Goal: Information Seeking & Learning: Learn about a topic

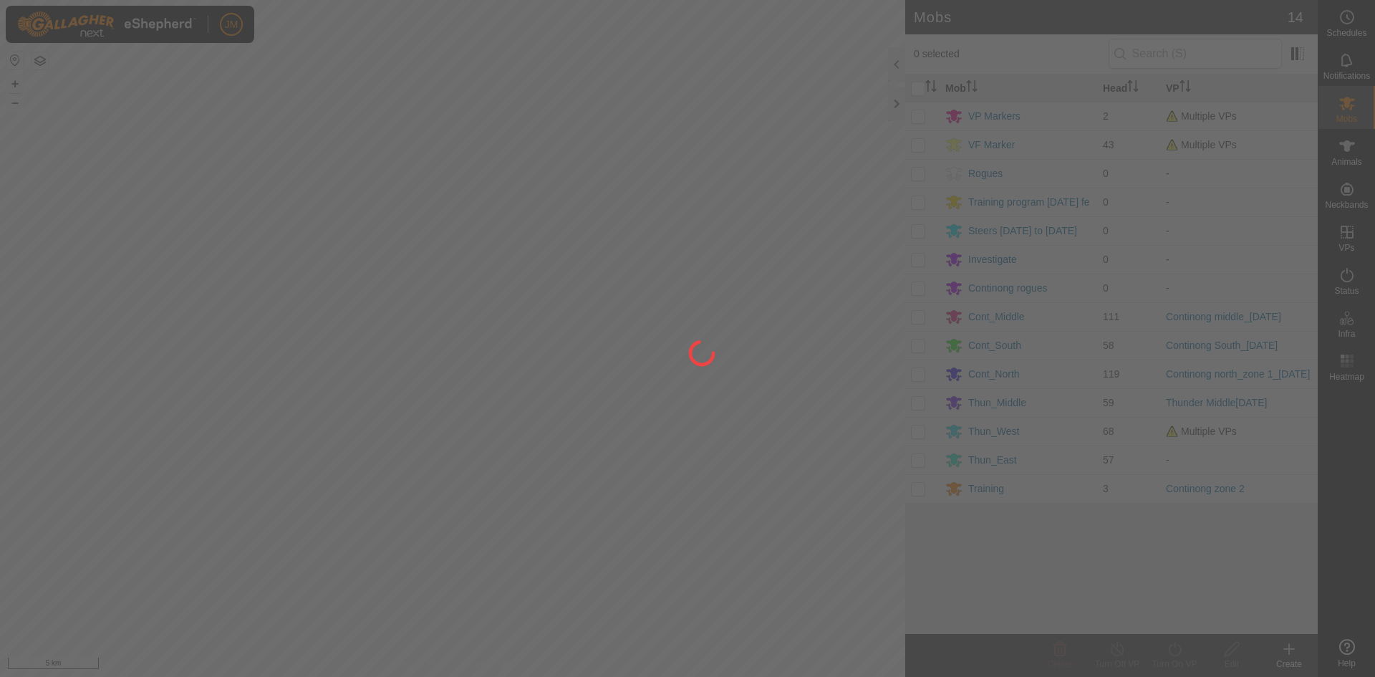
click at [893, 106] on div at bounding box center [687, 338] width 1375 height 677
click at [896, 104] on div at bounding box center [687, 338] width 1375 height 677
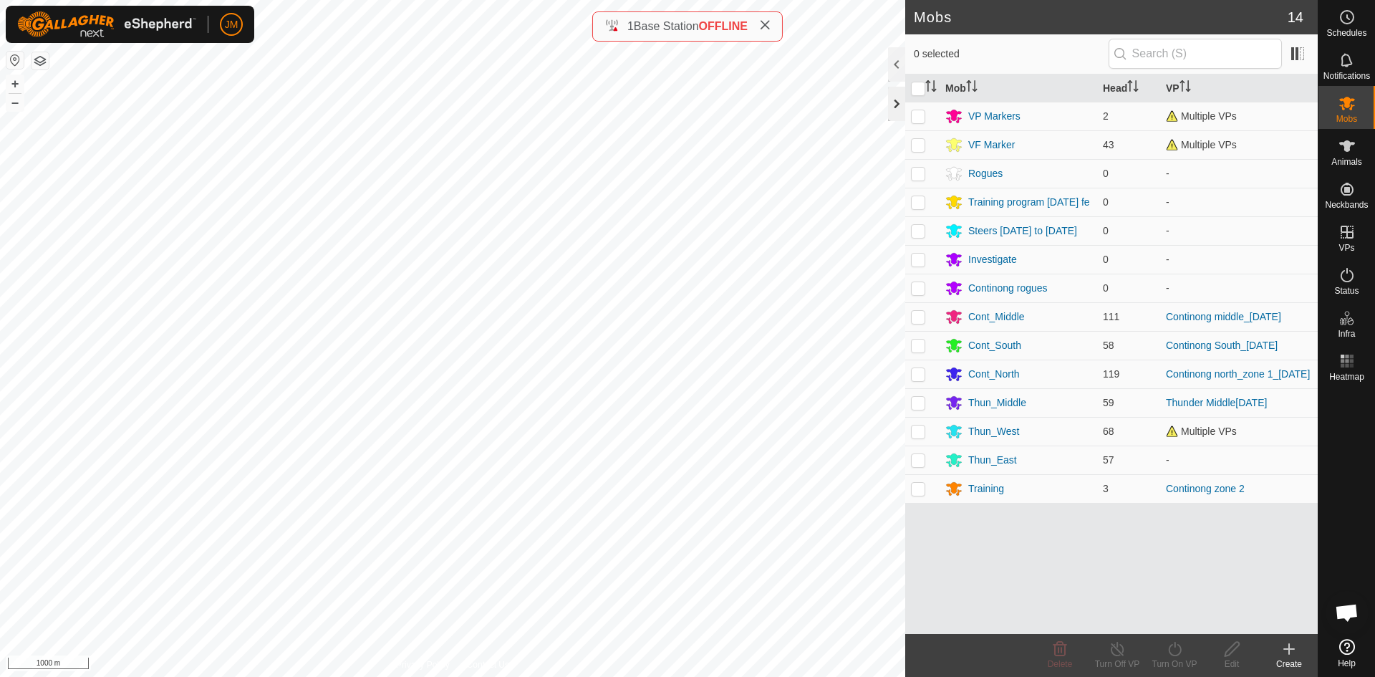
click at [899, 106] on div at bounding box center [896, 104] width 17 height 34
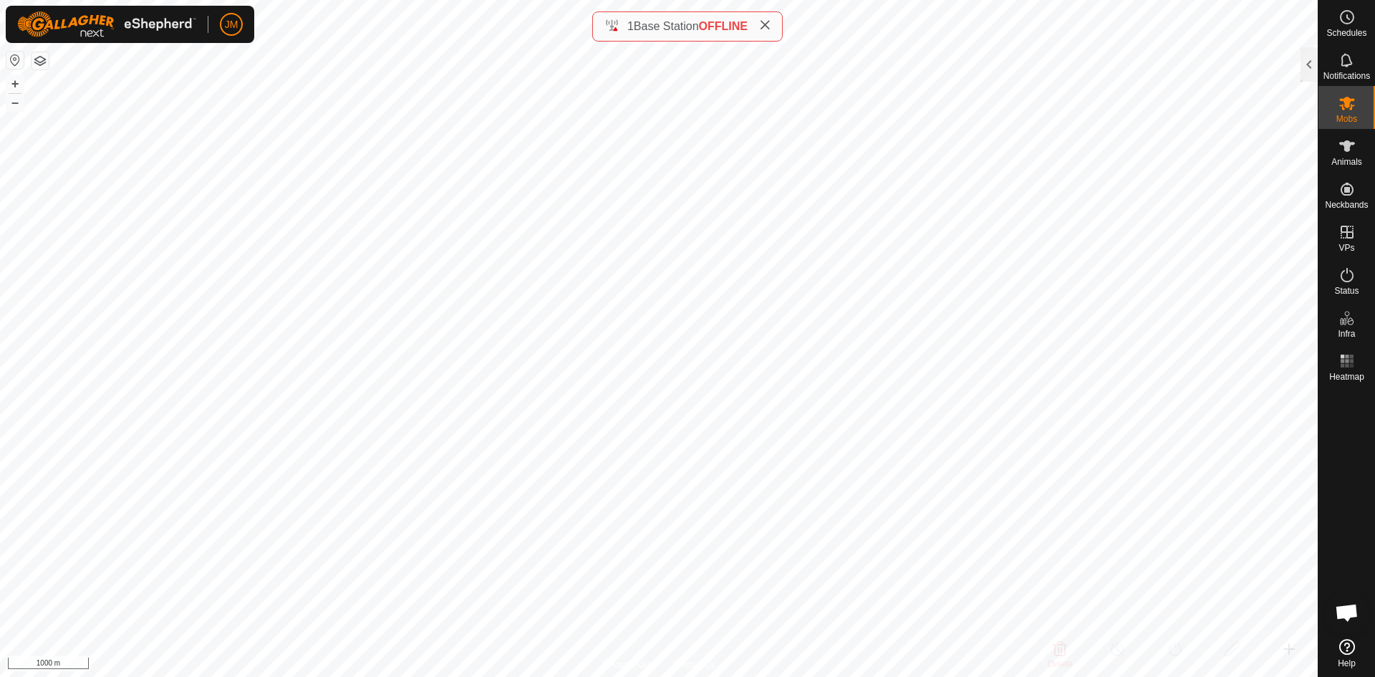
click at [762, 26] on icon at bounding box center [764, 24] width 11 height 11
click at [13, 81] on button "+" at bounding box center [14, 83] width 17 height 17
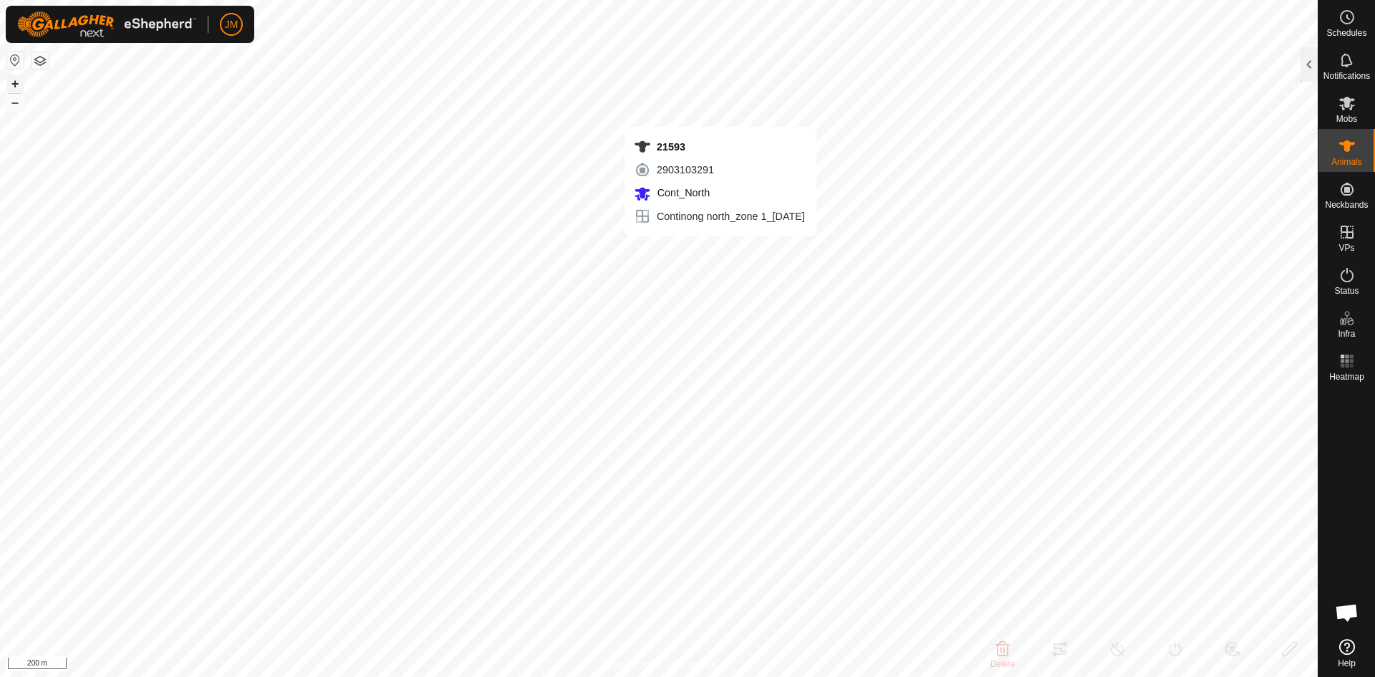
type input "21593"
type input "-"
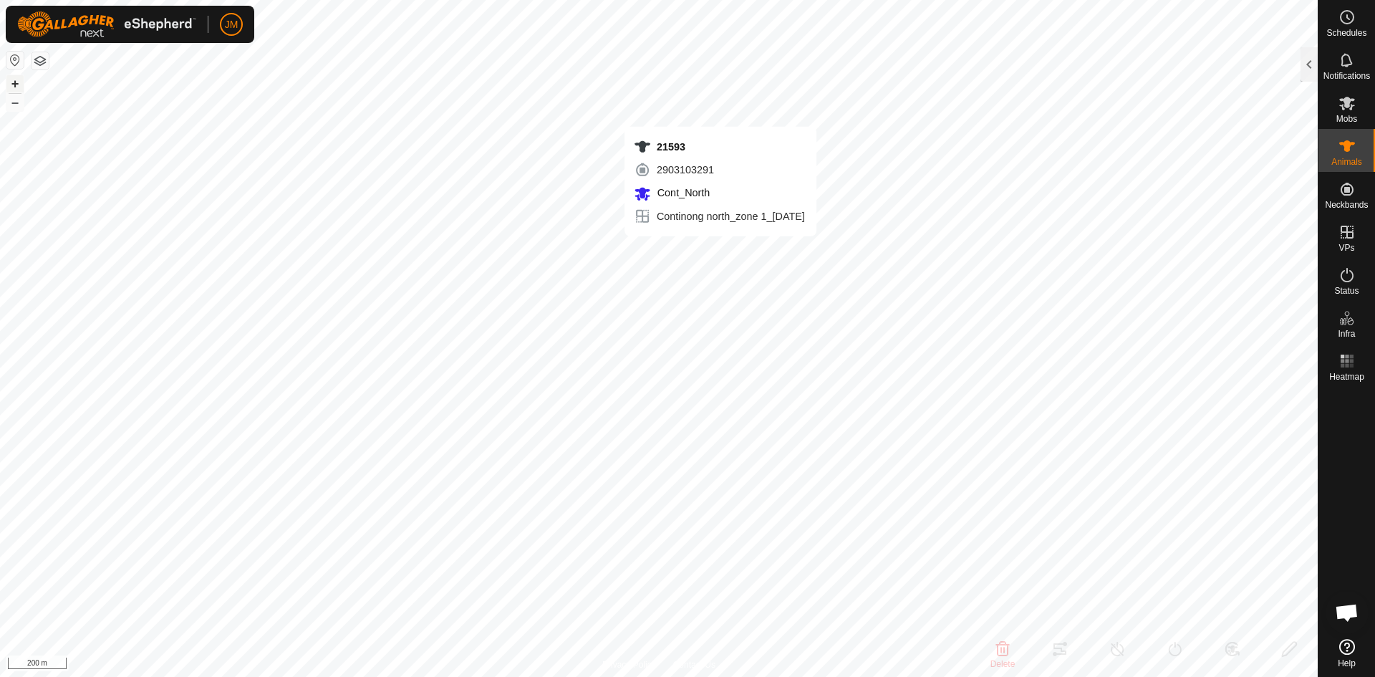
type input "-"
click at [19, 102] on button "–" at bounding box center [14, 102] width 17 height 17
click at [17, 87] on button "+" at bounding box center [14, 83] width 17 height 17
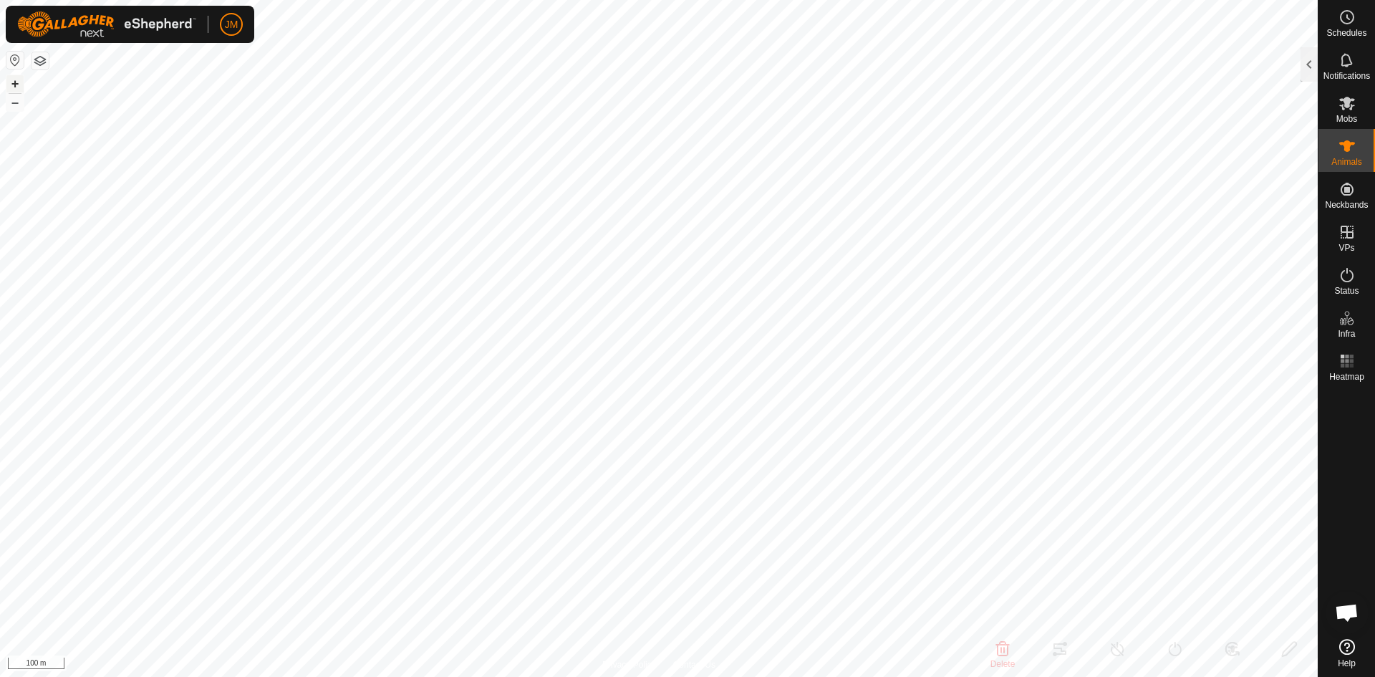
click at [20, 84] on button "+" at bounding box center [14, 83] width 17 height 17
click at [14, 83] on button "+" at bounding box center [14, 83] width 17 height 17
click at [14, 104] on button "–" at bounding box center [14, 102] width 17 height 17
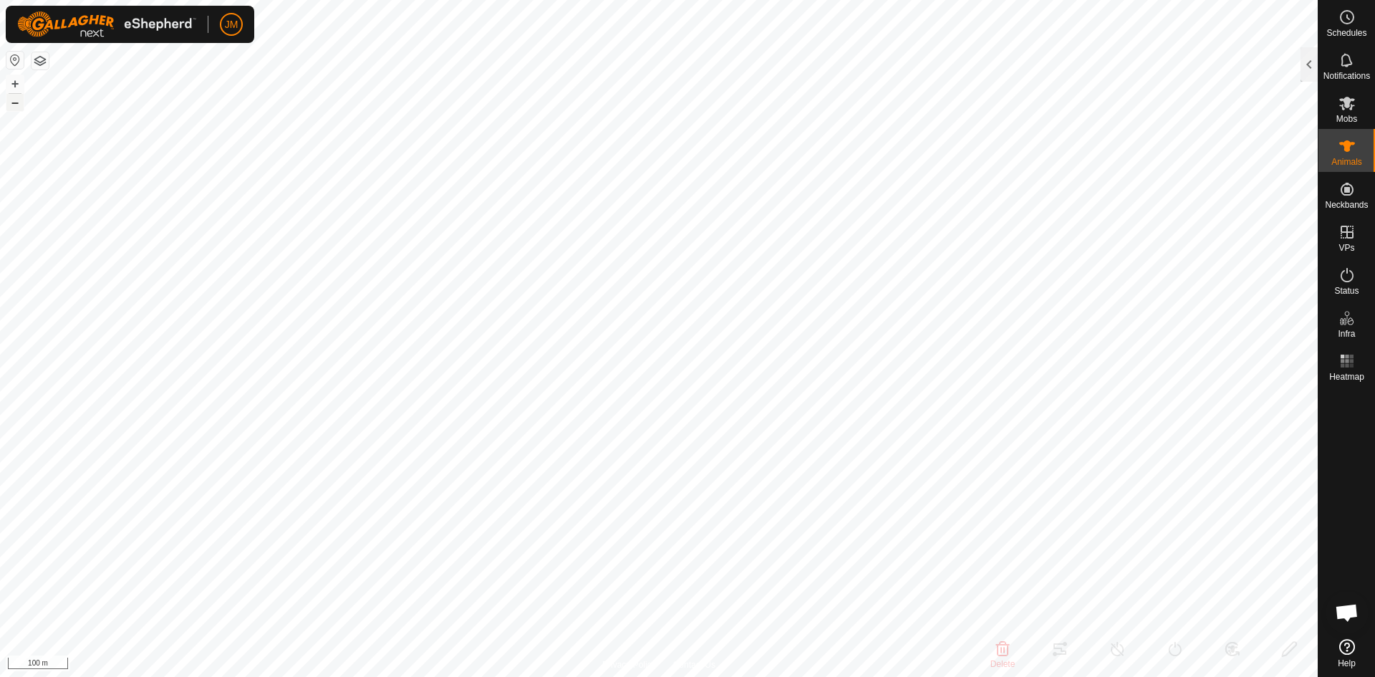
click at [14, 104] on button "–" at bounding box center [14, 102] width 17 height 17
click at [16, 85] on button "+" at bounding box center [14, 83] width 17 height 17
click at [11, 109] on button "–" at bounding box center [14, 102] width 17 height 17
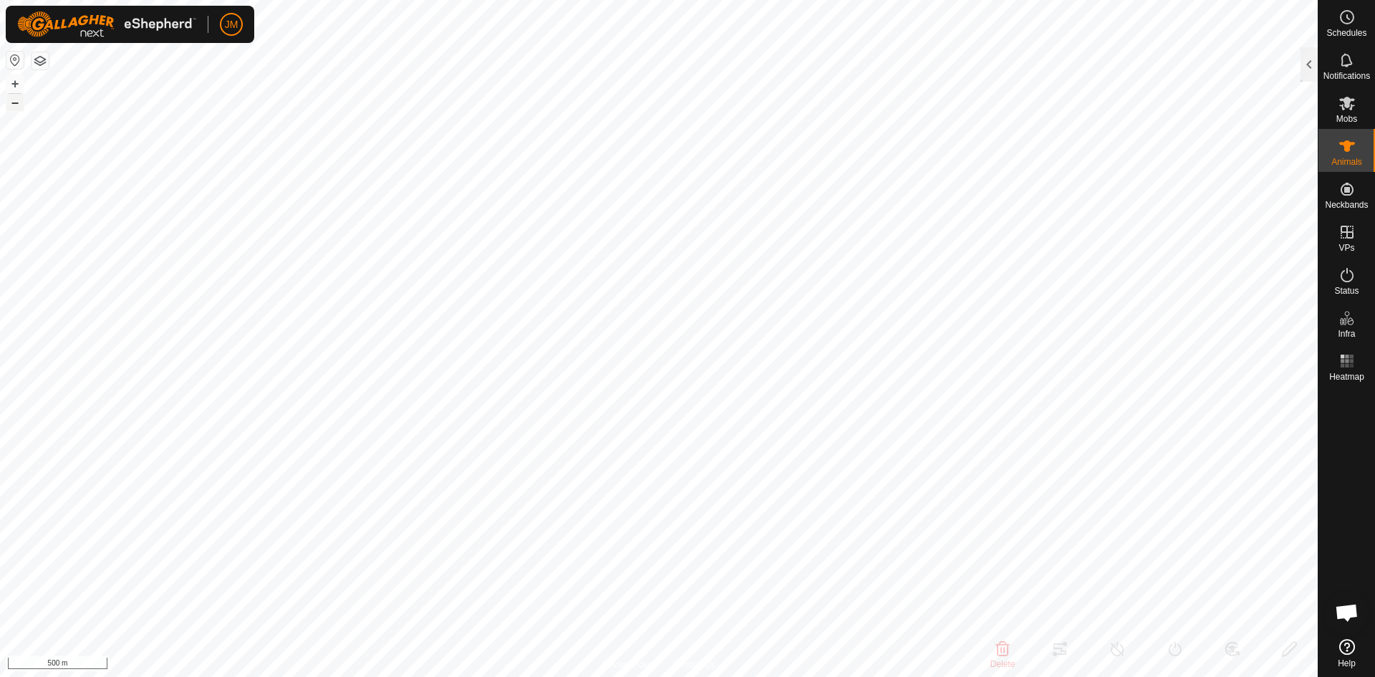
click at [11, 109] on button "–" at bounding box center [14, 102] width 17 height 17
click at [19, 87] on button "+" at bounding box center [14, 83] width 17 height 17
click at [21, 85] on button "+" at bounding box center [14, 83] width 17 height 17
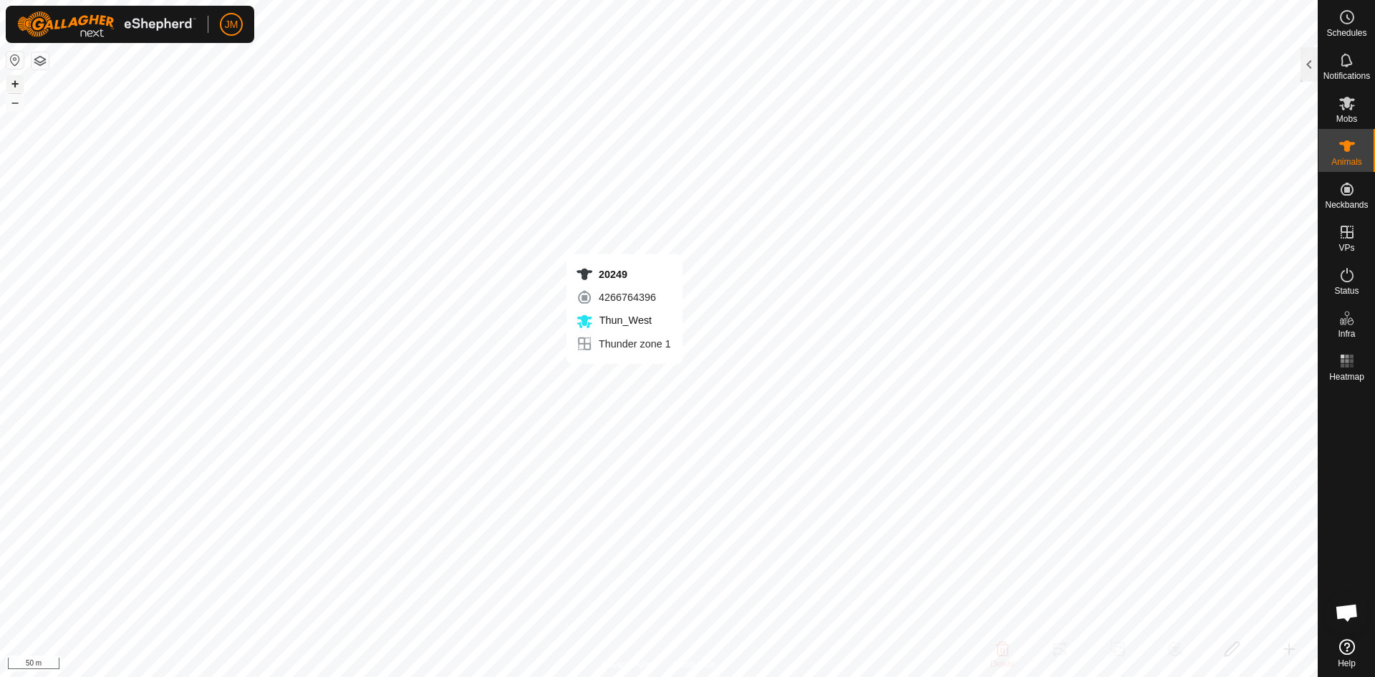
click at [624, 378] on div "20249 4266764396 Thun_West Thunder zone 1 + – ⇧ i 50 m" at bounding box center [658, 338] width 1317 height 677
checkbox input "true"
click at [582, 379] on div "220750 3051708586 Thun_West Thunder zone 1 + – ⇧ i 50 m" at bounding box center [658, 338] width 1317 height 677
click at [554, 354] on div "Unknown14 3177928311 Thun_West Thunder zone 1 + – ⇧ i 50 m" at bounding box center [658, 338] width 1317 height 677
click at [1310, 76] on div at bounding box center [1308, 64] width 17 height 34
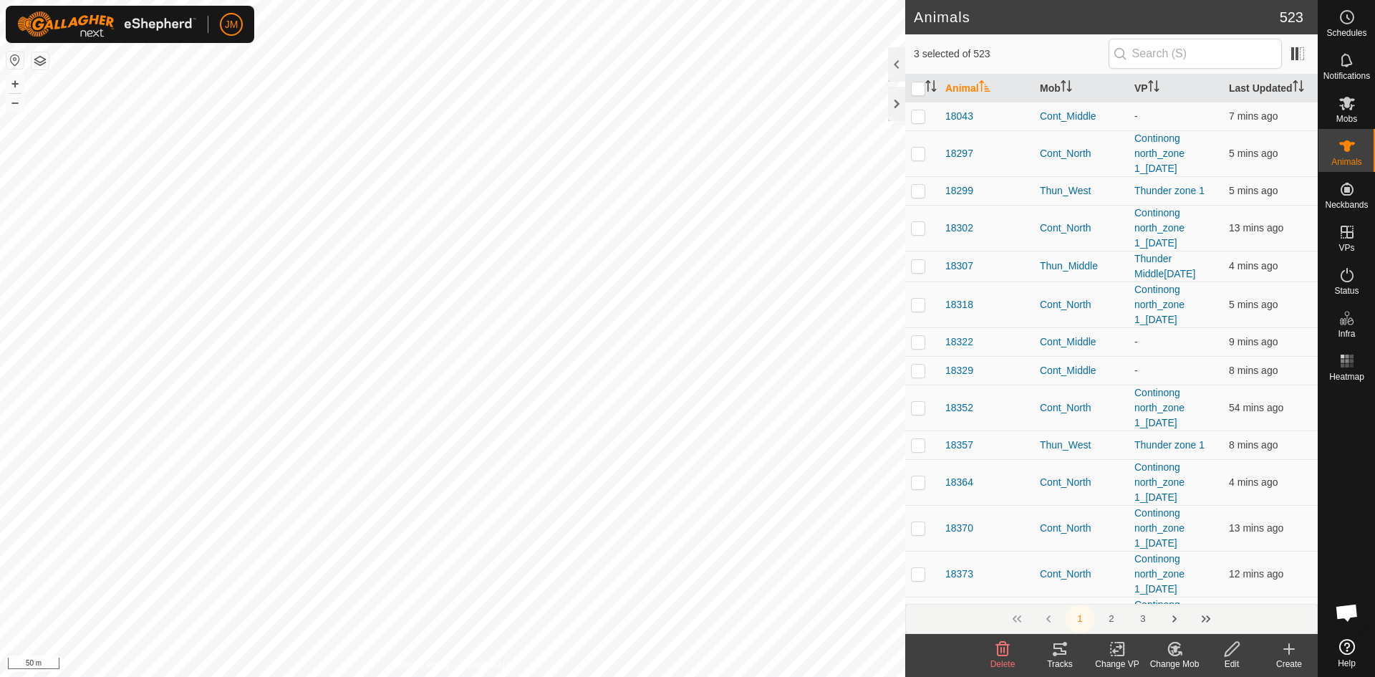
click at [1063, 655] on icon at bounding box center [1059, 648] width 17 height 17
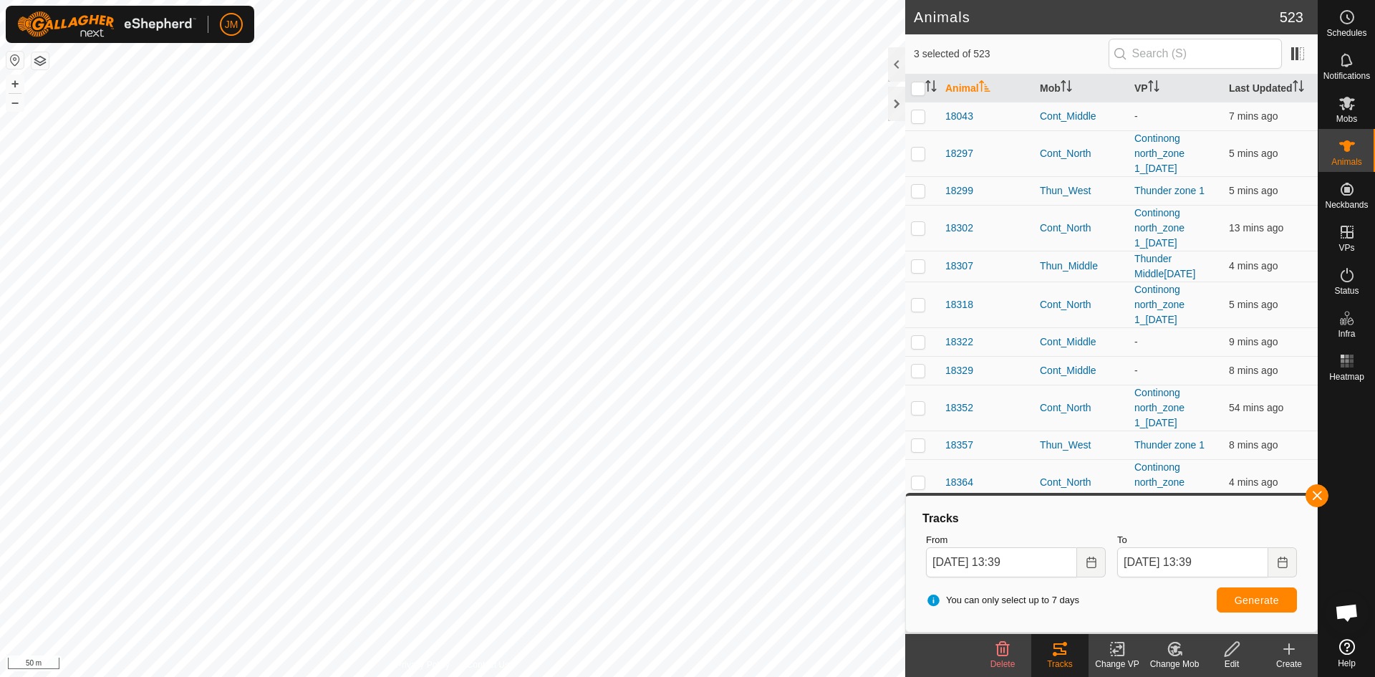
click at [1186, 603] on div "You can only select up to 7 days Generate" at bounding box center [1111, 600] width 382 height 34
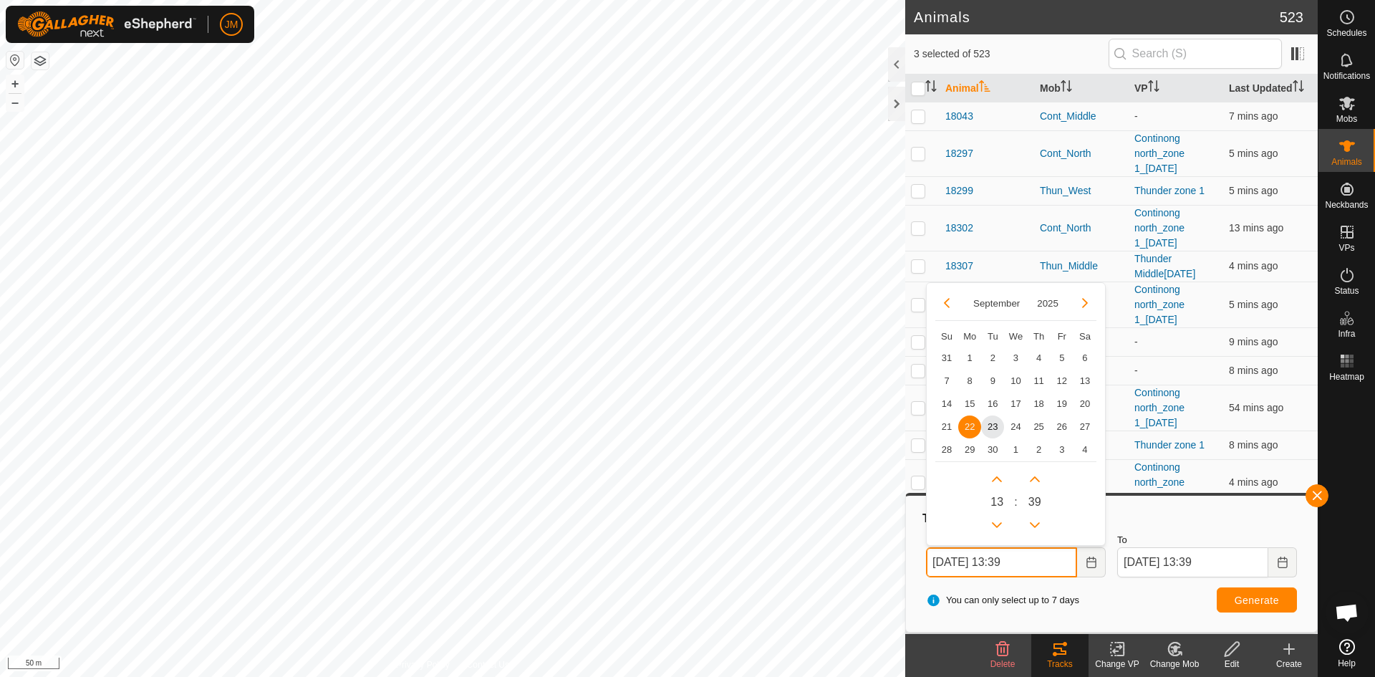
click at [932, 563] on input "[DATE] 13:39" at bounding box center [1001, 562] width 151 height 30
click at [995, 420] on span "23" at bounding box center [992, 426] width 23 height 23
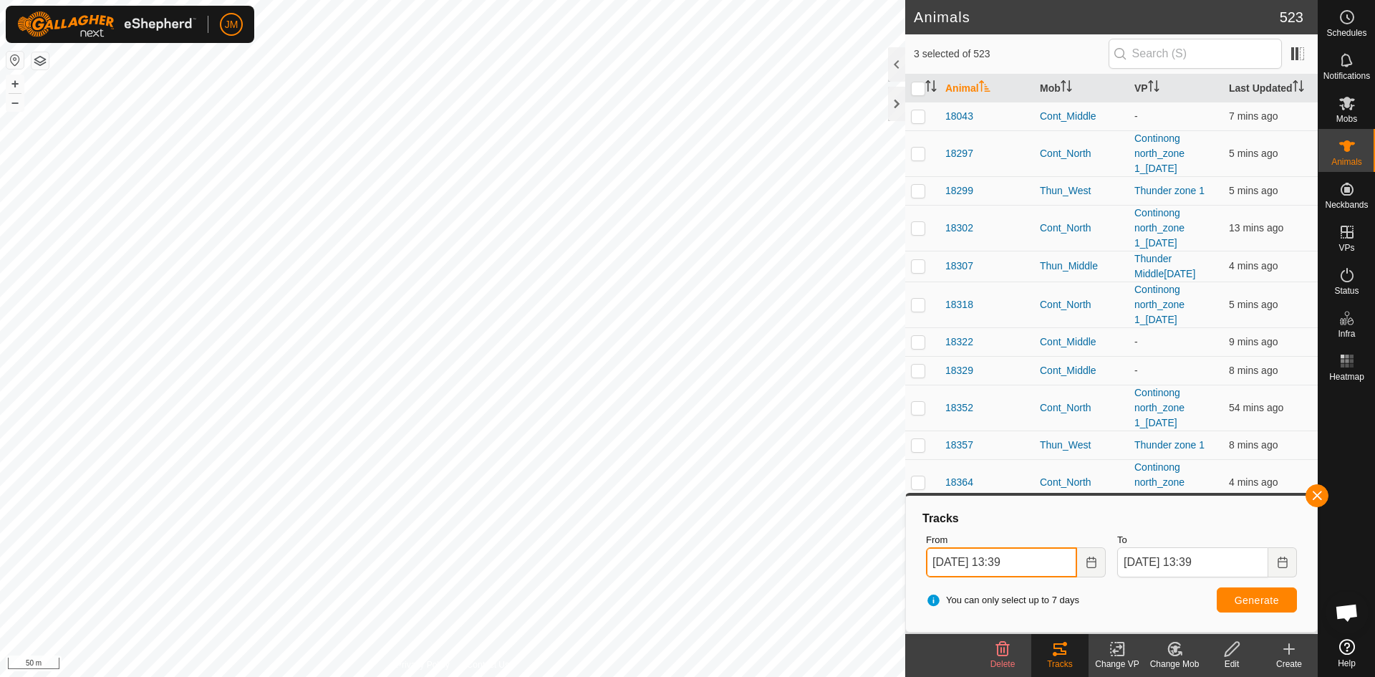
click at [1008, 562] on input "[DATE] 13:39" at bounding box center [1001, 562] width 151 height 30
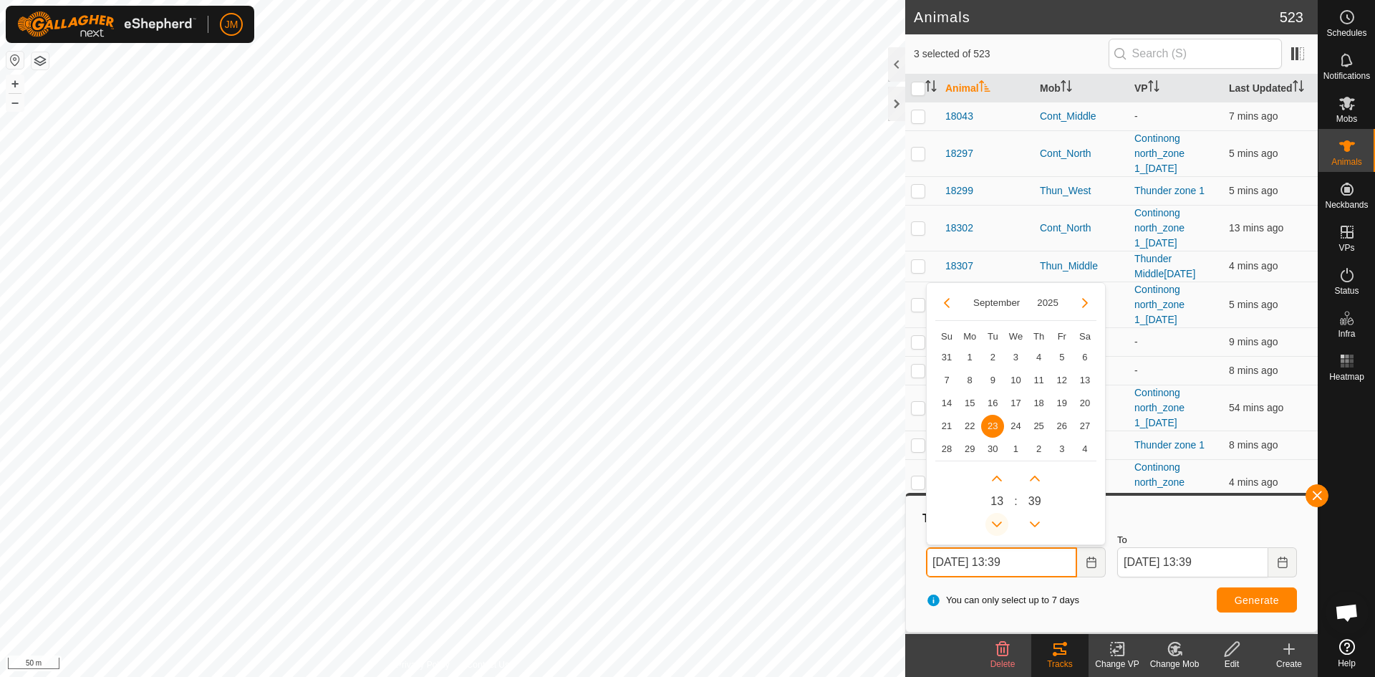
click at [1002, 523] on button "Previous Hour" at bounding box center [996, 524] width 23 height 23
click at [1002, 523] on span "Previous Hour" at bounding box center [1002, 523] width 0 height 0
click at [1002, 523] on button "Previous Hour" at bounding box center [996, 524] width 23 height 23
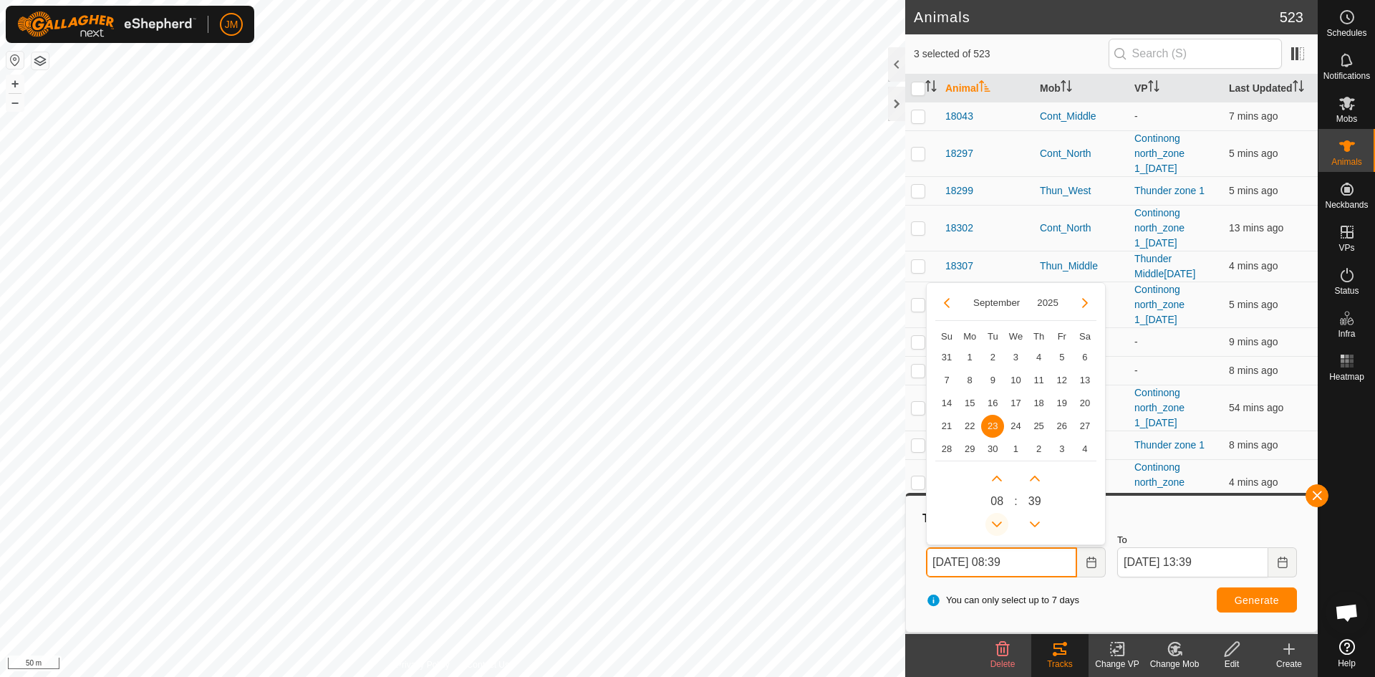
click at [1002, 523] on icon "Previous Hour" at bounding box center [996, 523] width 11 height 11
click at [1002, 523] on button "Previous Hour" at bounding box center [996, 524] width 23 height 23
type input "[DATE] 05:39"
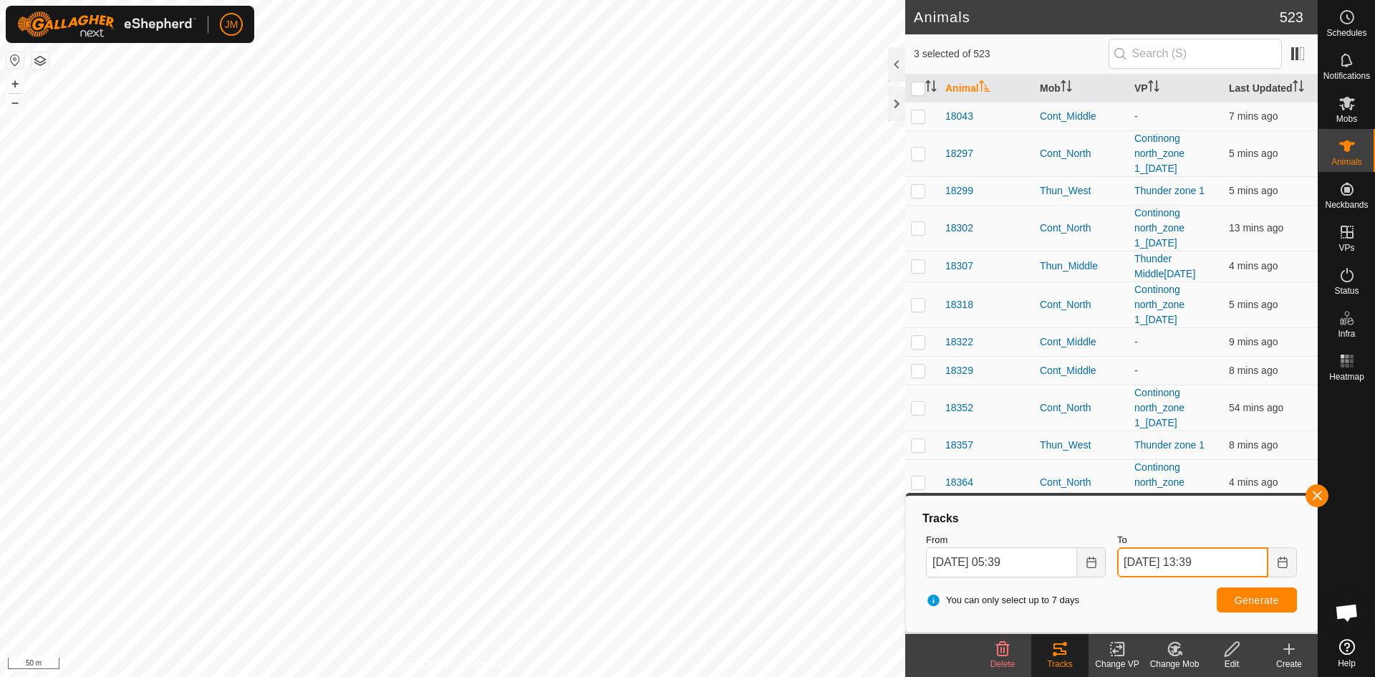
click at [1126, 568] on input "[DATE] 13:39" at bounding box center [1192, 562] width 151 height 30
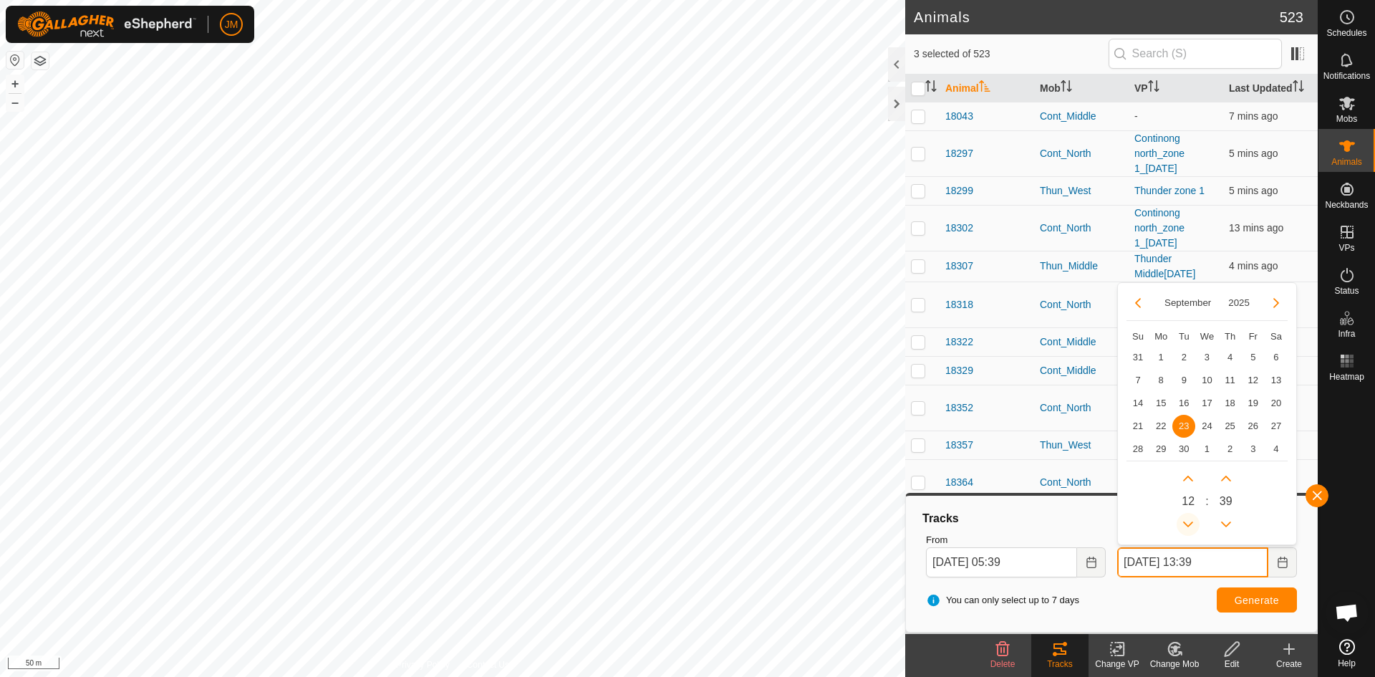
click at [1189, 526] on button "Previous Hour" at bounding box center [1187, 524] width 23 height 23
click at [1189, 526] on span "Previous Hour" at bounding box center [1189, 526] width 0 height 0
click at [1189, 526] on button "Previous Hour" at bounding box center [1187, 524] width 23 height 23
click at [1189, 526] on icon "Previous Hour" at bounding box center [1188, 524] width 10 height 6
type input "[DATE] 09:39"
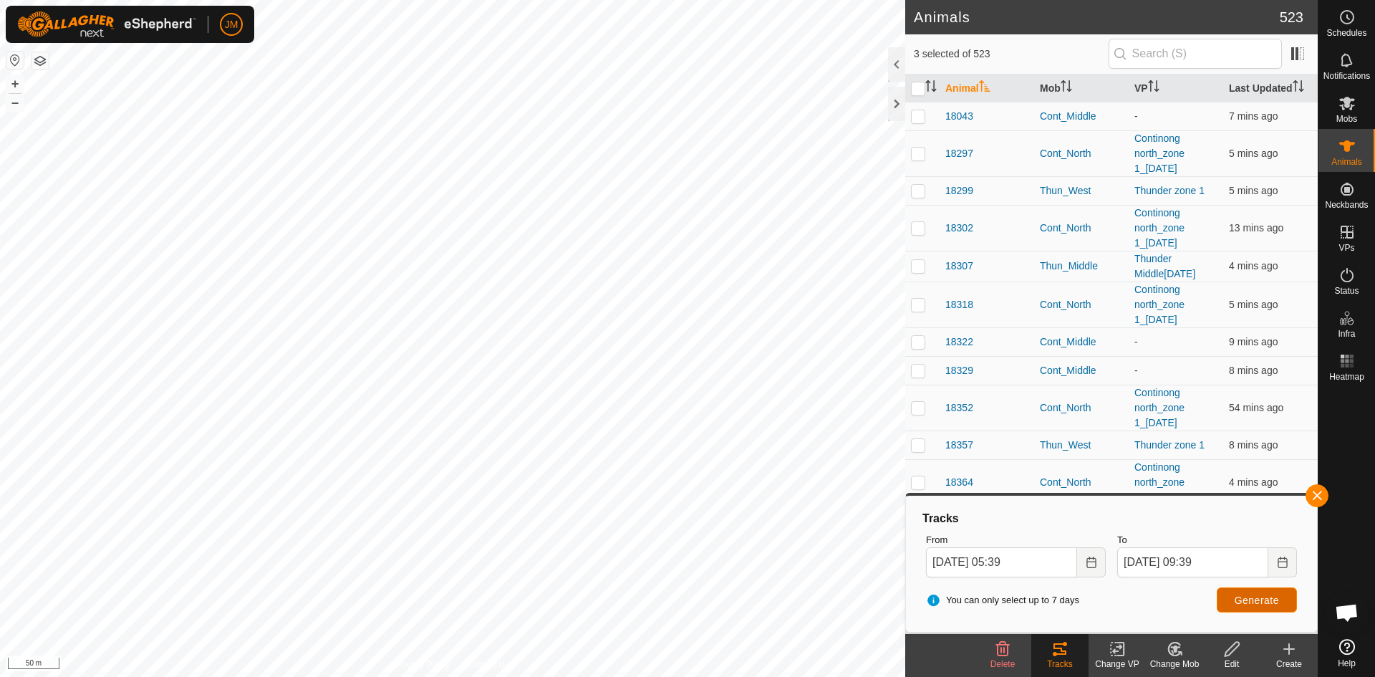
click at [1242, 601] on span "Generate" at bounding box center [1256, 599] width 44 height 11
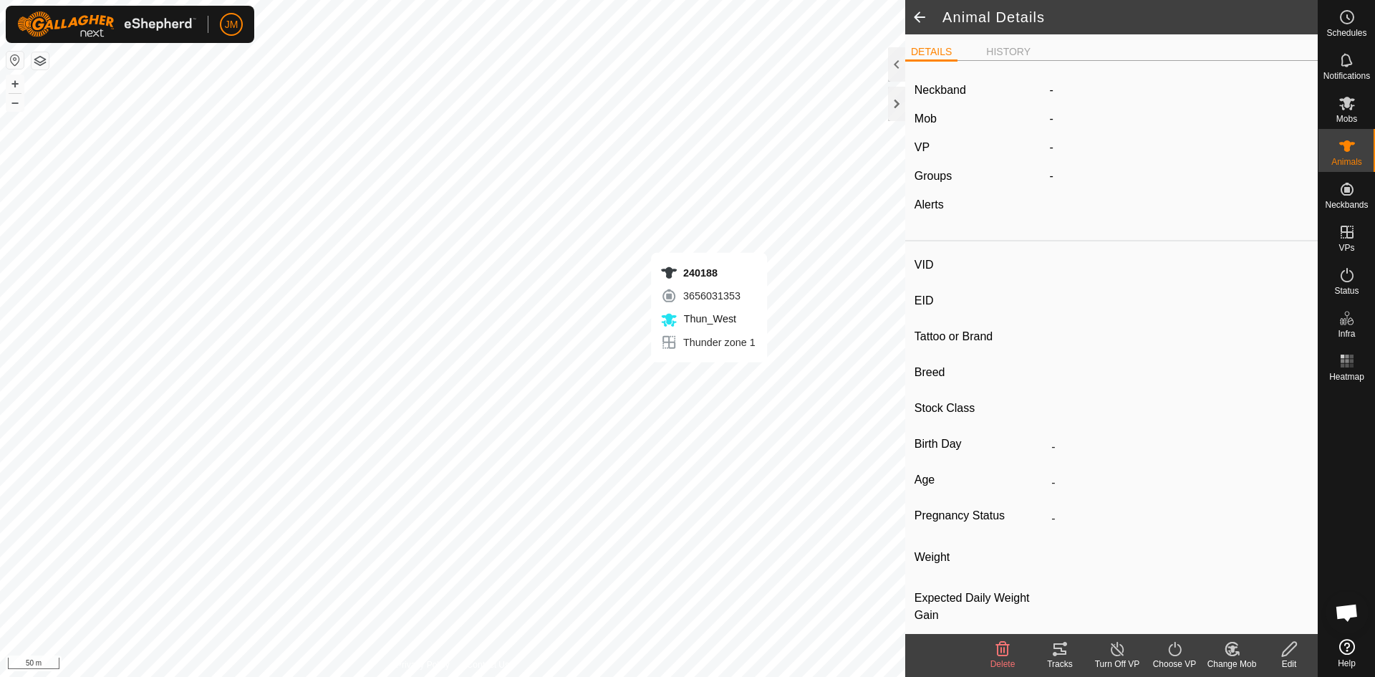
type input "240188"
type input "-"
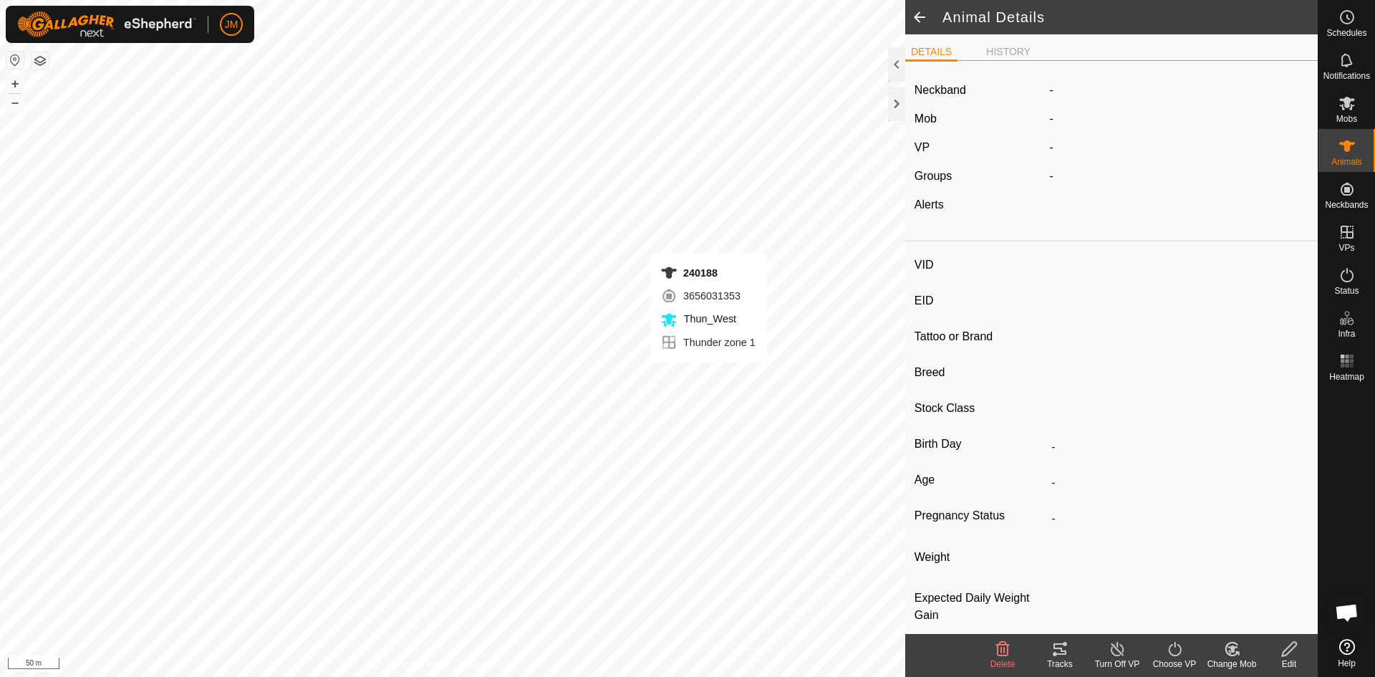
type input "-"
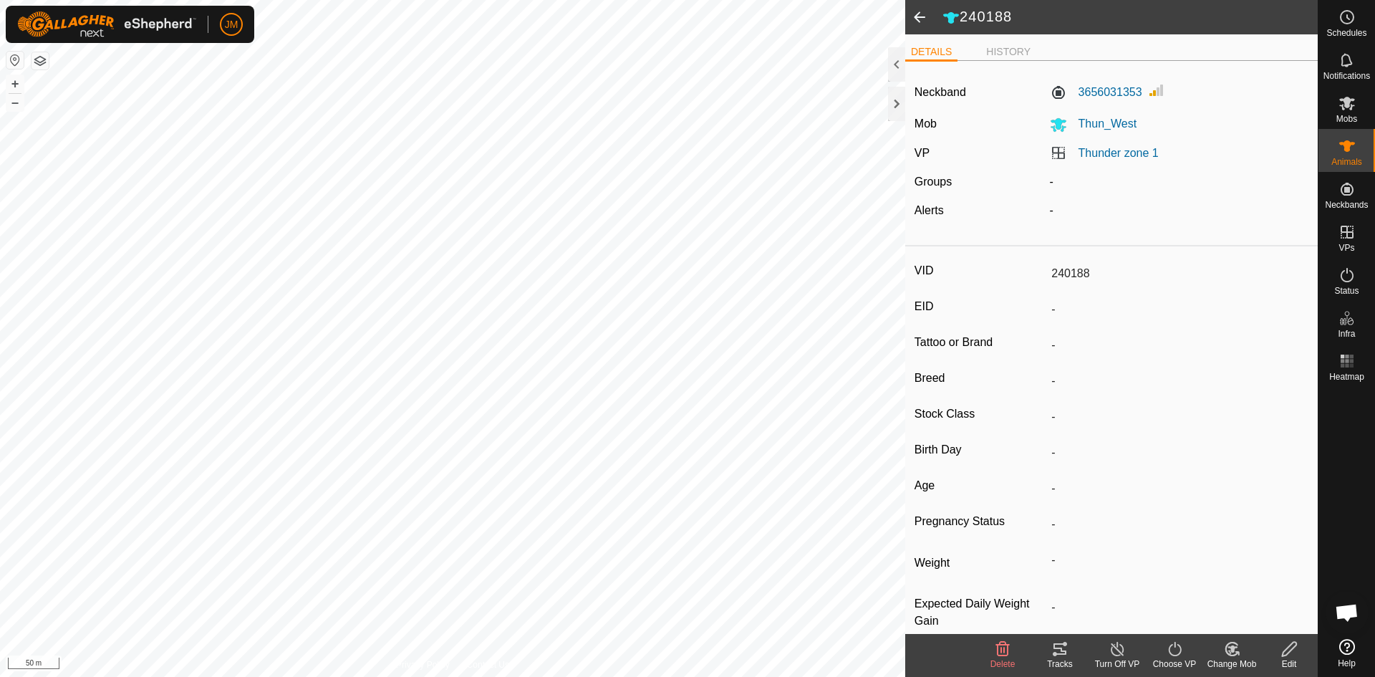
click at [1063, 661] on div "Tracks" at bounding box center [1059, 663] width 57 height 13
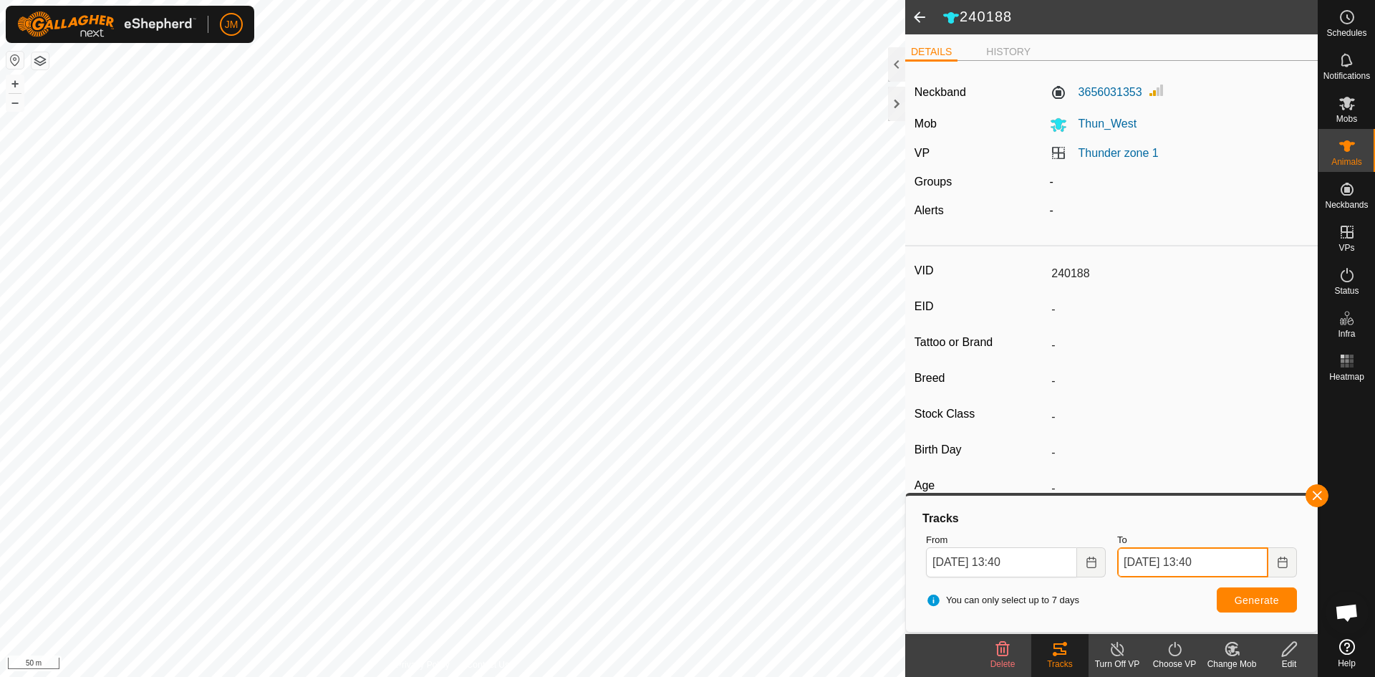
click at [1198, 561] on input "[DATE] 13:40" at bounding box center [1192, 562] width 151 height 30
click at [1193, 523] on button "Previous Hour" at bounding box center [1187, 524] width 23 height 23
click at [1194, 523] on span "Previous Hour" at bounding box center [1194, 523] width 0 height 0
click at [1193, 523] on button "Previous Hour" at bounding box center [1187, 524] width 23 height 23
type input "[DATE] 10:40"
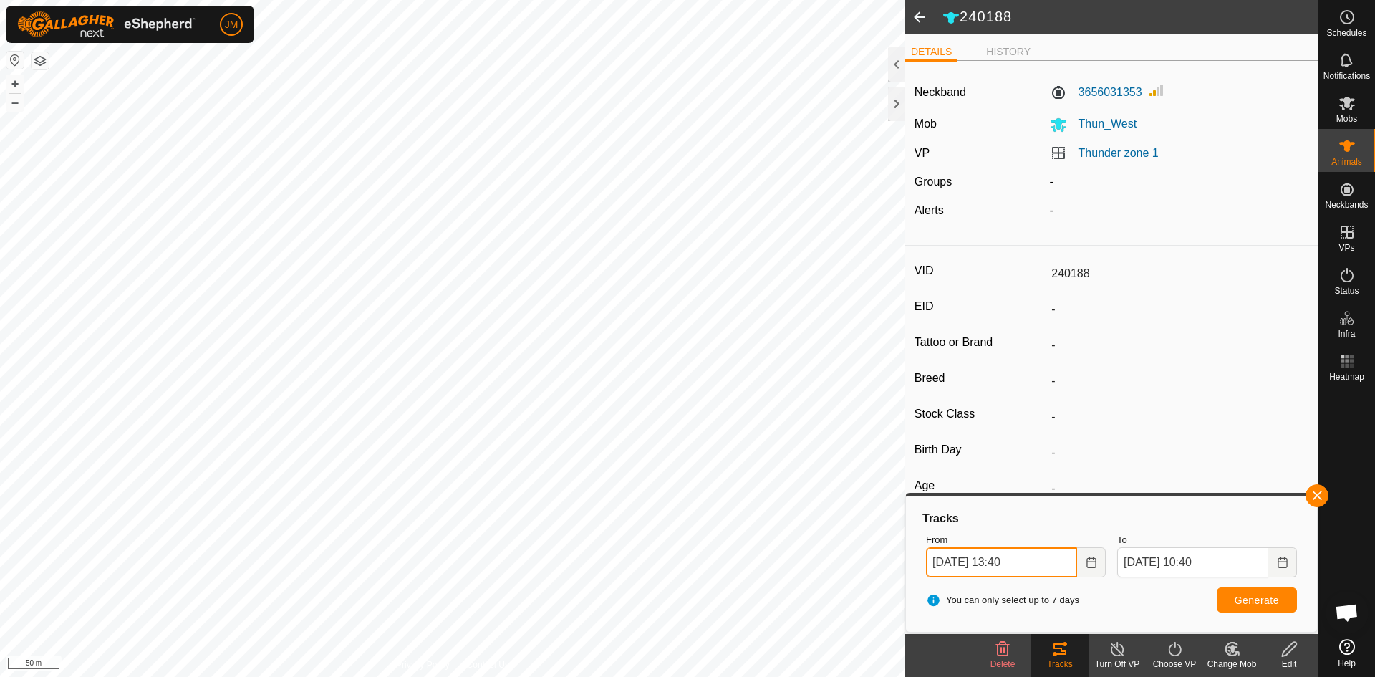
click at [937, 571] on input "[DATE] 13:40" at bounding box center [1001, 562] width 151 height 30
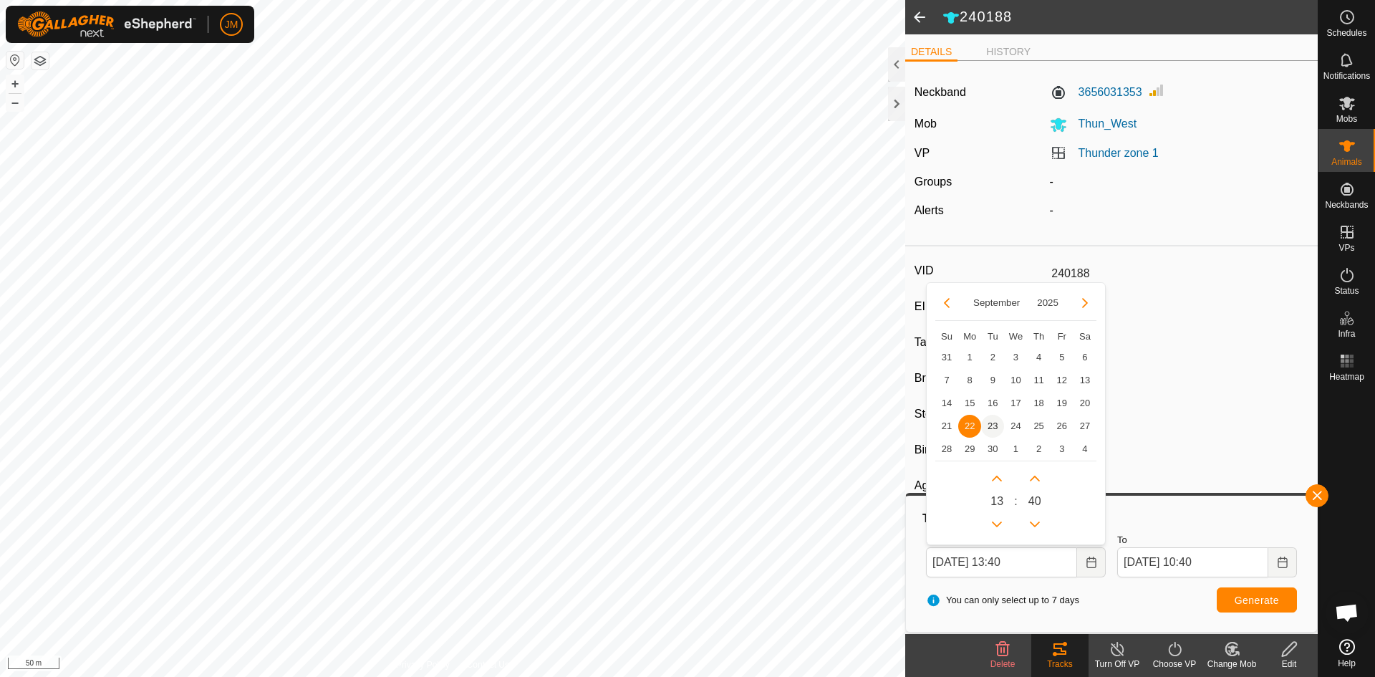
click at [998, 422] on span "23" at bounding box center [992, 426] width 23 height 23
type input "[DATE] 13:40"
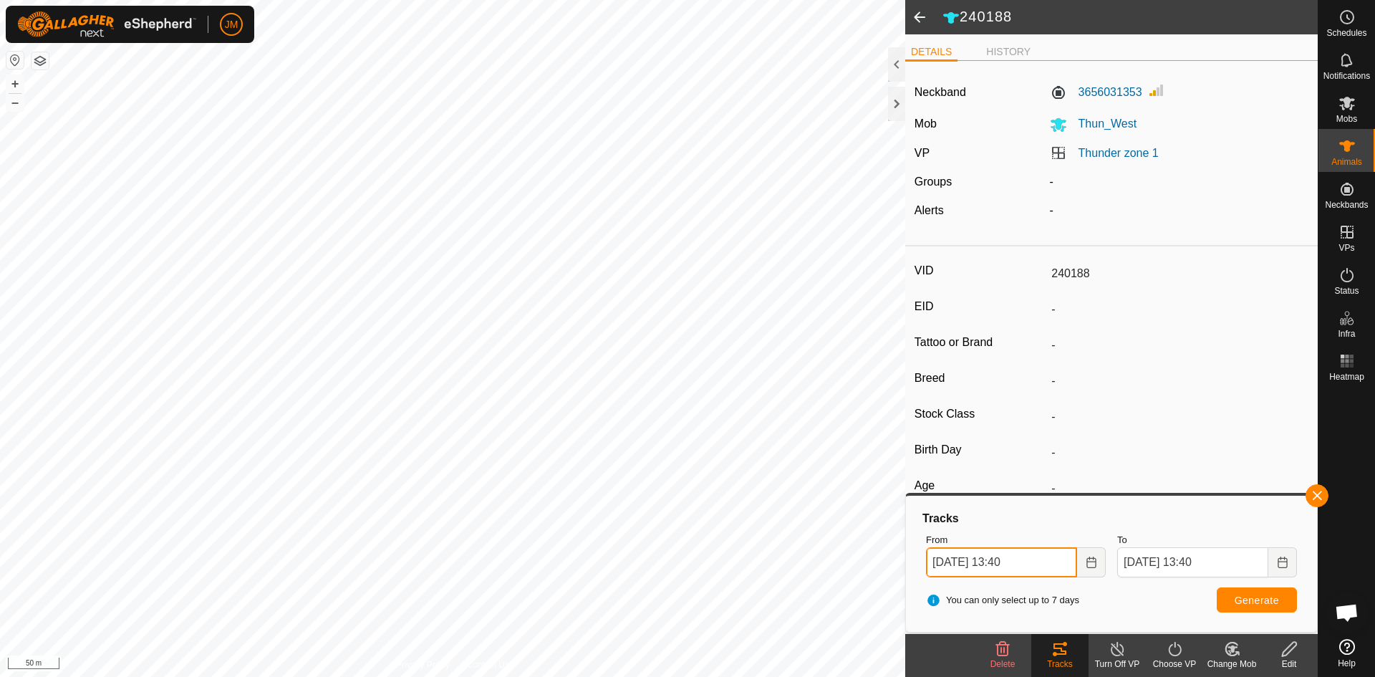
click at [1010, 561] on input "[DATE] 13:40" at bounding box center [1001, 562] width 151 height 30
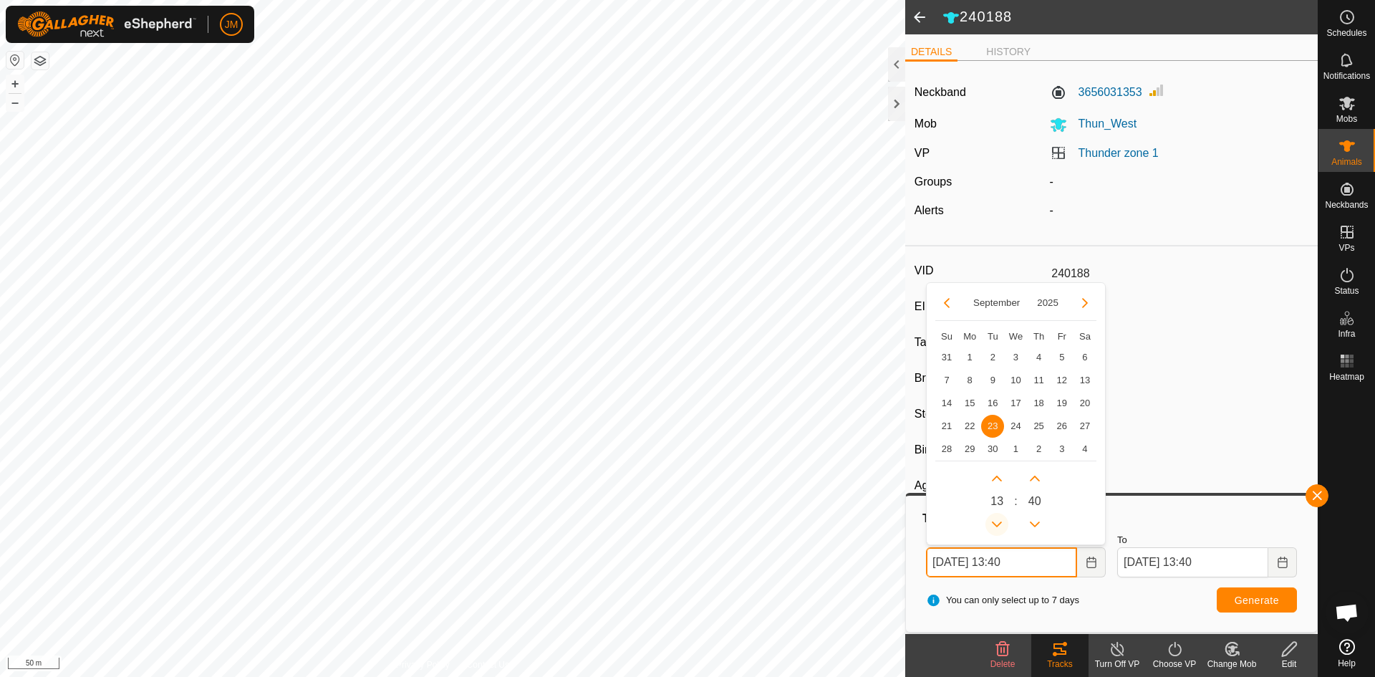
click at [995, 521] on button "Previous Hour" at bounding box center [996, 524] width 23 height 23
click at [995, 522] on span "Previous Hour" at bounding box center [995, 522] width 0 height 0
click at [995, 521] on button "Previous Hour" at bounding box center [996, 524] width 23 height 23
click at [995, 521] on icon "Previous Hour" at bounding box center [996, 523] width 11 height 11
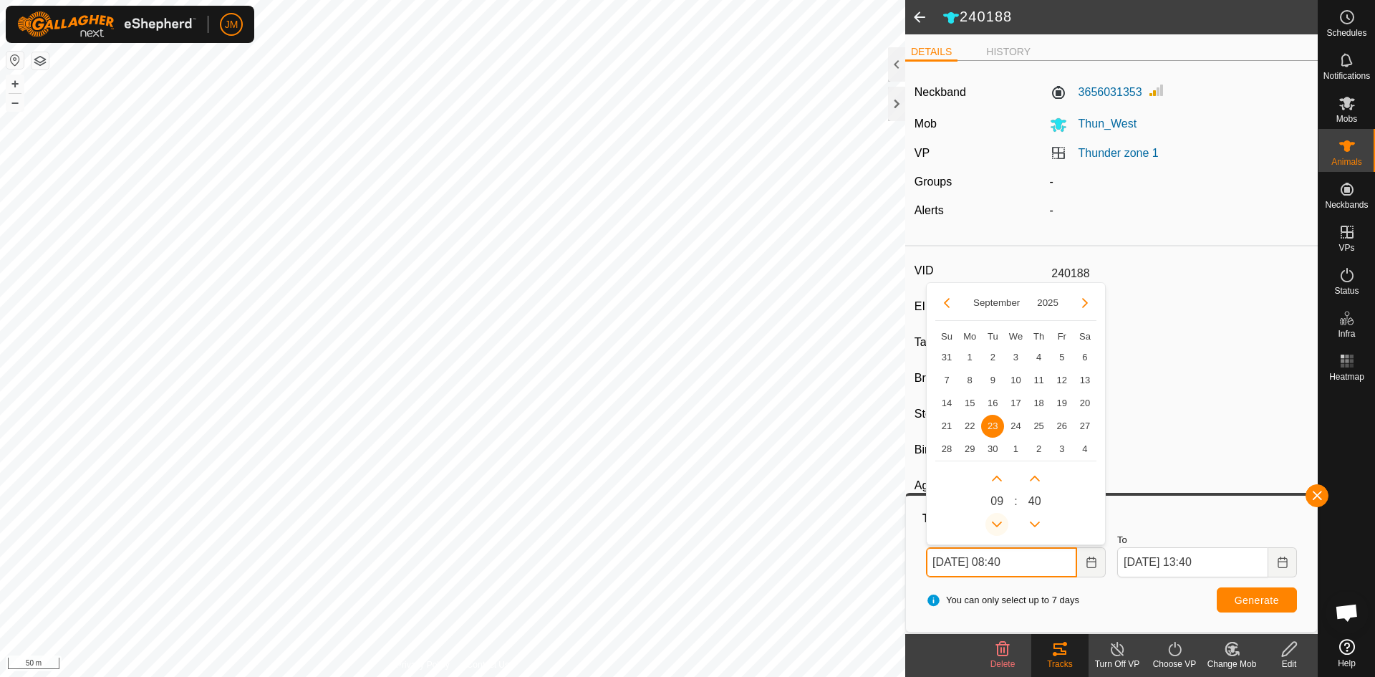
click at [995, 521] on button "Previous Hour" at bounding box center [996, 524] width 23 height 23
click at [998, 525] on button "Previous Hour" at bounding box center [996, 524] width 23 height 23
type input "[DATE] 06:40"
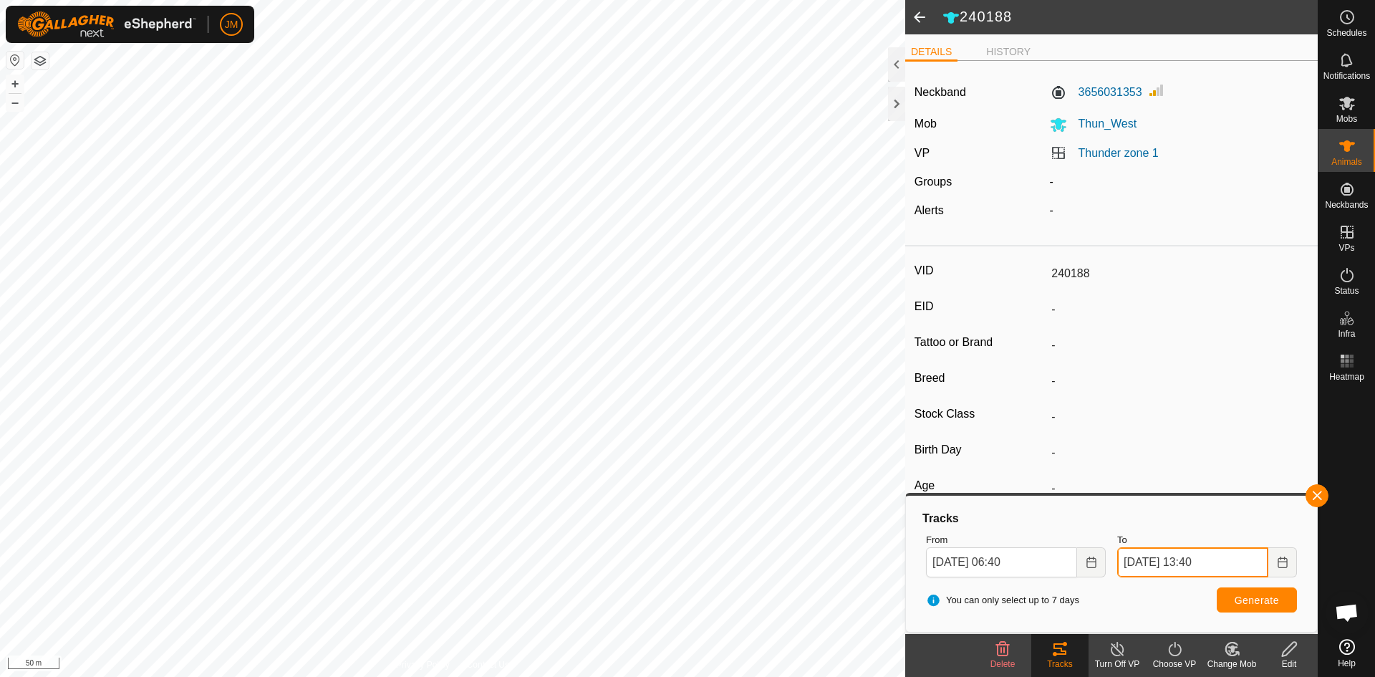
click at [1205, 565] on input "[DATE] 13:40" at bounding box center [1192, 562] width 151 height 30
click at [1194, 526] on button "Previous Hour" at bounding box center [1187, 524] width 23 height 23
click at [1194, 527] on span "Previous Hour" at bounding box center [1194, 527] width 0 height 0
click at [1194, 526] on icon "Previous Hour" at bounding box center [1187, 523] width 11 height 11
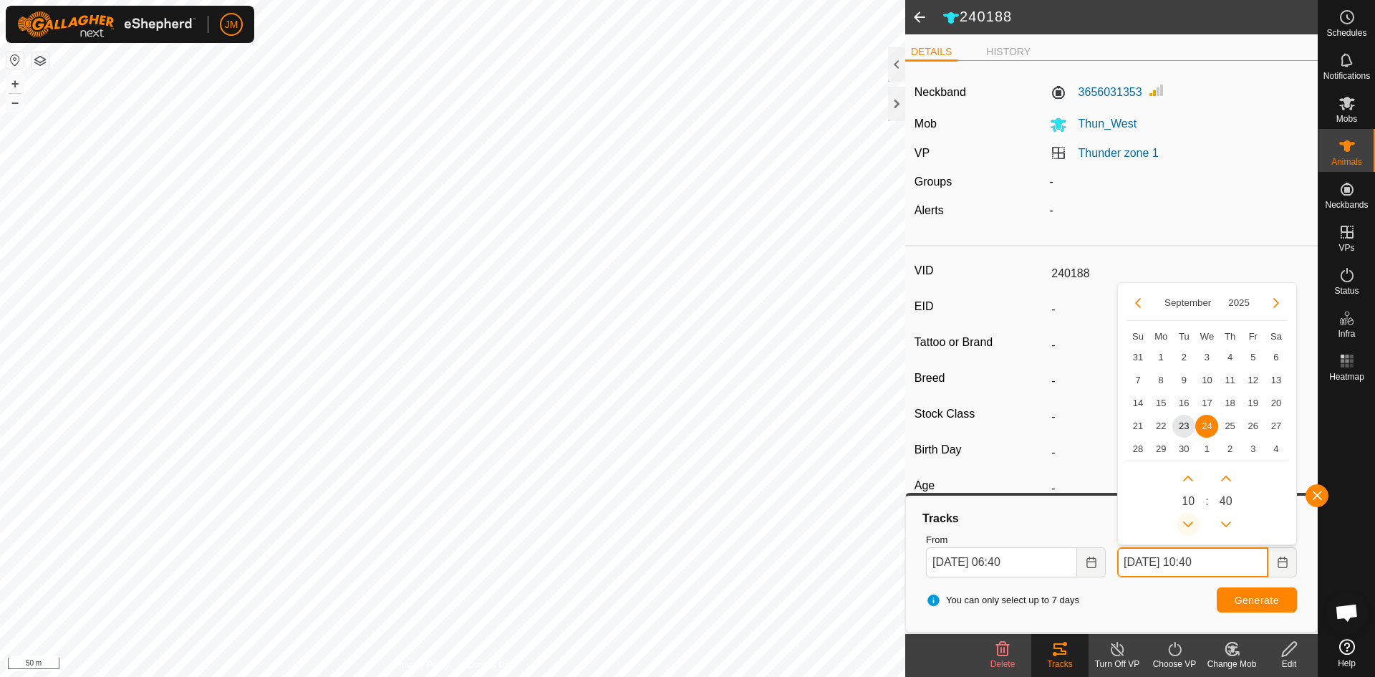
type input "[DATE] 09:40"
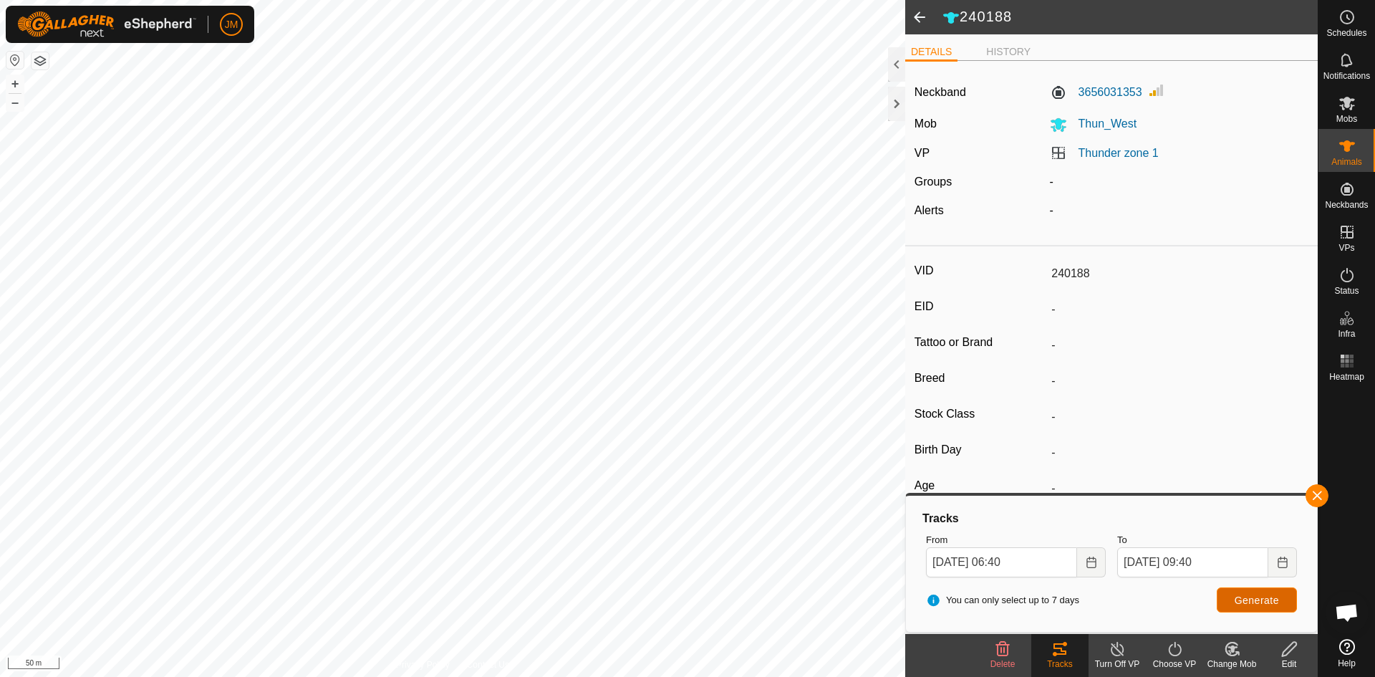
click at [1247, 594] on span "Generate" at bounding box center [1256, 599] width 44 height 11
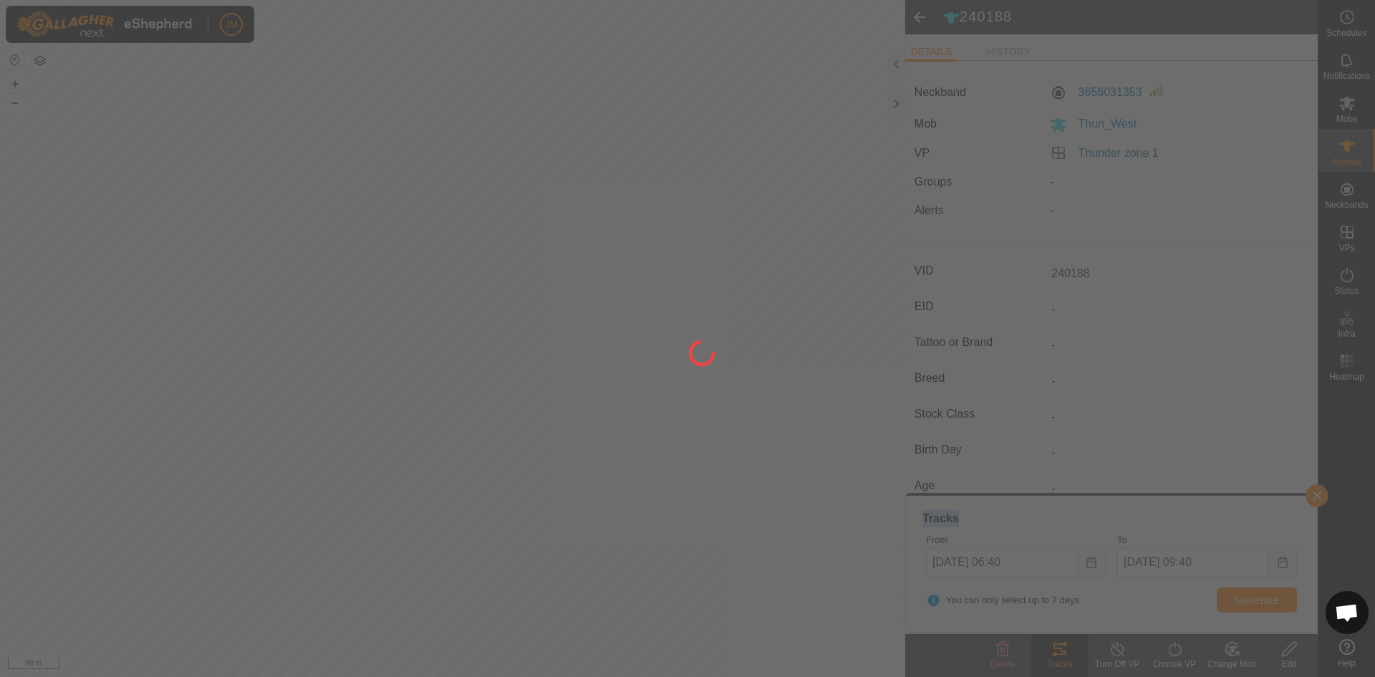
click at [1247, 594] on div at bounding box center [687, 338] width 1375 height 677
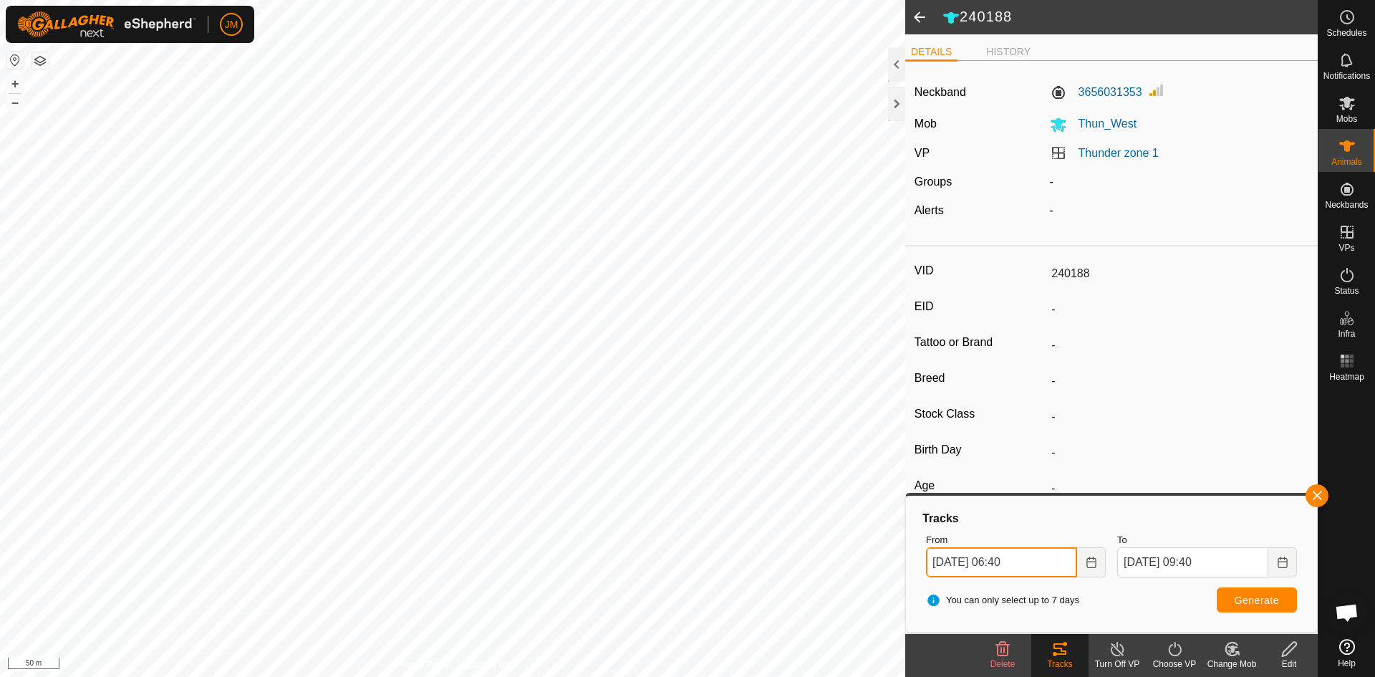
click at [1012, 564] on input "[DATE] 06:40" at bounding box center [1001, 562] width 151 height 30
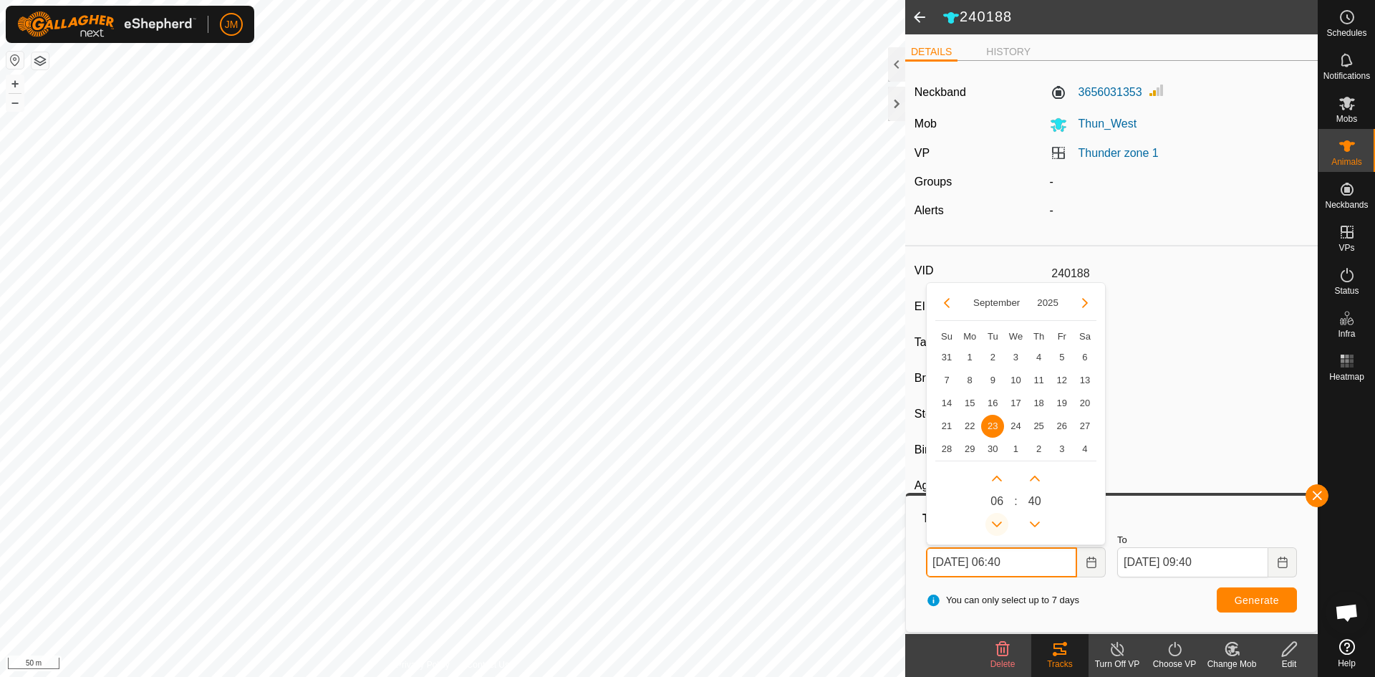
click at [1002, 529] on button "Previous Hour" at bounding box center [996, 524] width 23 height 23
click at [997, 524] on span "Previous Hour" at bounding box center [997, 524] width 0 height 0
type input "[DATE] 04:40"
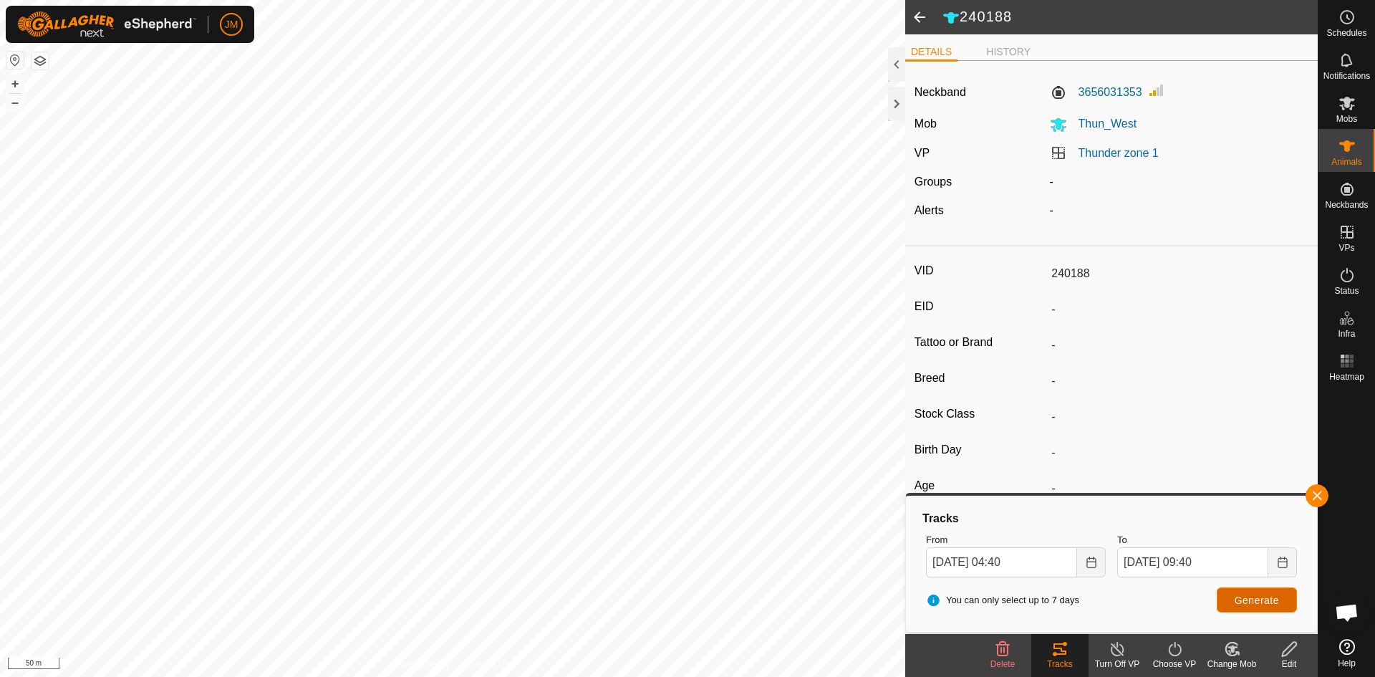
click at [1238, 591] on button "Generate" at bounding box center [1256, 599] width 80 height 25
type input "20249"
type input "-"
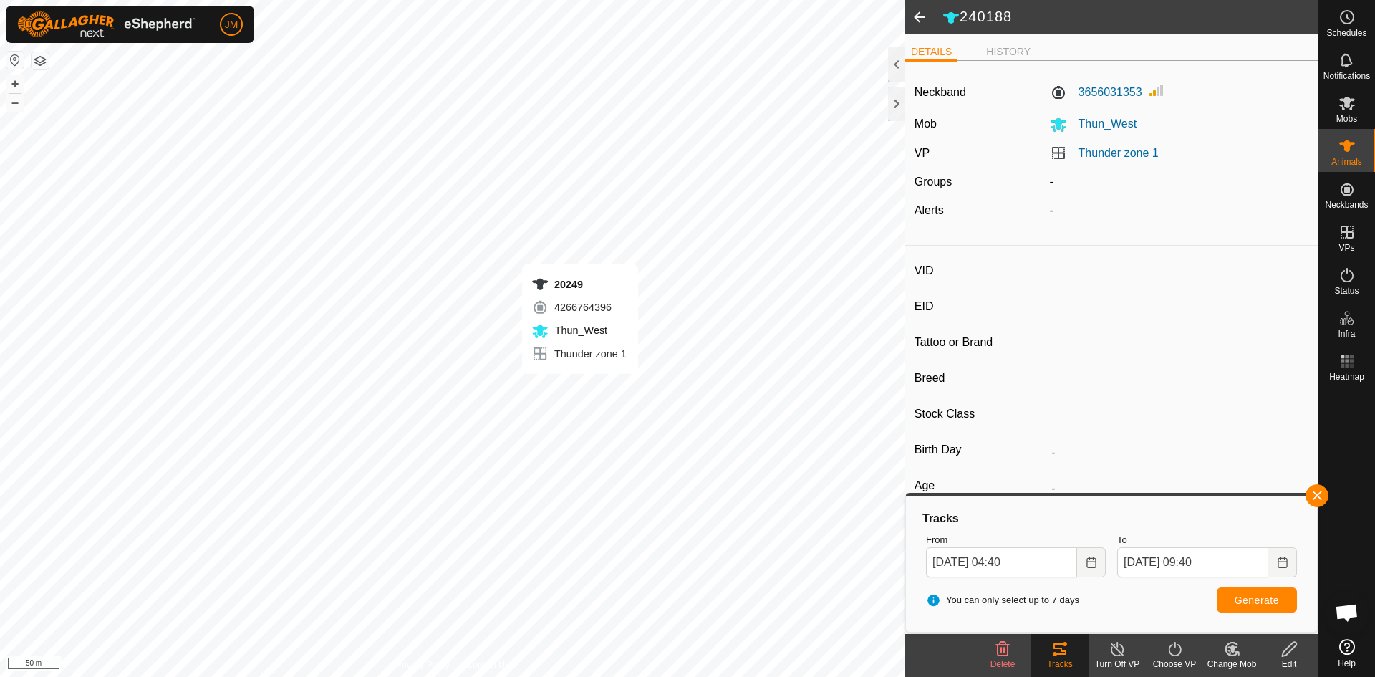
type input "-"
click at [1243, 592] on button "Generate" at bounding box center [1256, 599] width 80 height 25
click at [19, 108] on button "–" at bounding box center [14, 102] width 17 height 17
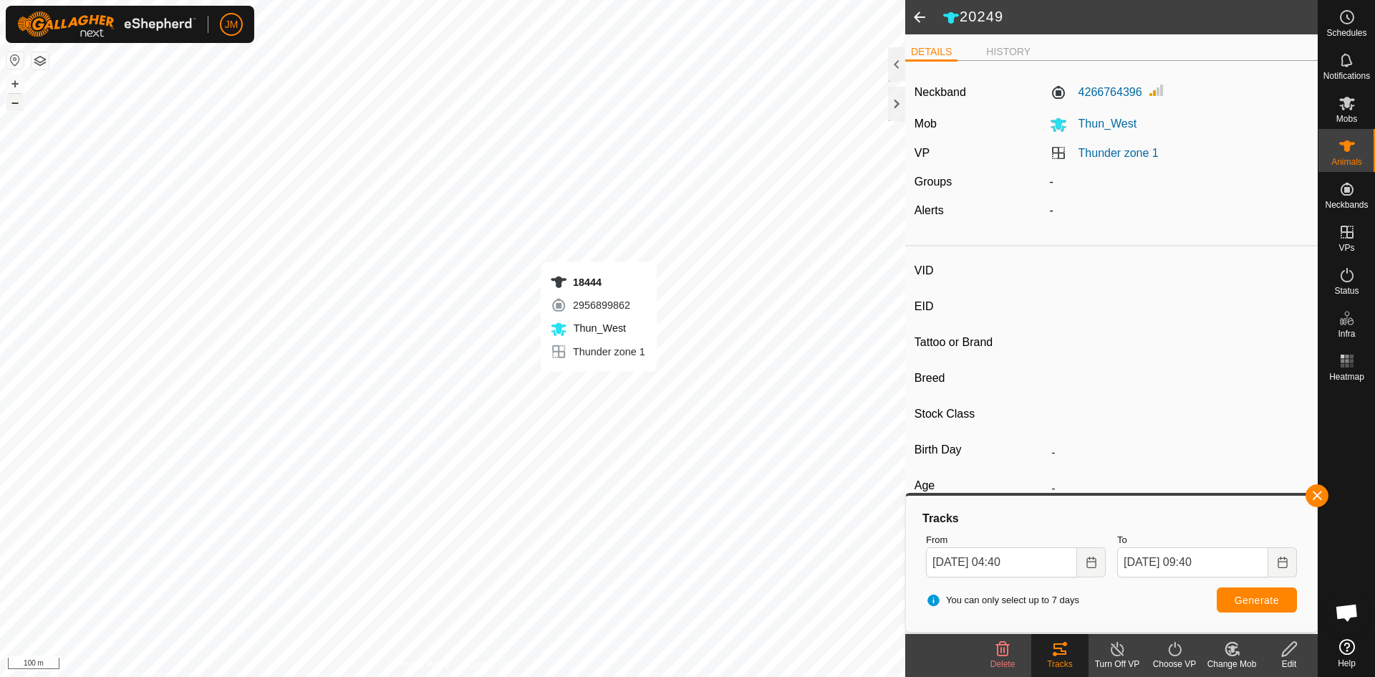
type input "18444"
type input "-"
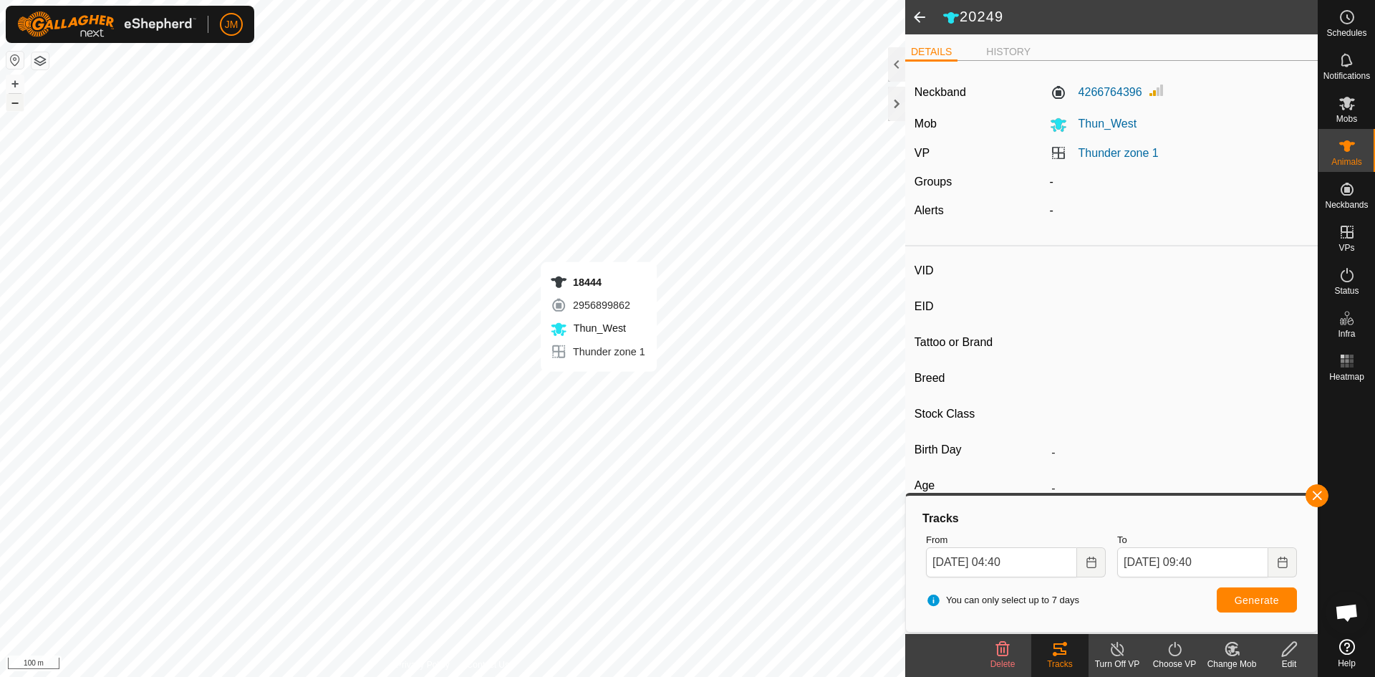
type input "-"
click at [1244, 600] on span "Generate" at bounding box center [1256, 599] width 44 height 11
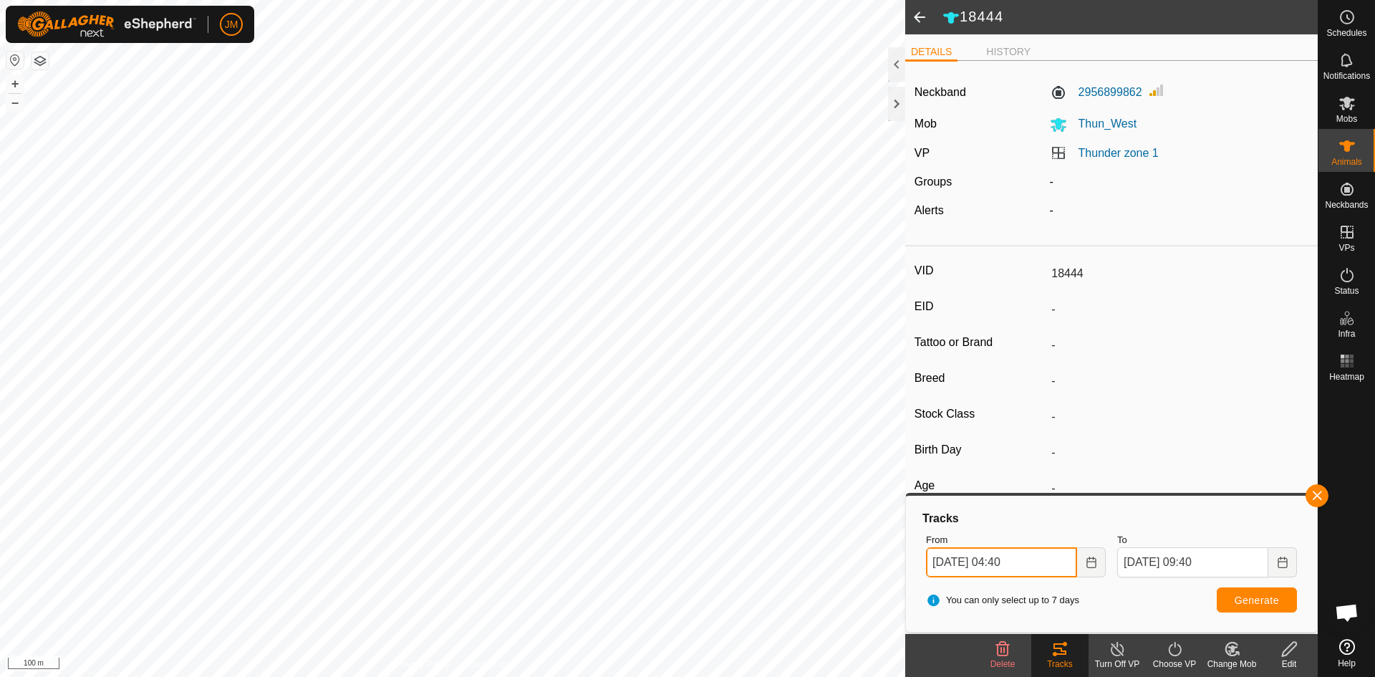
click at [1015, 563] on input "[DATE] 04:40" at bounding box center [1001, 562] width 151 height 30
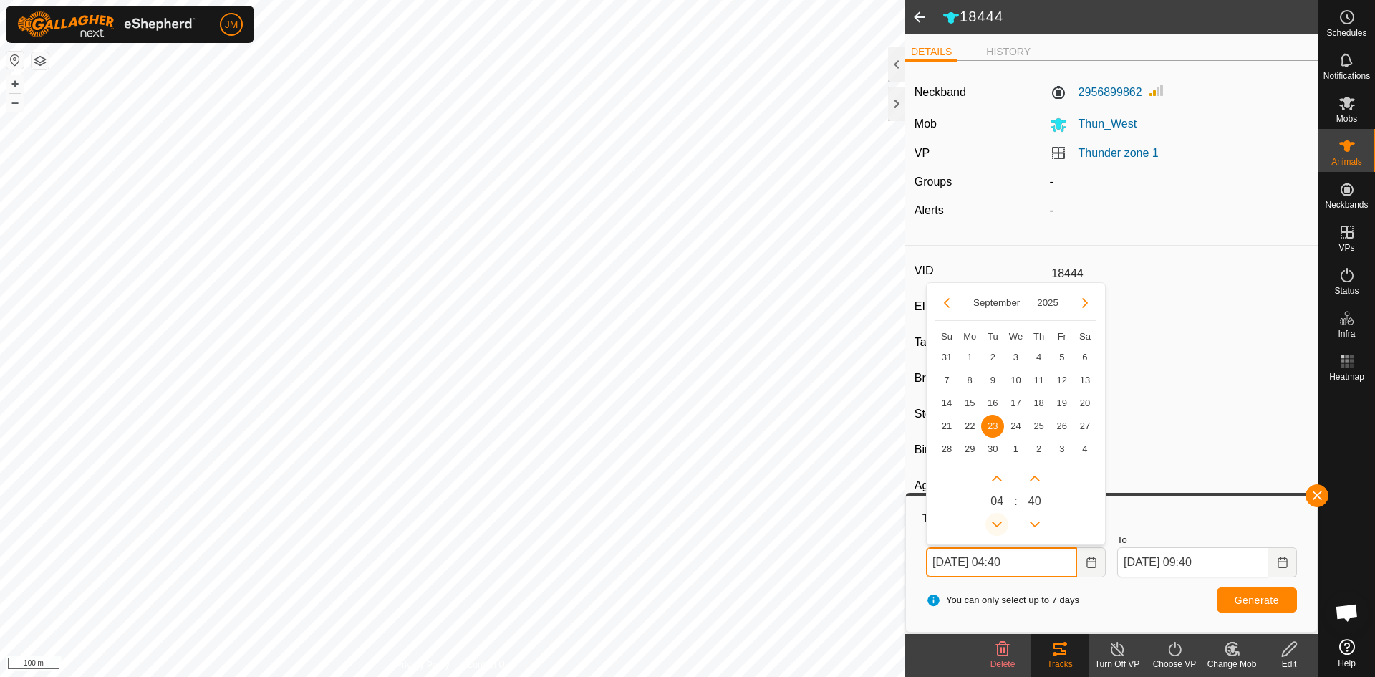
click at [994, 521] on button "Previous Hour" at bounding box center [996, 524] width 23 height 23
click at [995, 521] on span "Previous Hour" at bounding box center [995, 521] width 0 height 0
click at [994, 521] on button "Previous Hour" at bounding box center [996, 524] width 23 height 23
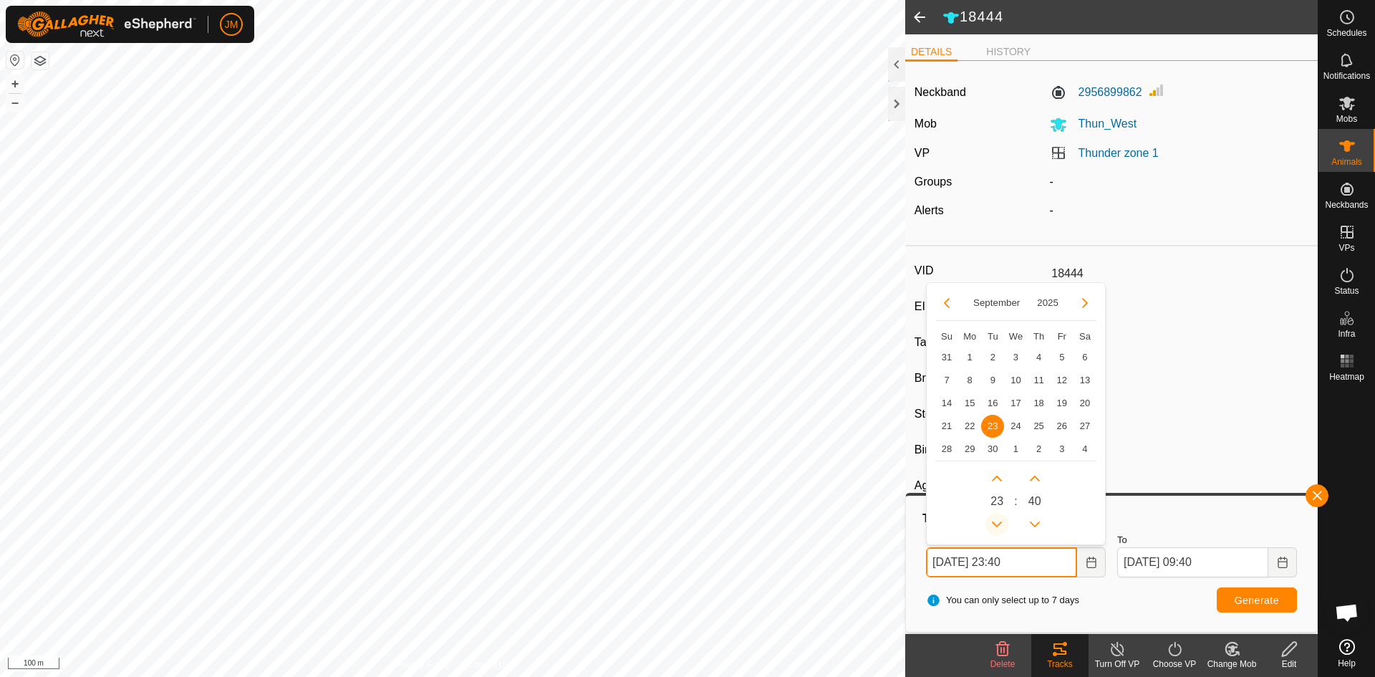
click at [994, 521] on button "Previous Hour" at bounding box center [996, 524] width 23 height 23
click at [995, 521] on span "Previous Hour" at bounding box center [995, 521] width 0 height 0
type input "[DATE] 21:40"
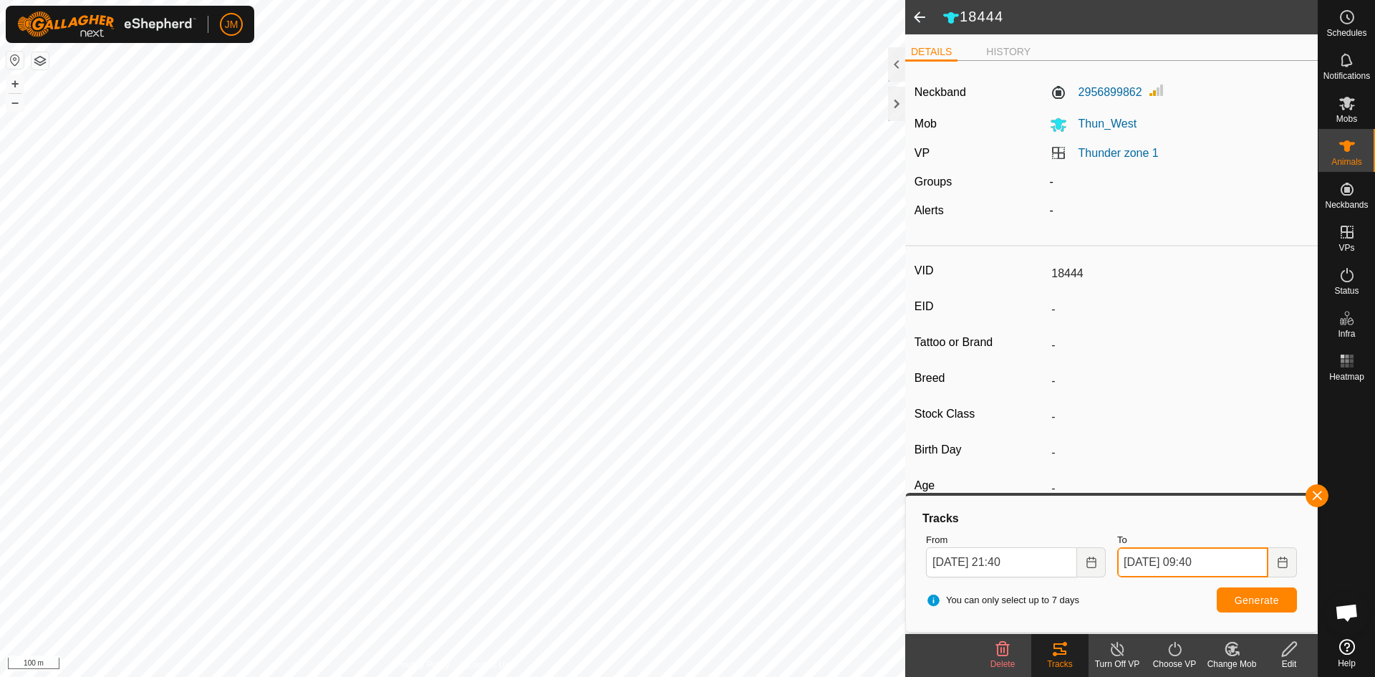
click at [1202, 563] on input "[DATE] 09:40" at bounding box center [1192, 562] width 151 height 30
click at [1186, 525] on button "Previous Hour" at bounding box center [1187, 524] width 23 height 23
click at [1186, 526] on span "Previous Hour" at bounding box center [1186, 526] width 0 height 0
click at [1186, 525] on button "Previous Hour" at bounding box center [1187, 524] width 23 height 23
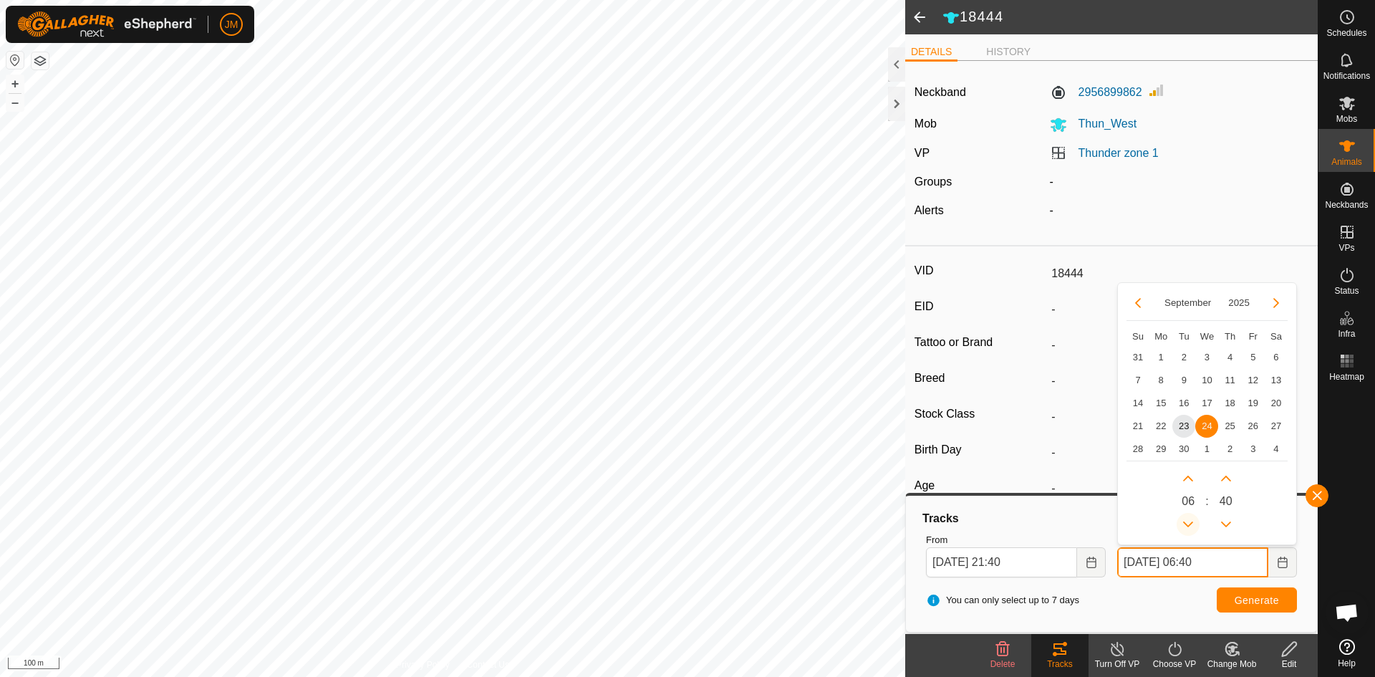
type input "[DATE] 05:40"
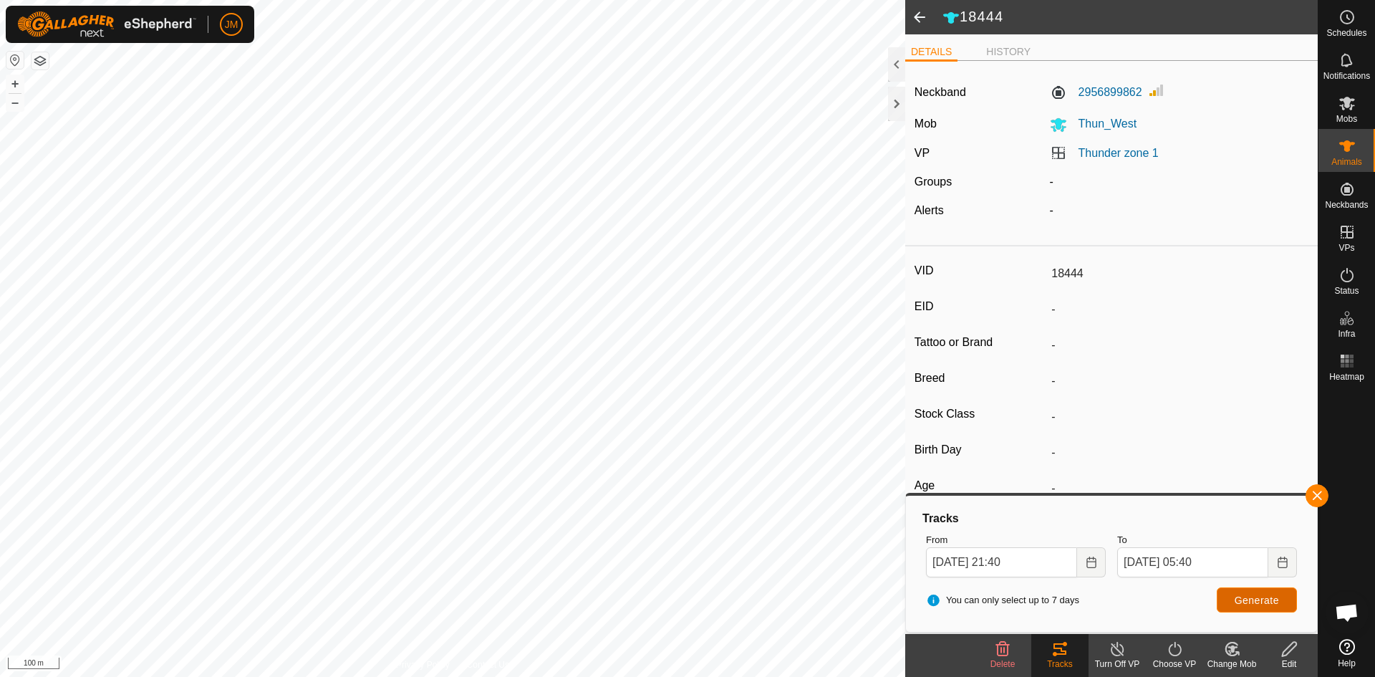
click at [1248, 593] on button "Generate" at bounding box center [1256, 599] width 80 height 25
click at [20, 107] on button "–" at bounding box center [14, 102] width 17 height 17
click at [1264, 594] on span "Generate" at bounding box center [1256, 599] width 44 height 11
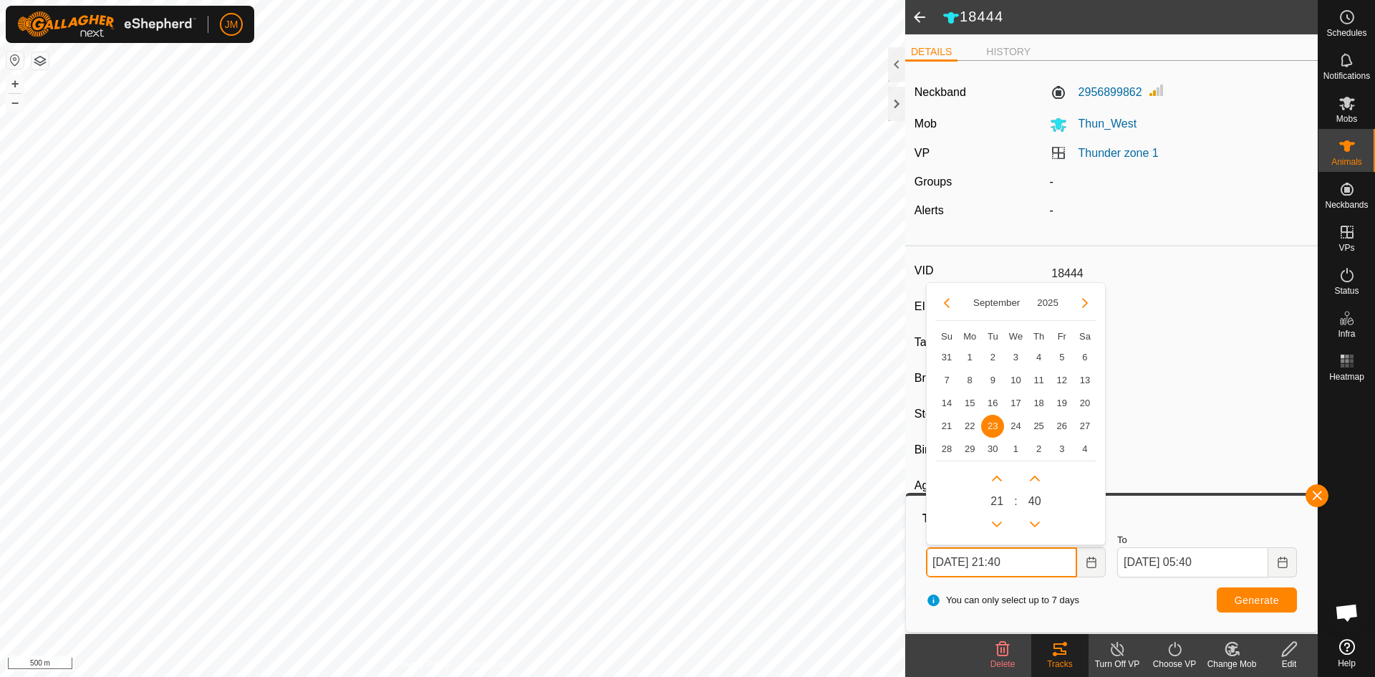
click at [1005, 563] on input "[DATE] 21:40" at bounding box center [1001, 562] width 151 height 30
click at [1002, 528] on button "Previous Hour" at bounding box center [996, 524] width 23 height 23
click at [1002, 529] on span "Previous Hour" at bounding box center [1002, 529] width 0 height 0
click at [1002, 528] on button "Previous Hour" at bounding box center [996, 524] width 23 height 23
click at [1002, 528] on icon "Previous Hour" at bounding box center [996, 523] width 11 height 11
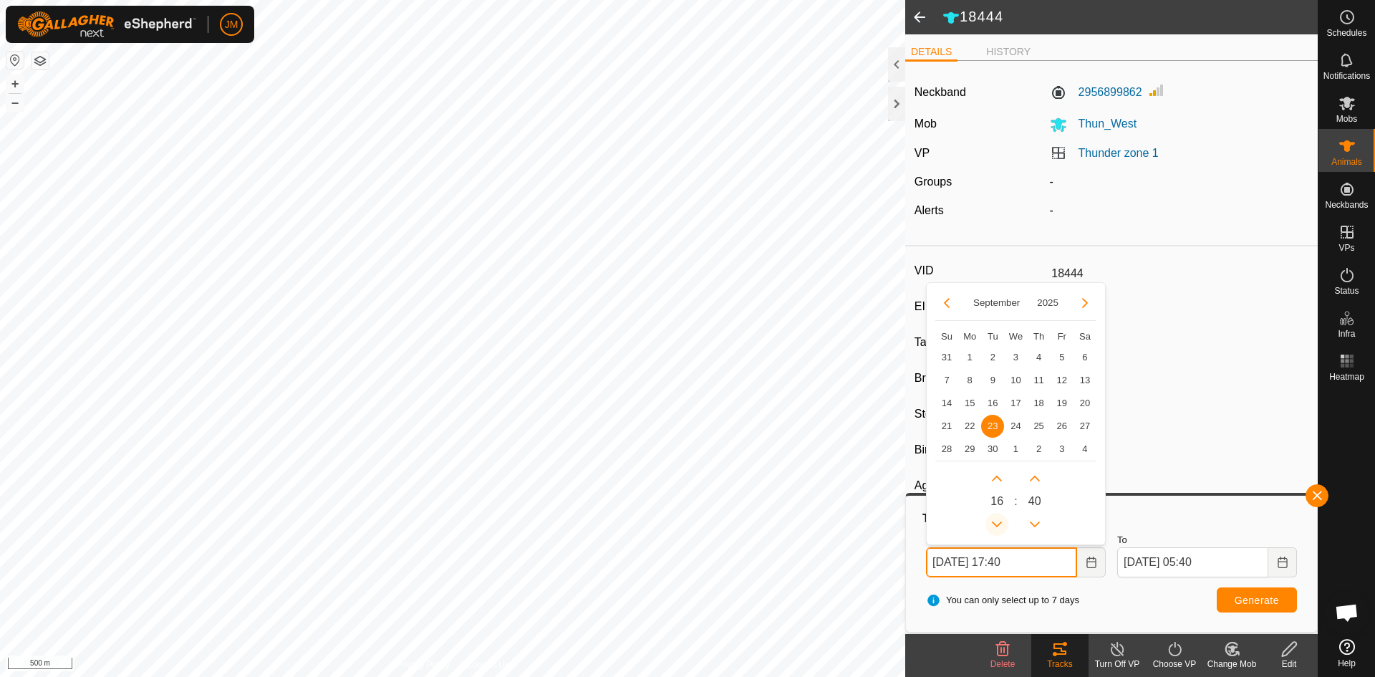
click at [1002, 528] on icon "Previous Hour" at bounding box center [996, 523] width 11 height 11
click at [1278, 597] on span "Generate" at bounding box center [1256, 599] width 44 height 11
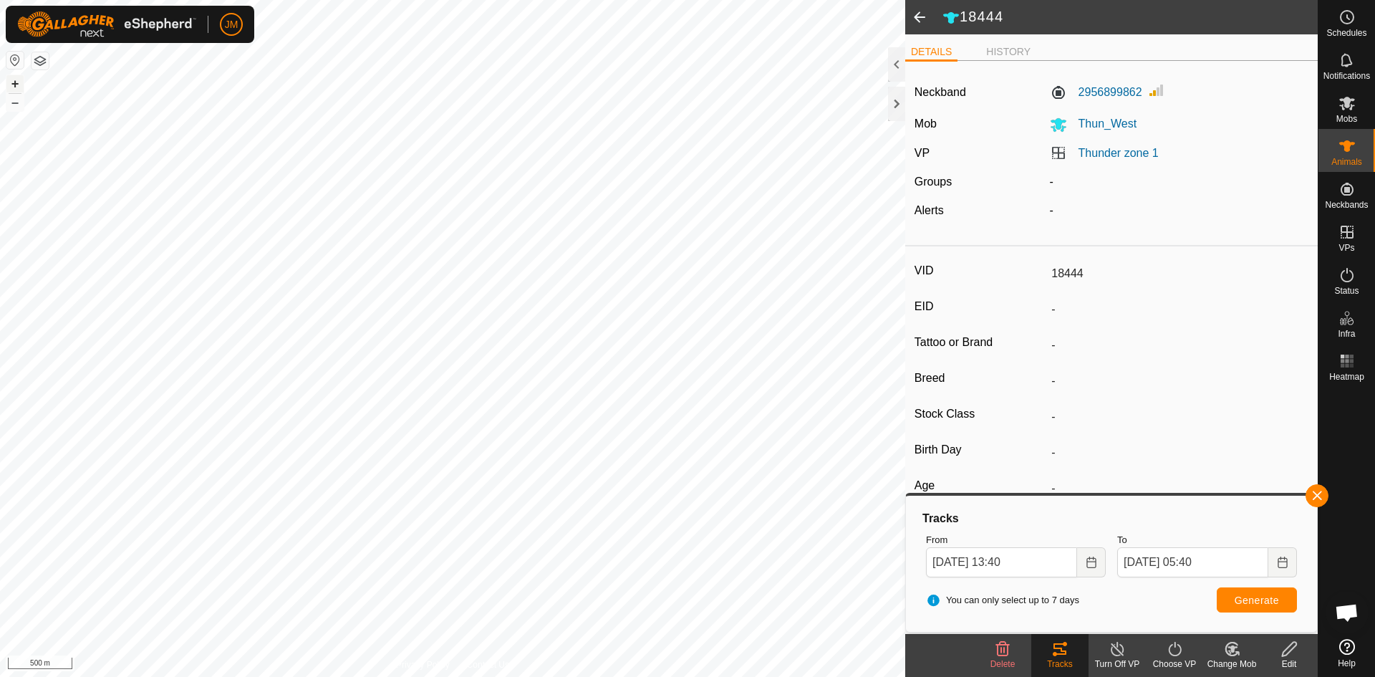
click at [12, 84] on button "+" at bounding box center [14, 83] width 17 height 17
click at [1012, 565] on input "[DATE] 13:40" at bounding box center [1001, 562] width 151 height 30
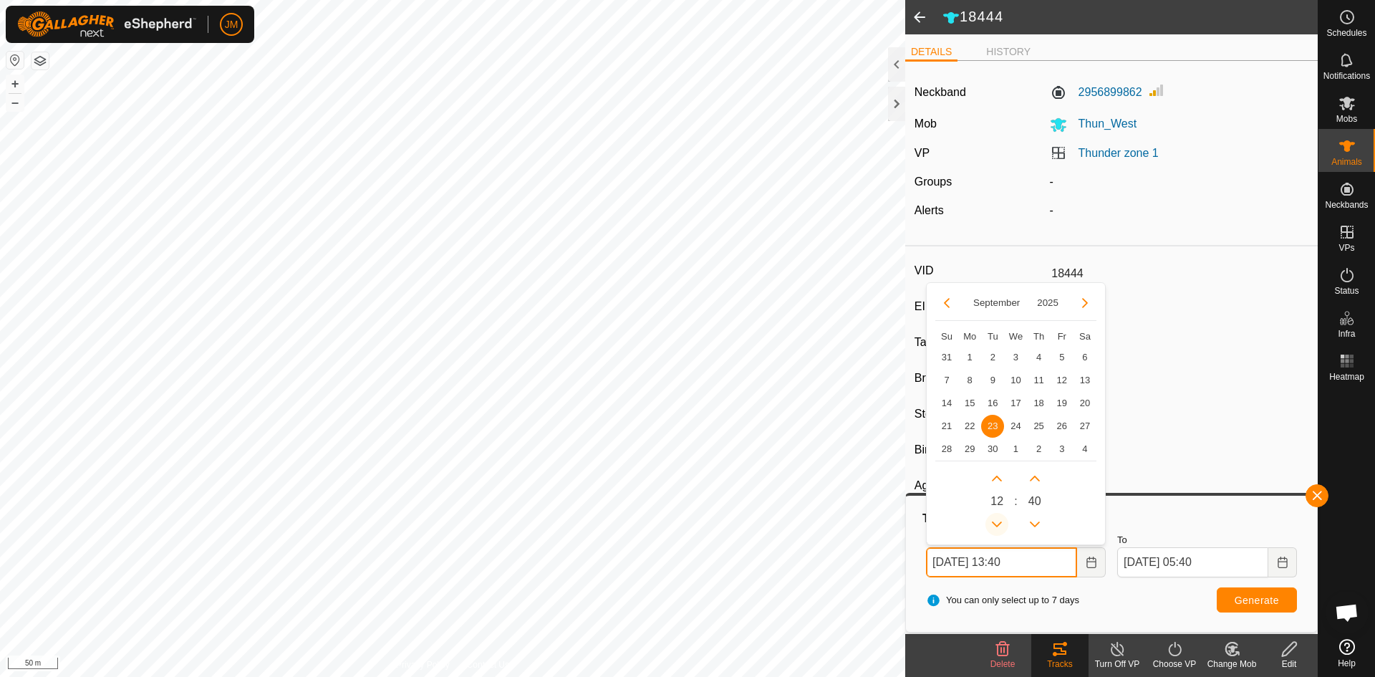
click at [997, 521] on button "Previous Hour" at bounding box center [996, 524] width 23 height 23
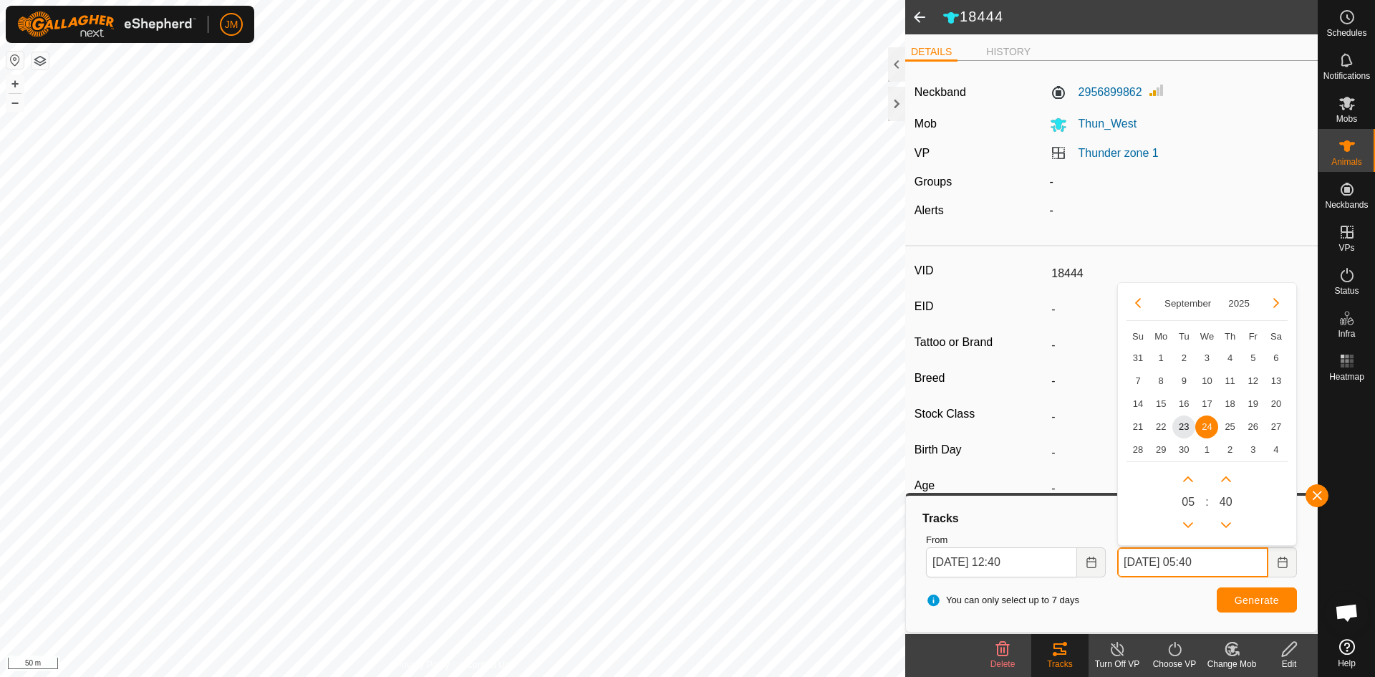
click at [1137, 570] on input "[DATE] 05:40" at bounding box center [1192, 562] width 151 height 30
click at [1190, 435] on span "23" at bounding box center [1183, 426] width 23 height 23
type input "[DATE] 05:40"
click at [1204, 561] on input "[DATE] 05:40" at bounding box center [1192, 562] width 151 height 30
click at [1186, 477] on button "Next Hour" at bounding box center [1187, 478] width 23 height 23
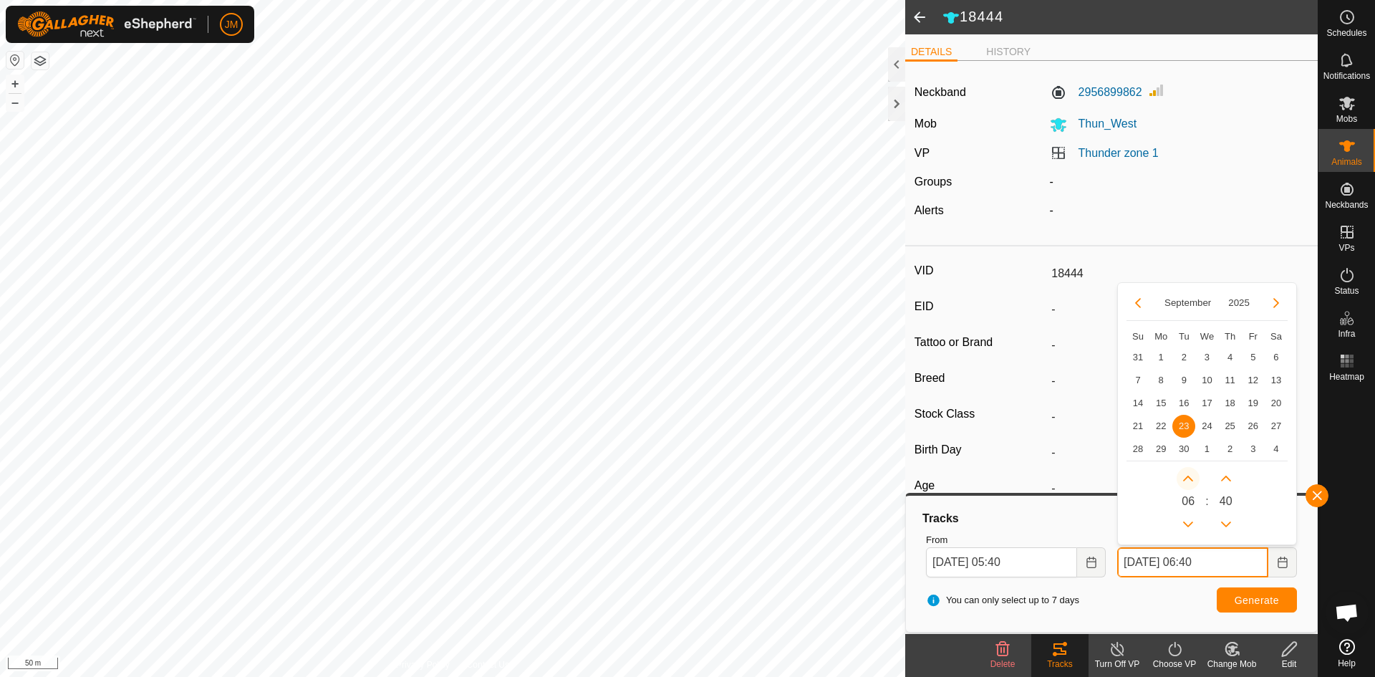
click at [1187, 478] on span "Next Hour" at bounding box center [1187, 478] width 0 height 0
click at [1186, 477] on button "Next Hour" at bounding box center [1187, 478] width 23 height 23
type input "[DATE] 09:40"
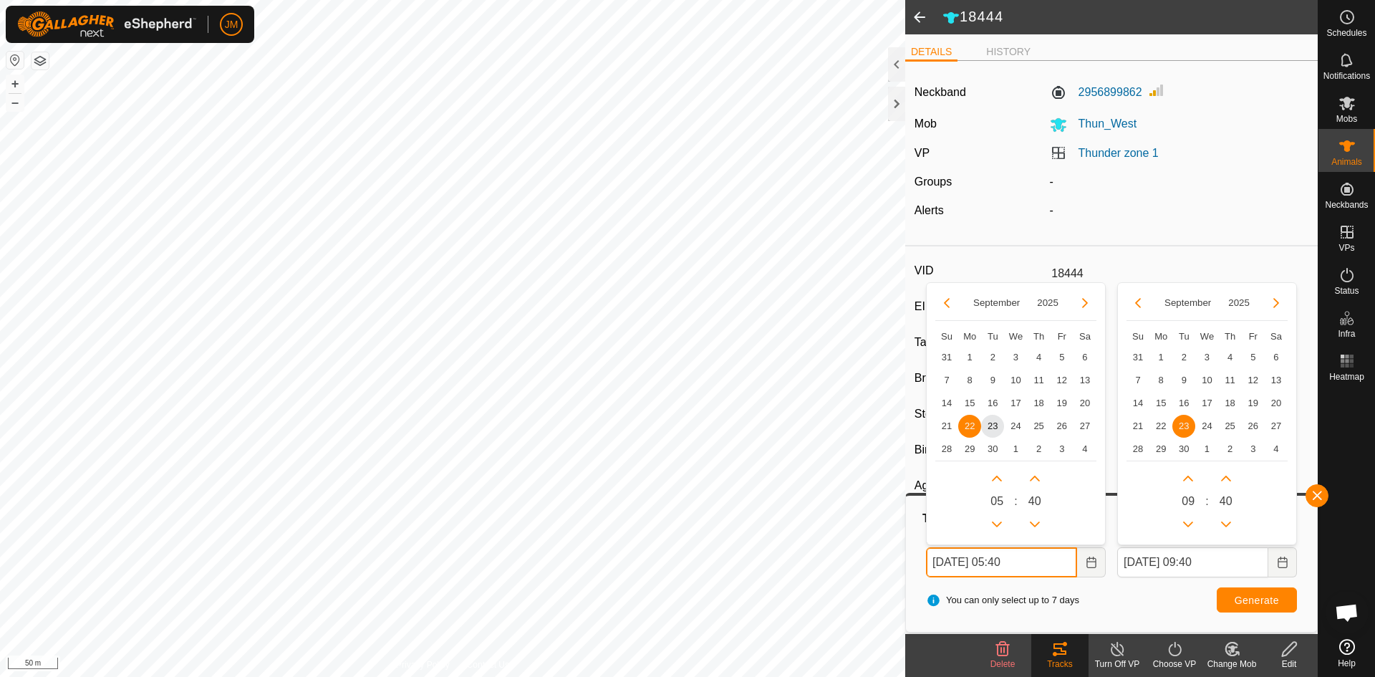
click at [1014, 556] on input "[DATE] 05:40" at bounding box center [1001, 562] width 151 height 30
click at [999, 479] on button "Next Hour" at bounding box center [996, 478] width 23 height 23
click at [1000, 480] on span "Next Hour" at bounding box center [1000, 480] width 0 height 0
click at [999, 479] on button "Next Hour" at bounding box center [996, 478] width 23 height 23
click at [999, 479] on icon "Next Hour" at bounding box center [997, 478] width 10 height 6
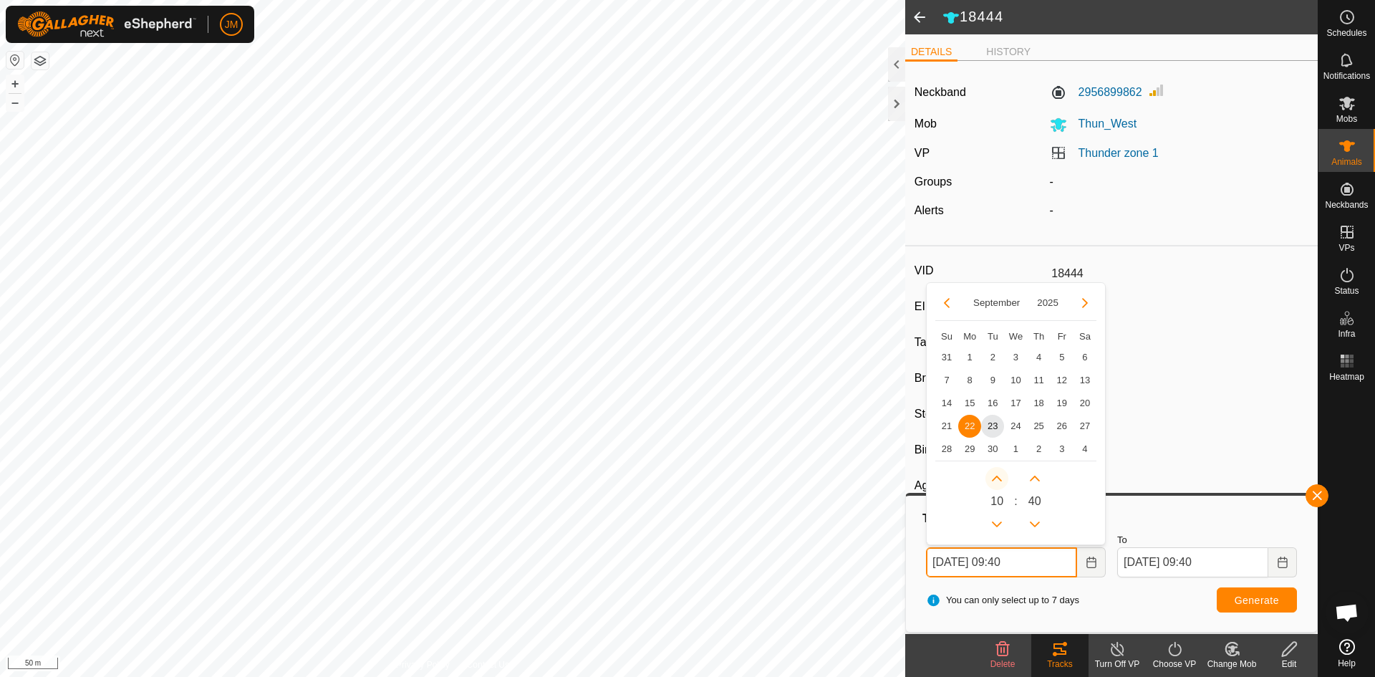
click at [999, 479] on icon "Next Hour" at bounding box center [997, 478] width 10 height 6
type input "[DATE] 13:40"
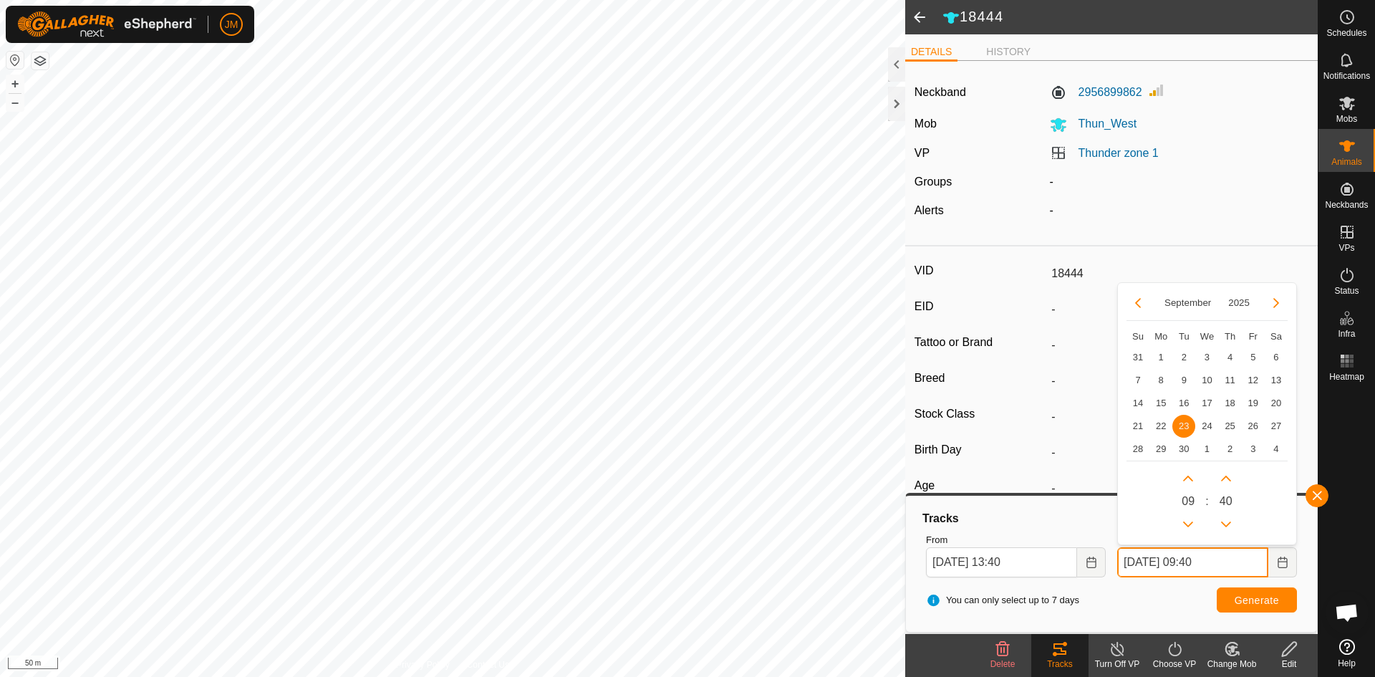
click at [1199, 561] on input "[DATE] 09:40" at bounding box center [1192, 562] width 151 height 30
click at [1190, 478] on button "Next Hour" at bounding box center [1187, 478] width 23 height 23
click at [1191, 479] on span "Next Hour" at bounding box center [1191, 479] width 0 height 0
click at [1190, 478] on button "Next Hour" at bounding box center [1187, 478] width 23 height 23
click at [1190, 478] on icon "Next Hour" at bounding box center [1188, 478] width 10 height 6
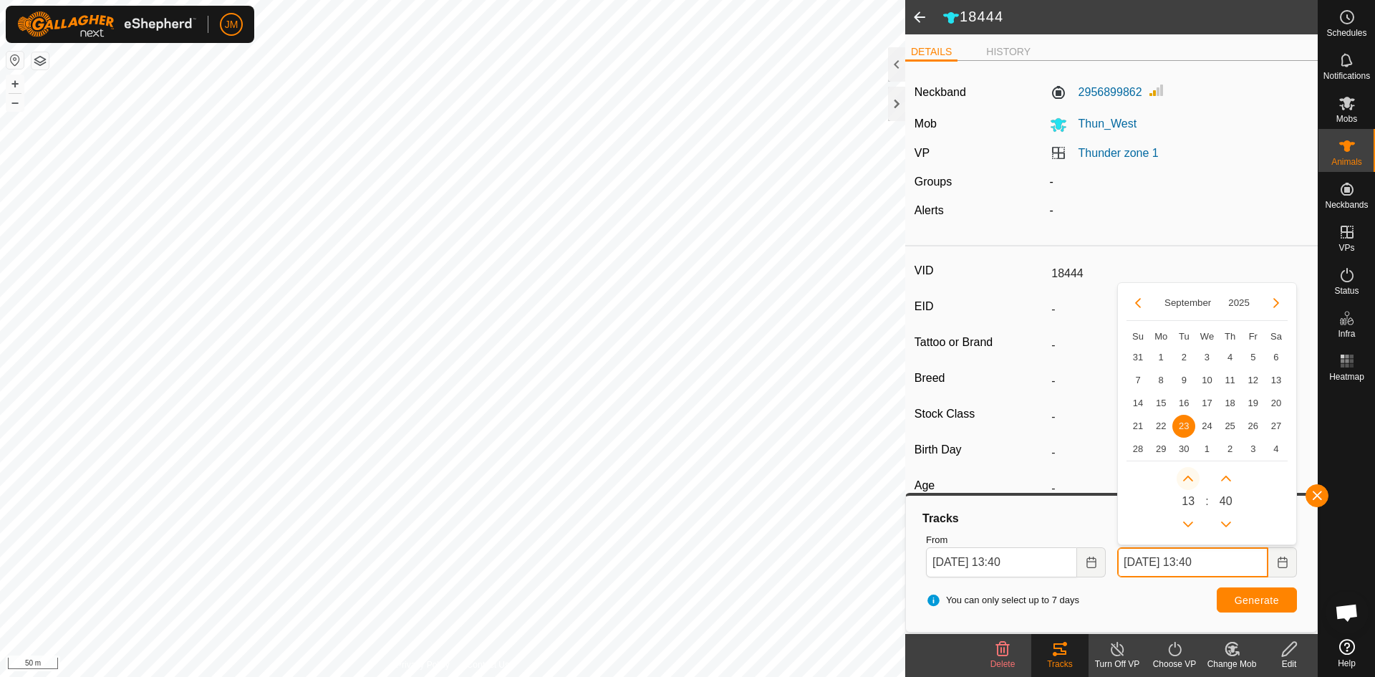
click at [1190, 478] on icon "Next Hour" at bounding box center [1188, 478] width 10 height 6
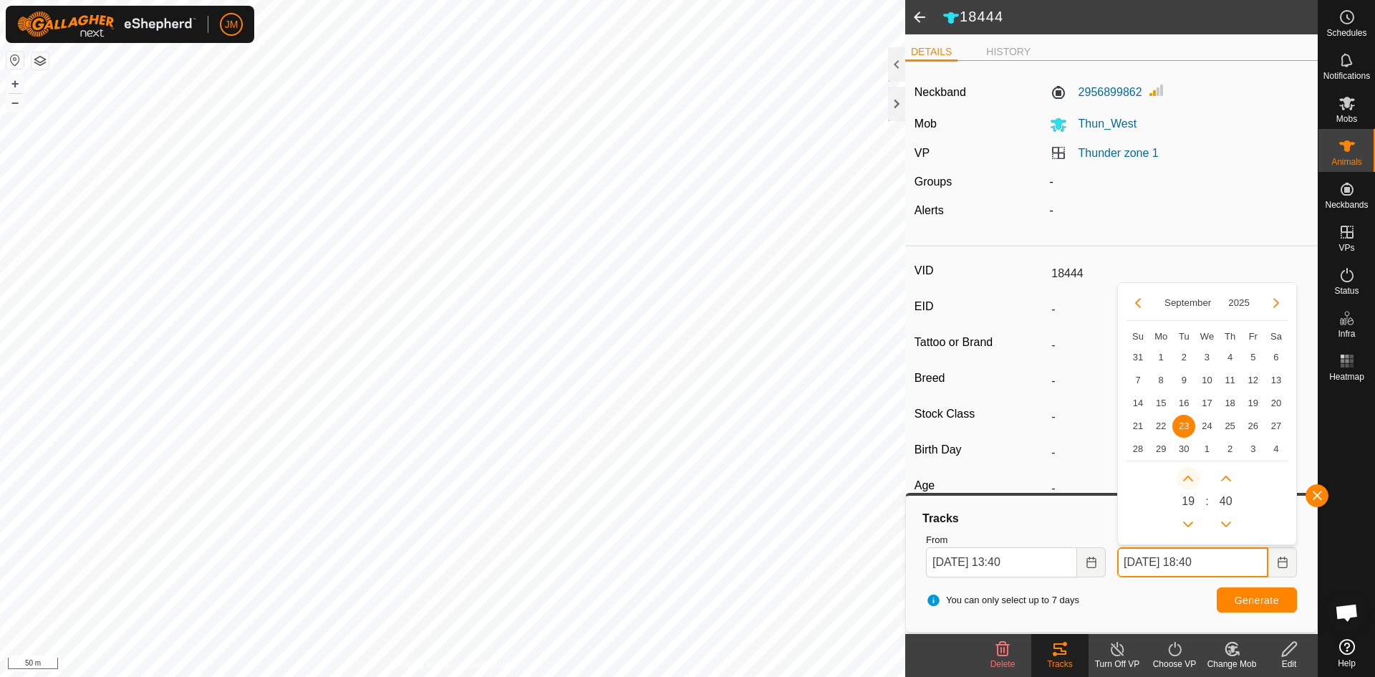
click at [1190, 478] on button "Next Hour" at bounding box center [1187, 478] width 23 height 23
type input "[DATE] 19:40"
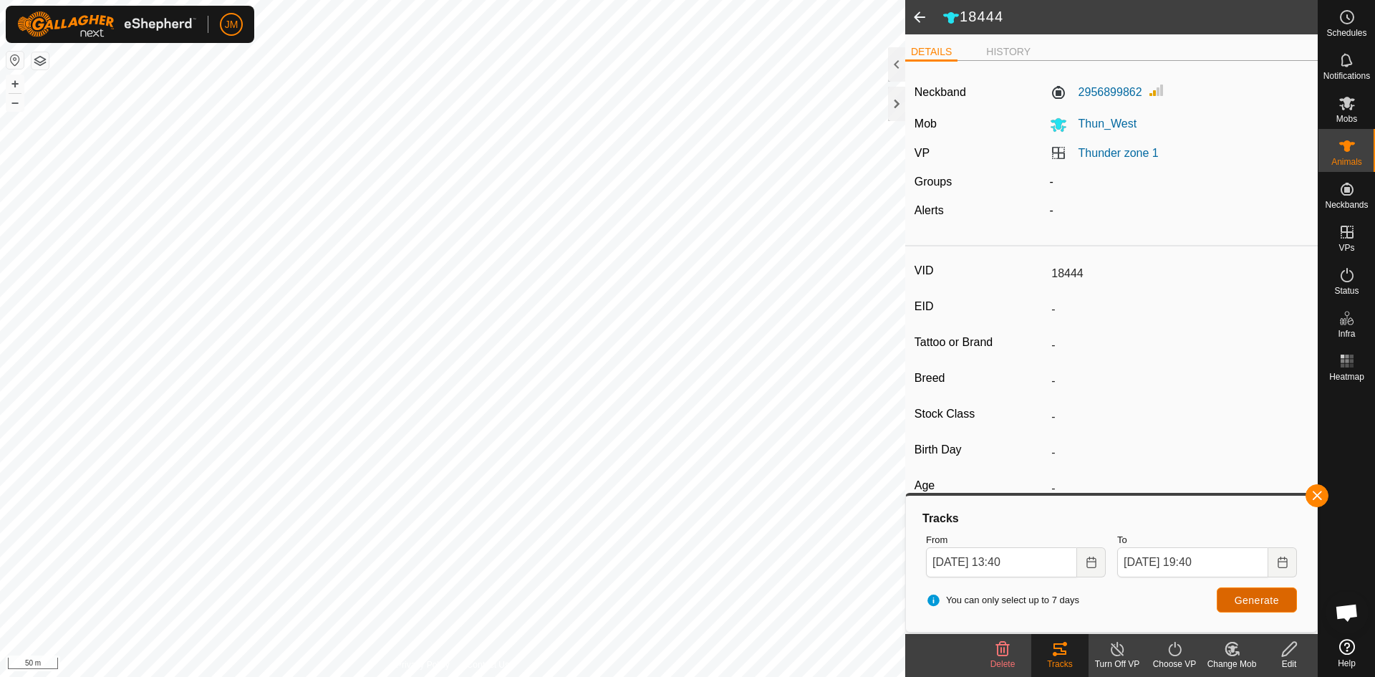
click at [1252, 606] on button "Generate" at bounding box center [1256, 599] width 80 height 25
type input "240036"
type input "-"
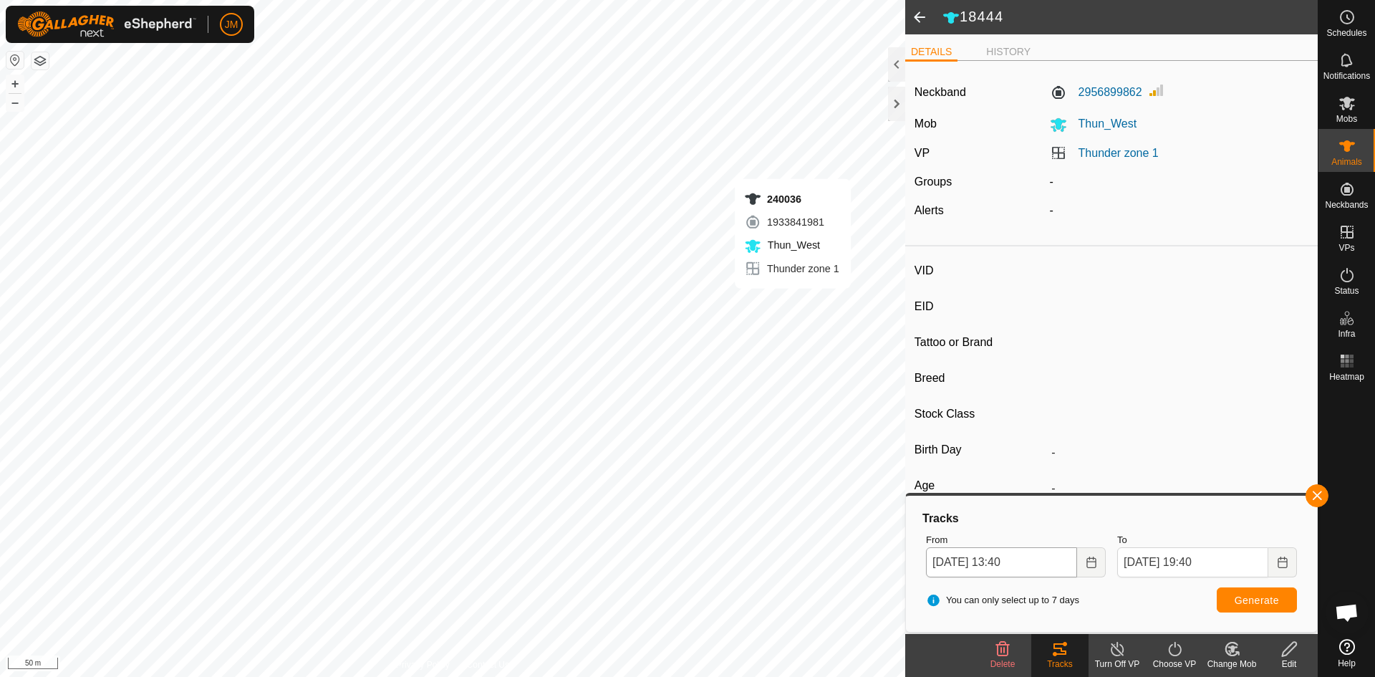
type input "-"
click at [898, 105] on div at bounding box center [896, 104] width 17 height 34
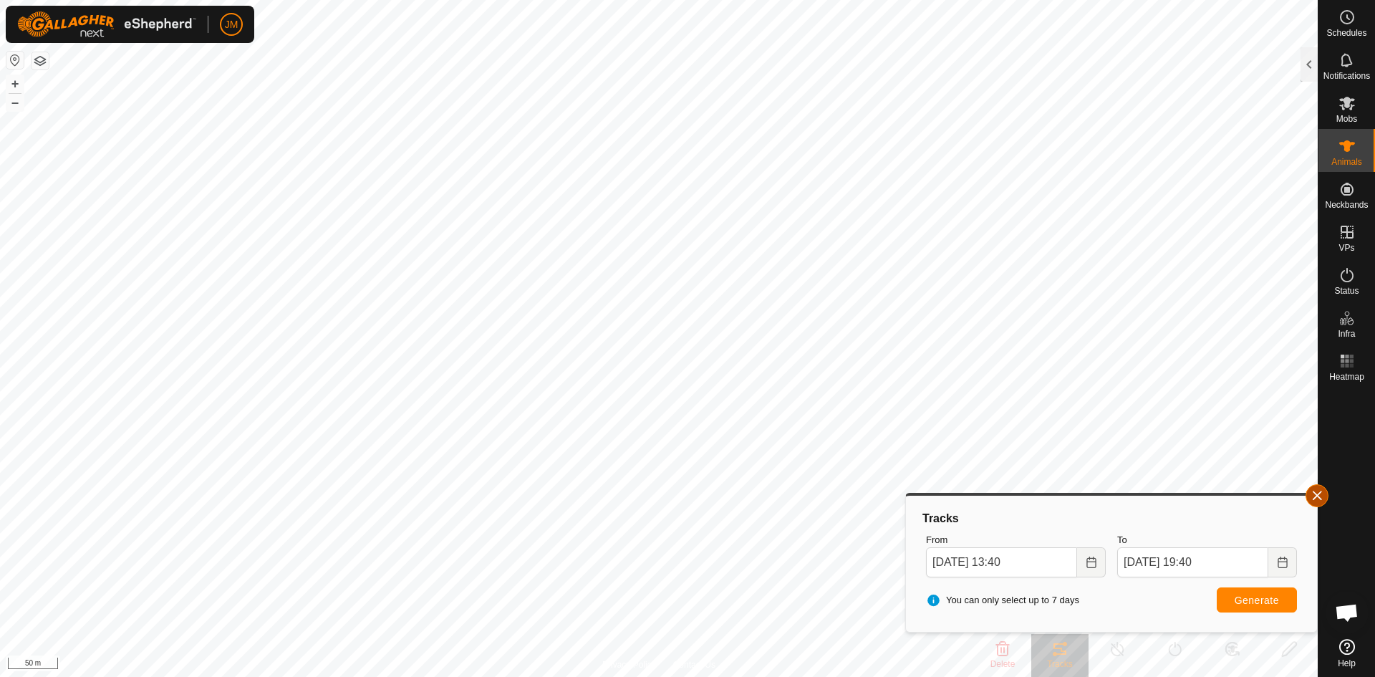
click at [1326, 493] on button "button" at bounding box center [1316, 495] width 23 height 23
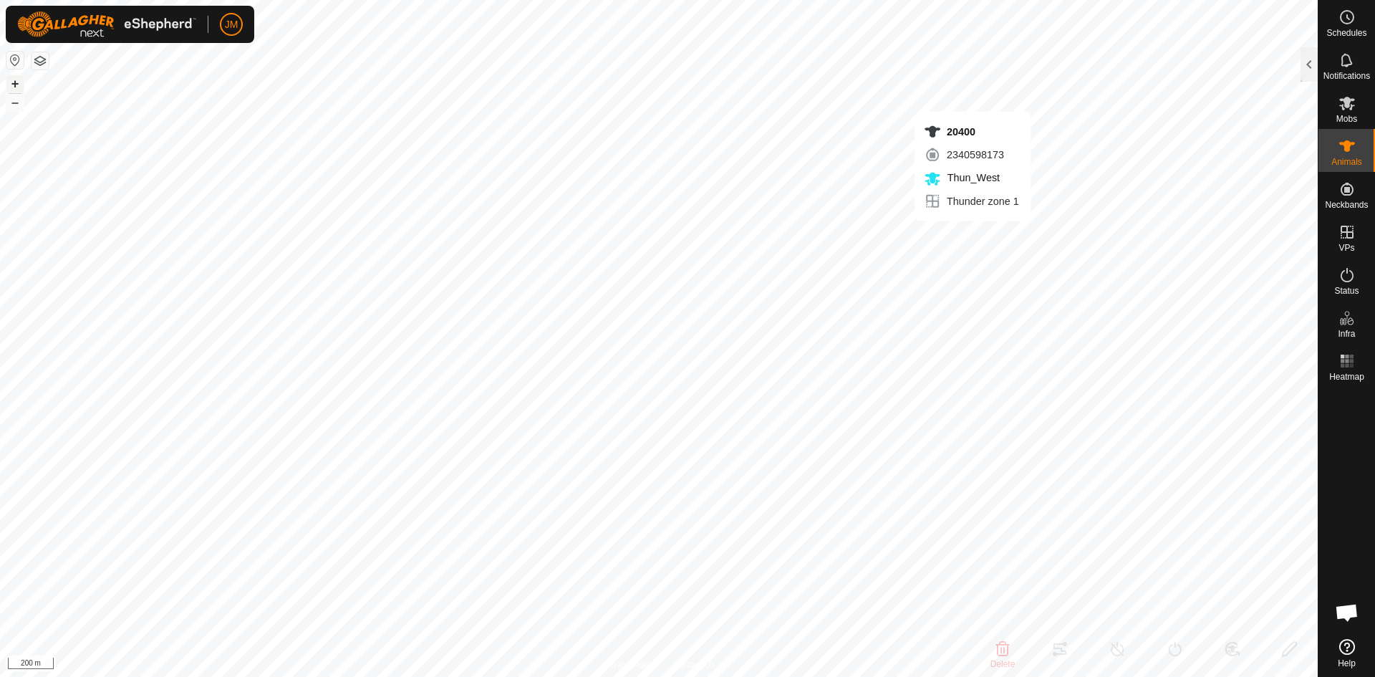
type input "20400"
type input "-"
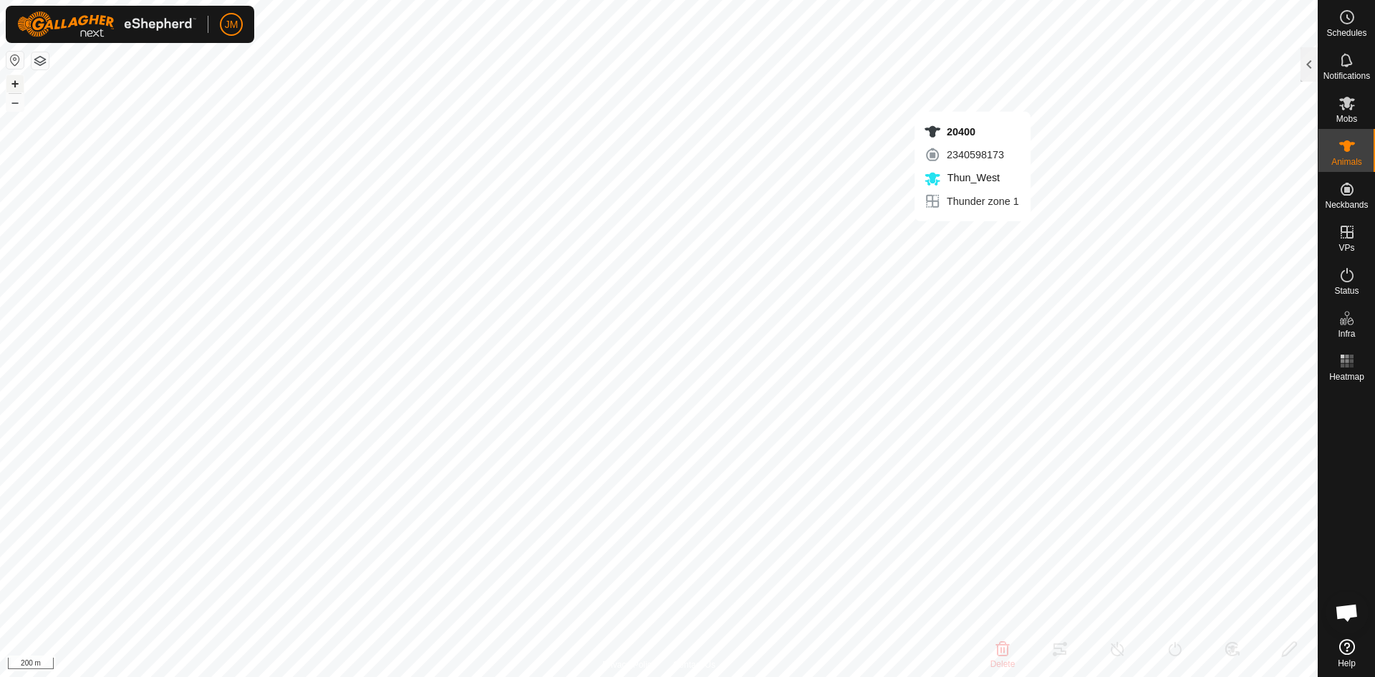
type input "-"
type input "18444"
type input "-"
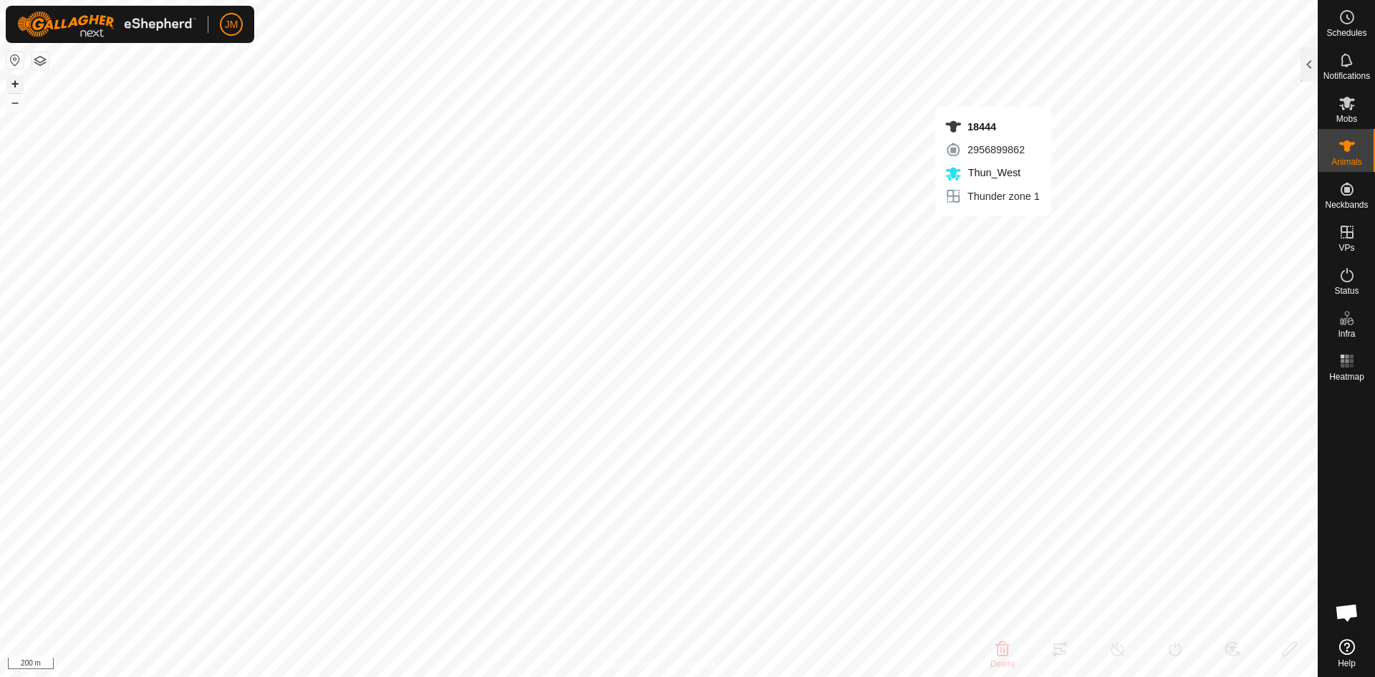
type input "-"
type input "21325"
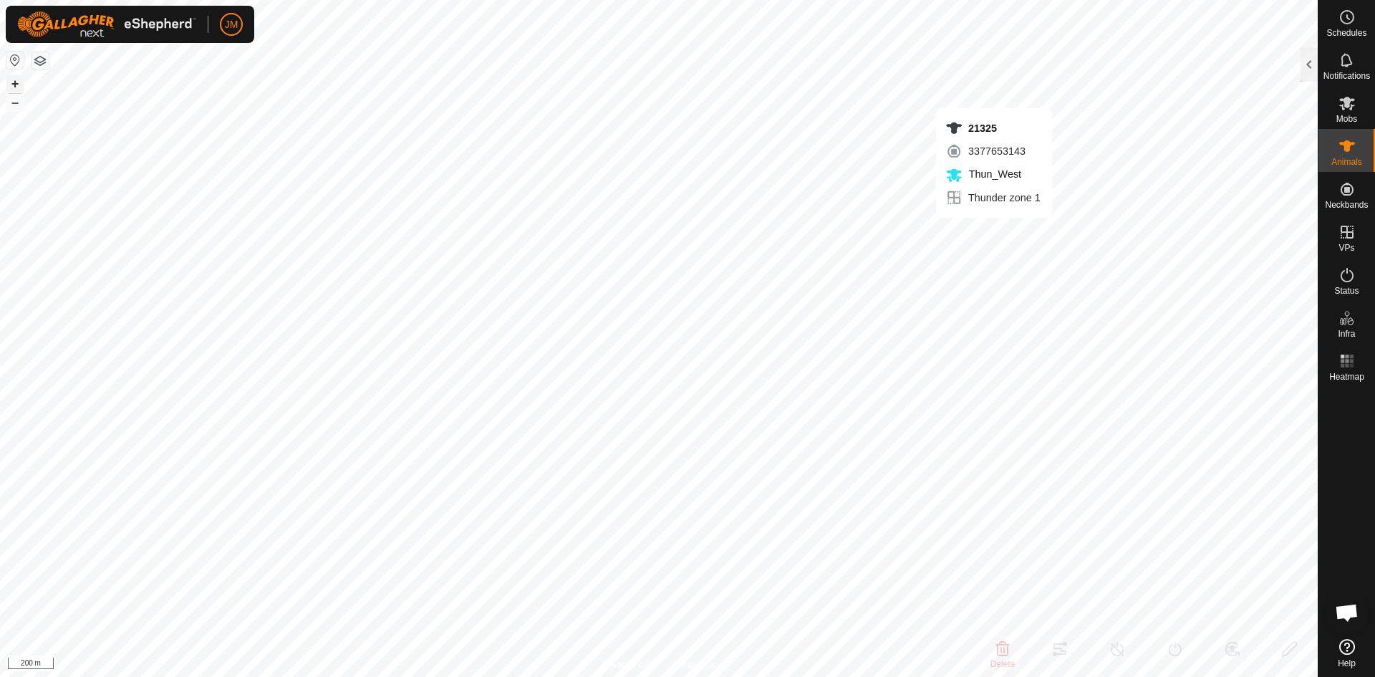
type input "-"
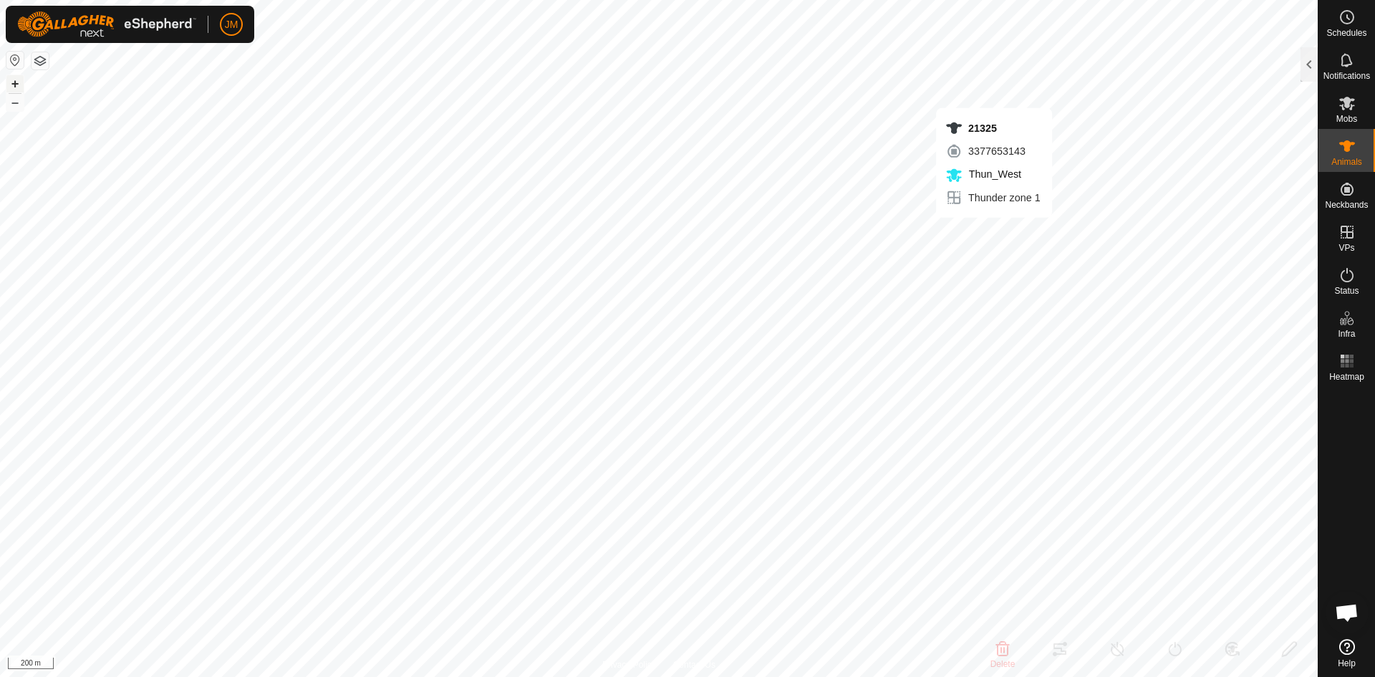
type input "-"
click at [16, 87] on button "+" at bounding box center [14, 83] width 17 height 17
click at [17, 102] on button "–" at bounding box center [14, 102] width 17 height 17
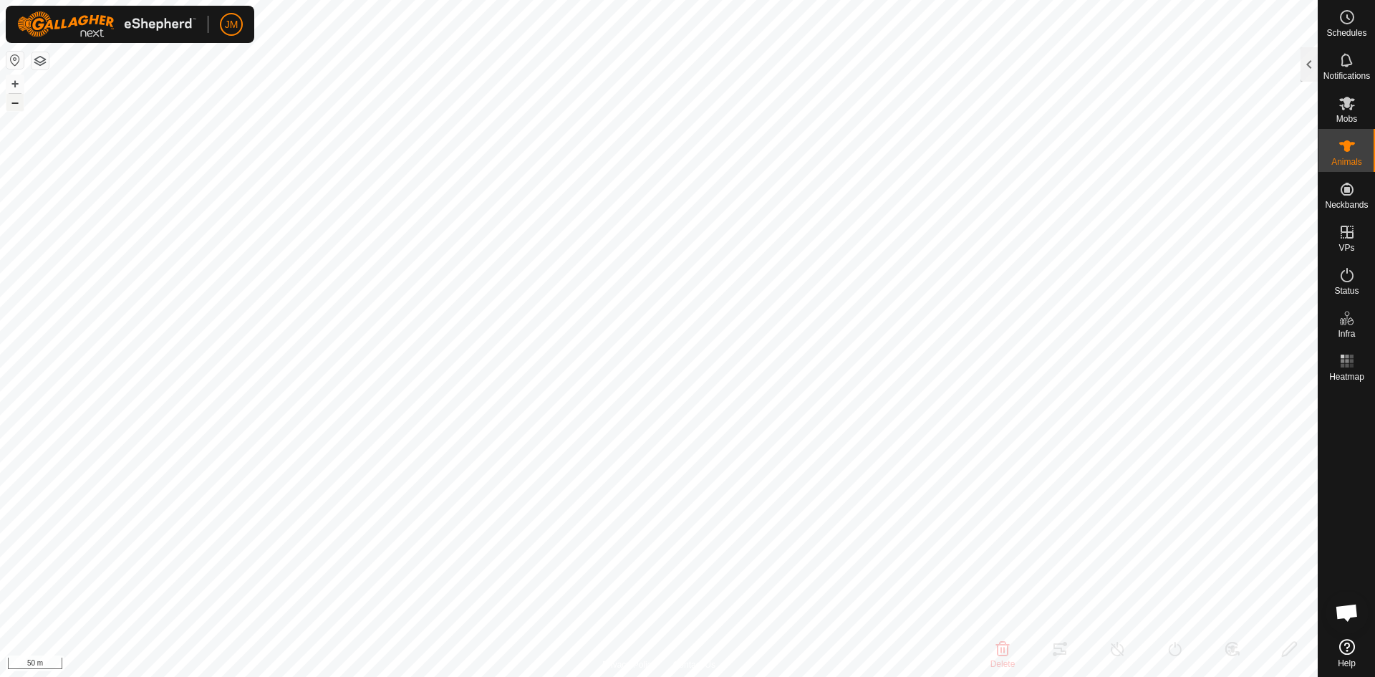
click at [17, 102] on button "–" at bounding box center [14, 102] width 17 height 17
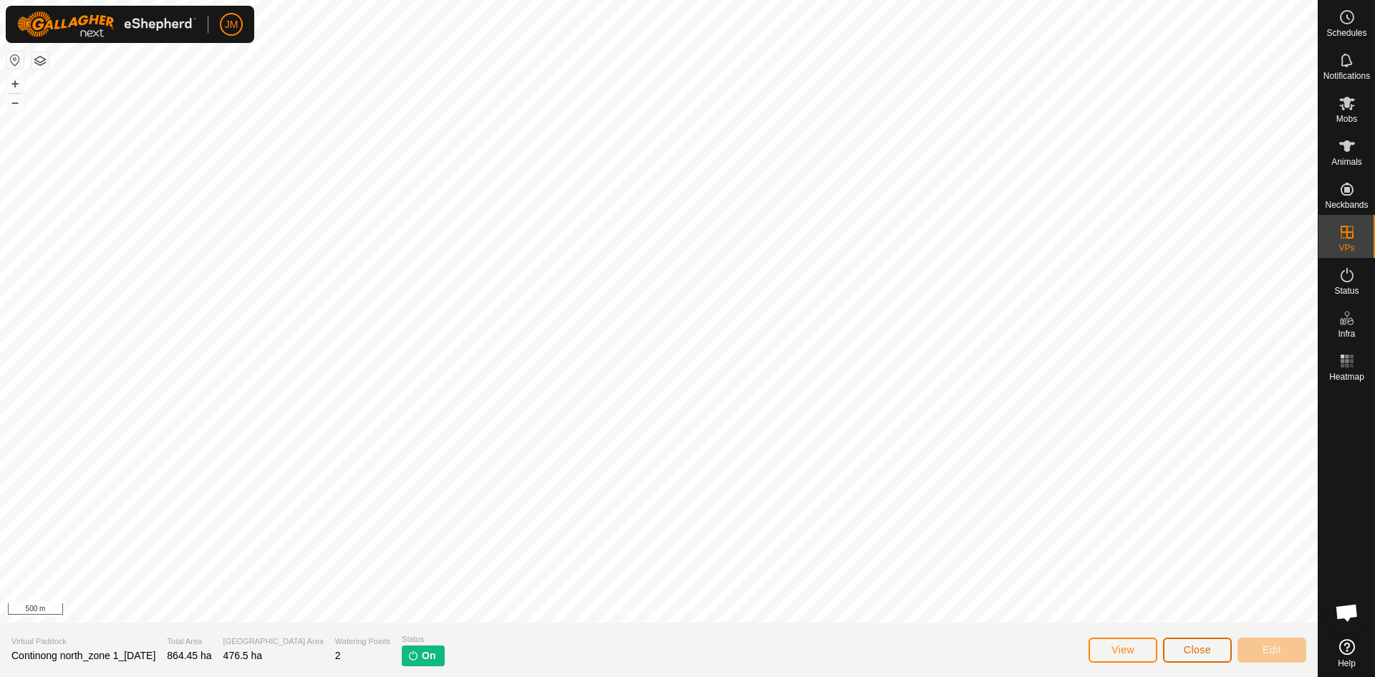
click at [1194, 644] on span "Close" at bounding box center [1197, 649] width 27 height 11
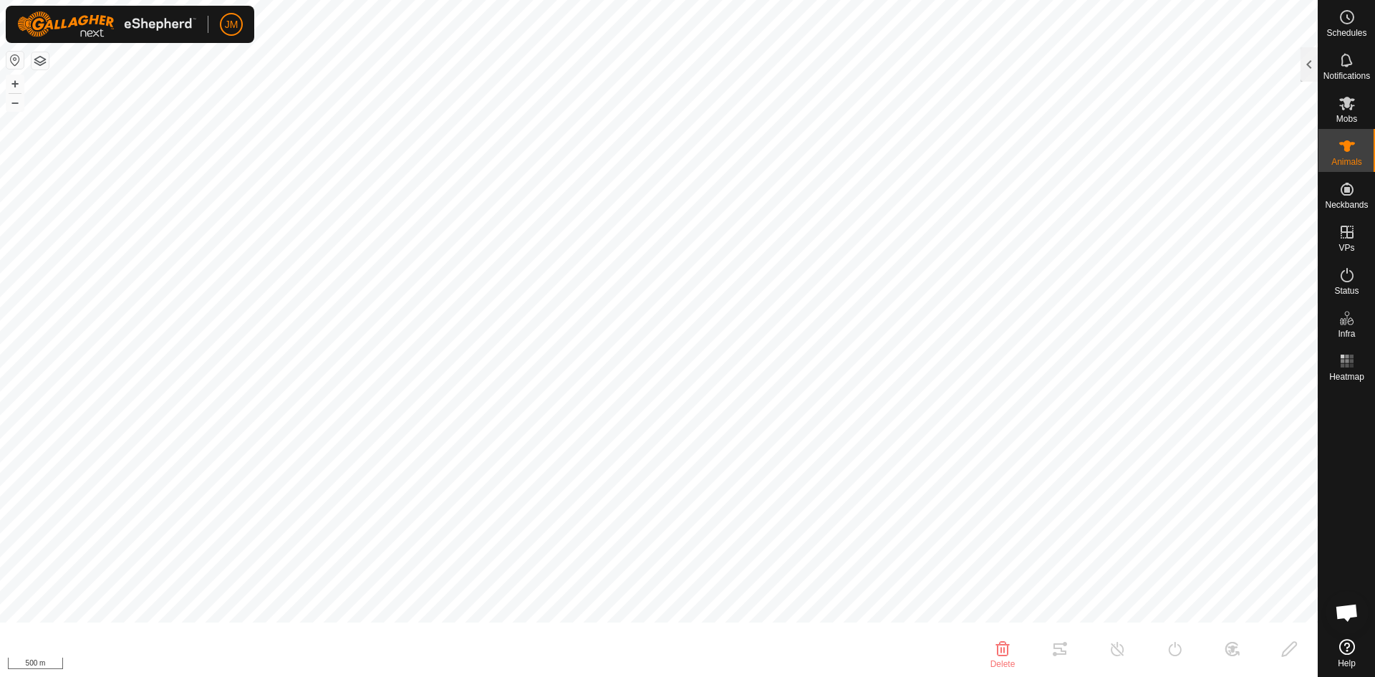
type input "21325"
type input "-"
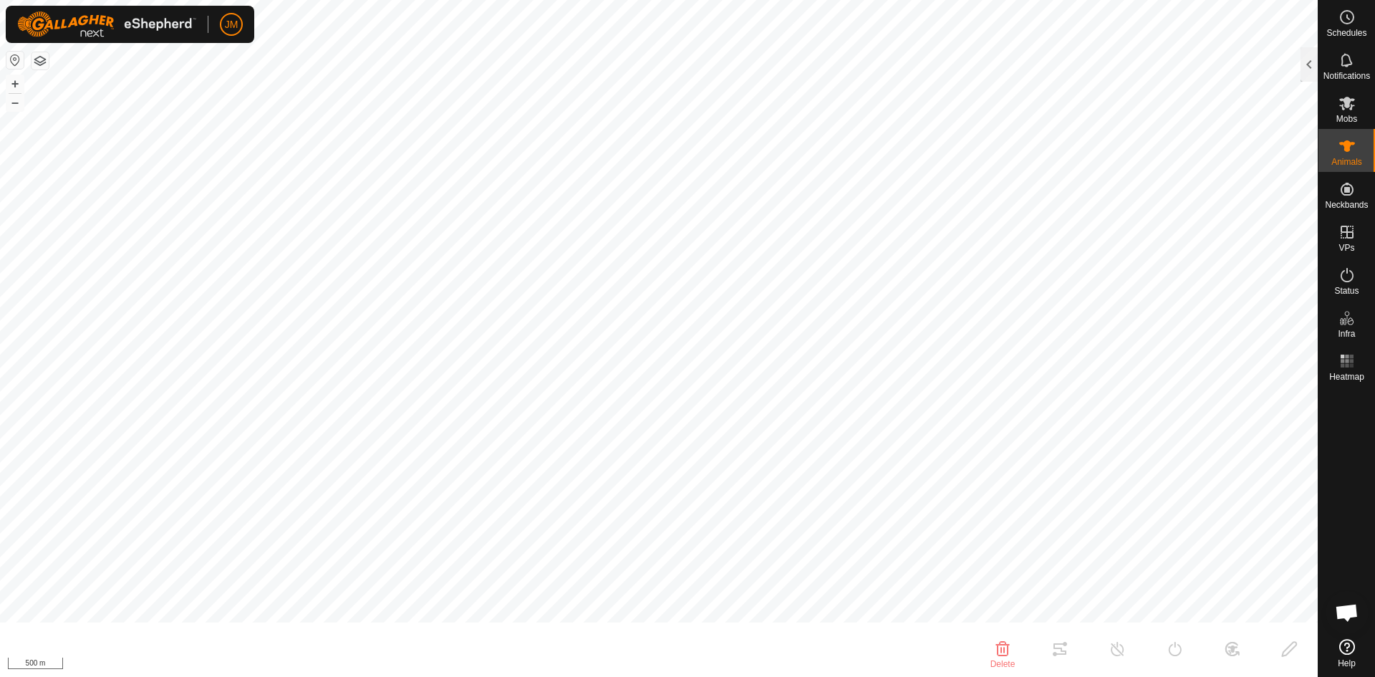
type input "-"
type input "20249"
type input "-"
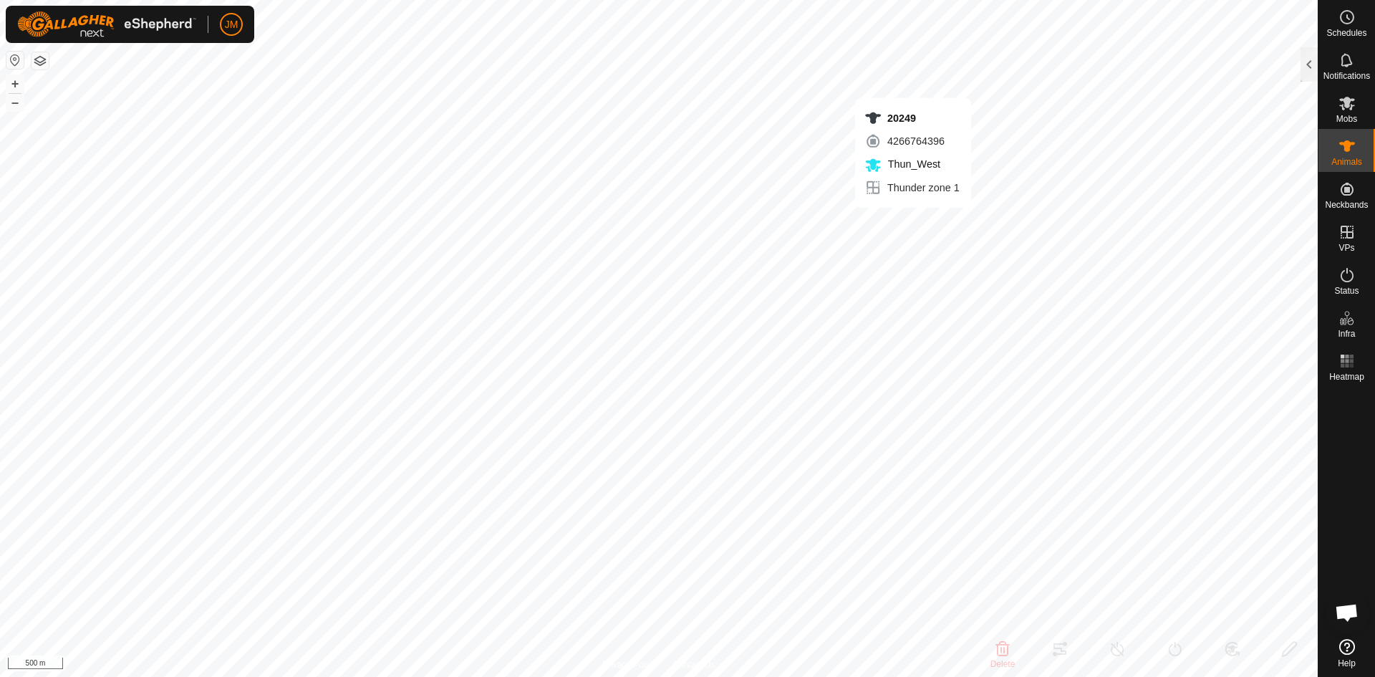
type input "-"
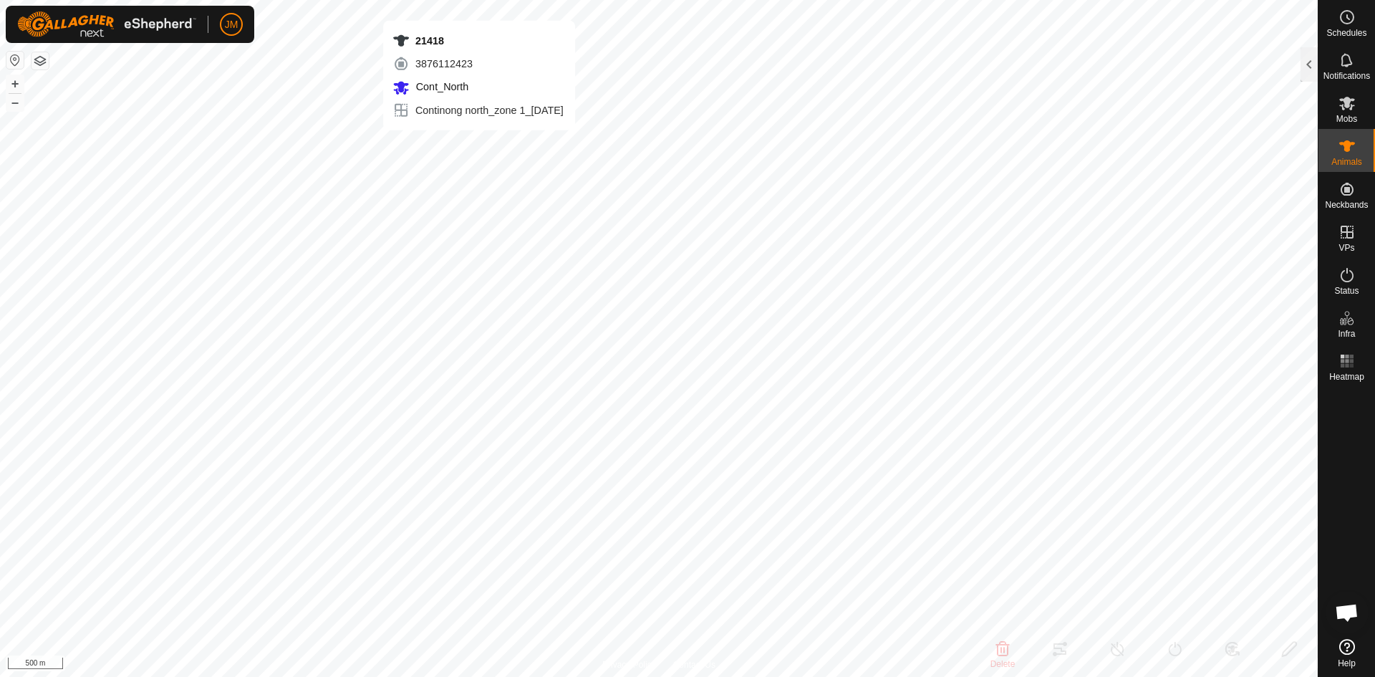
type input "21418"
type input "-"
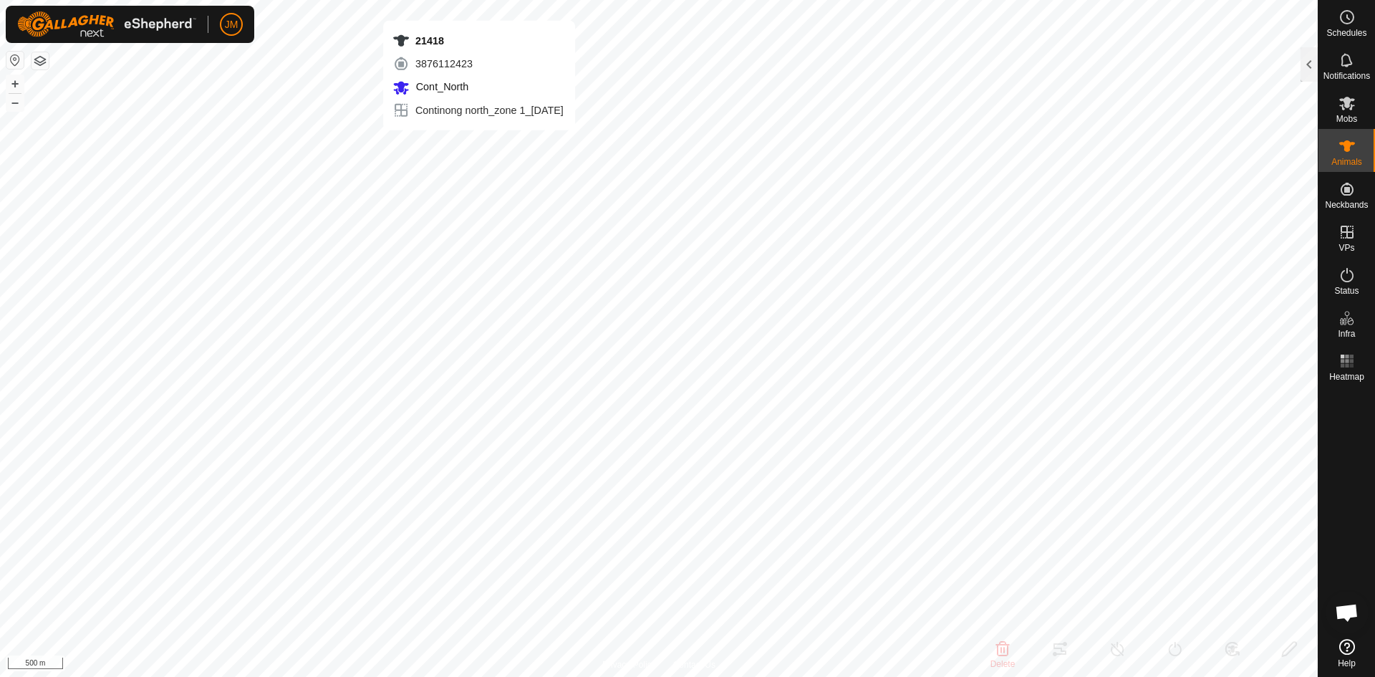
type input "-"
click at [21, 82] on button "+" at bounding box center [14, 83] width 17 height 17
click at [19, 79] on button "+" at bounding box center [14, 83] width 17 height 17
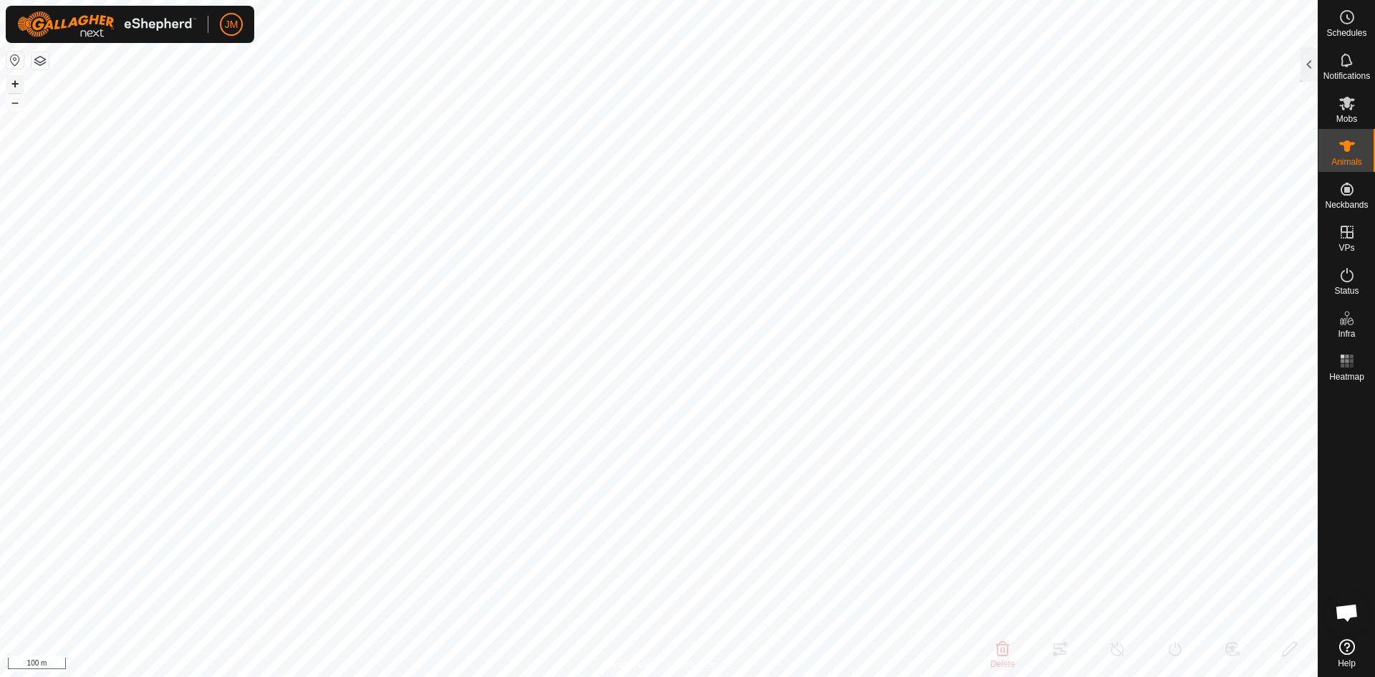
click at [19, 79] on button "+" at bounding box center [14, 83] width 17 height 17
type input "220071"
type input "-"
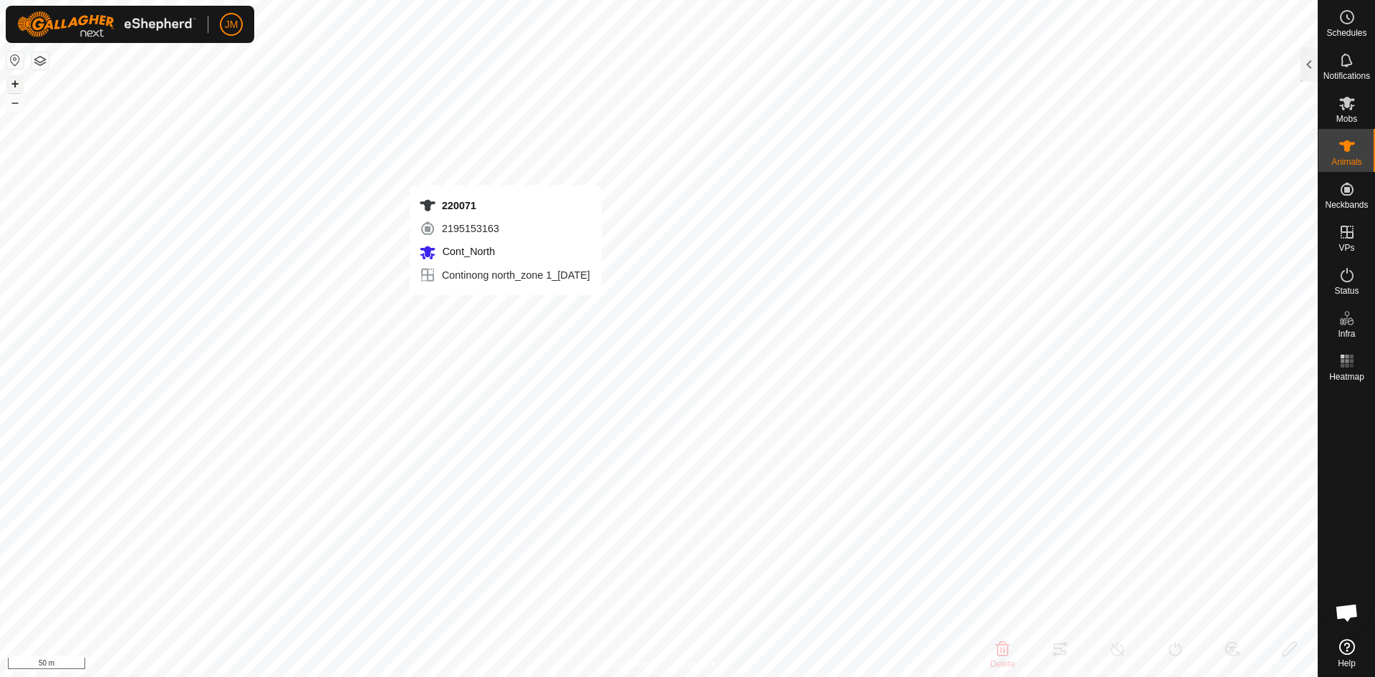
type input "-"
click at [14, 107] on button "–" at bounding box center [14, 102] width 17 height 17
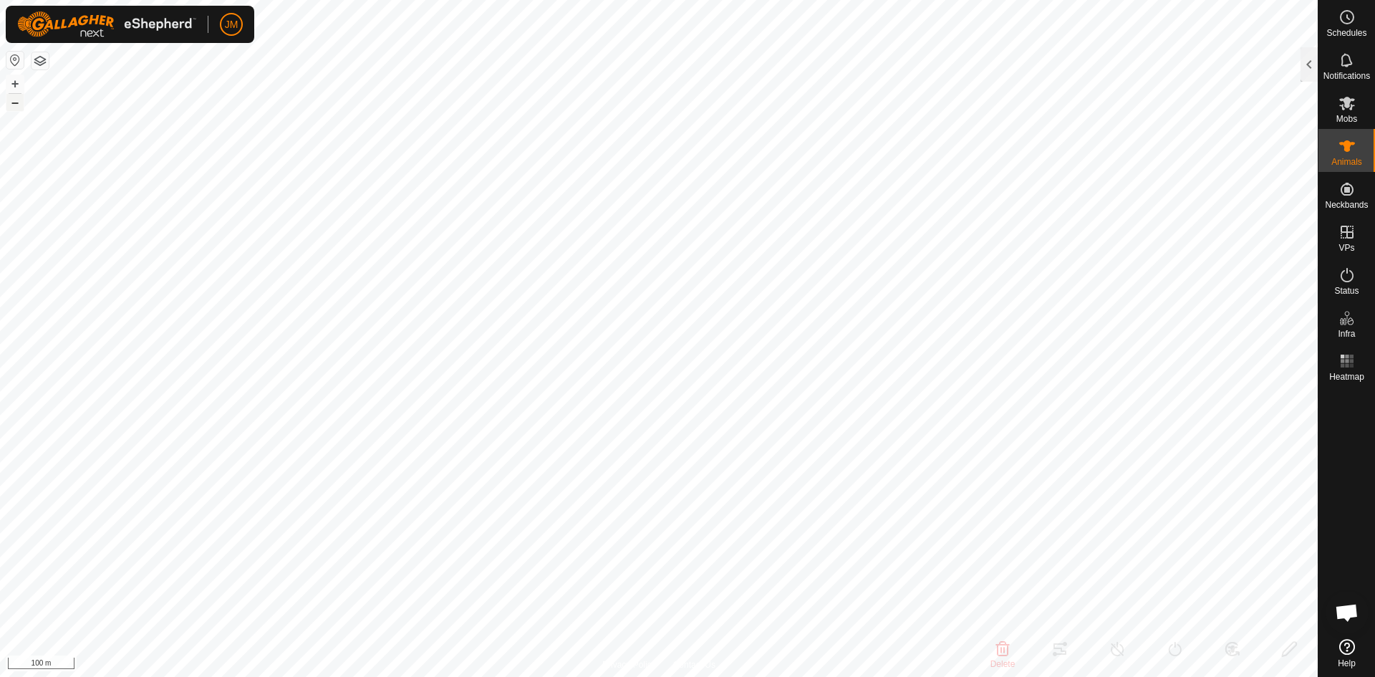
click at [14, 107] on button "–" at bounding box center [14, 102] width 17 height 17
type input "220071"
